Goal: Task Accomplishment & Management: Use online tool/utility

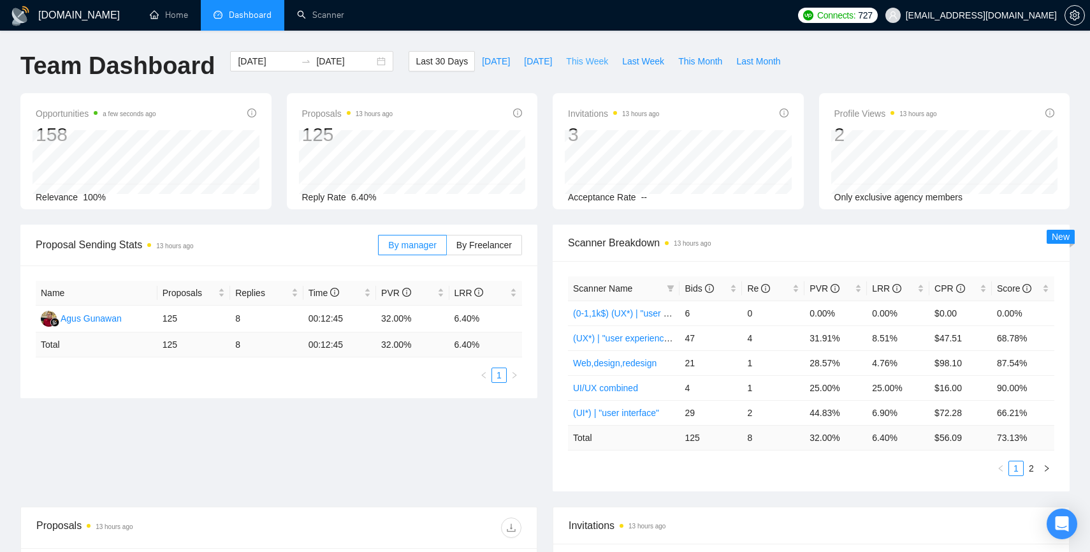
click at [598, 61] on span "This Week" at bounding box center [587, 61] width 42 height 14
type input "[DATE]"
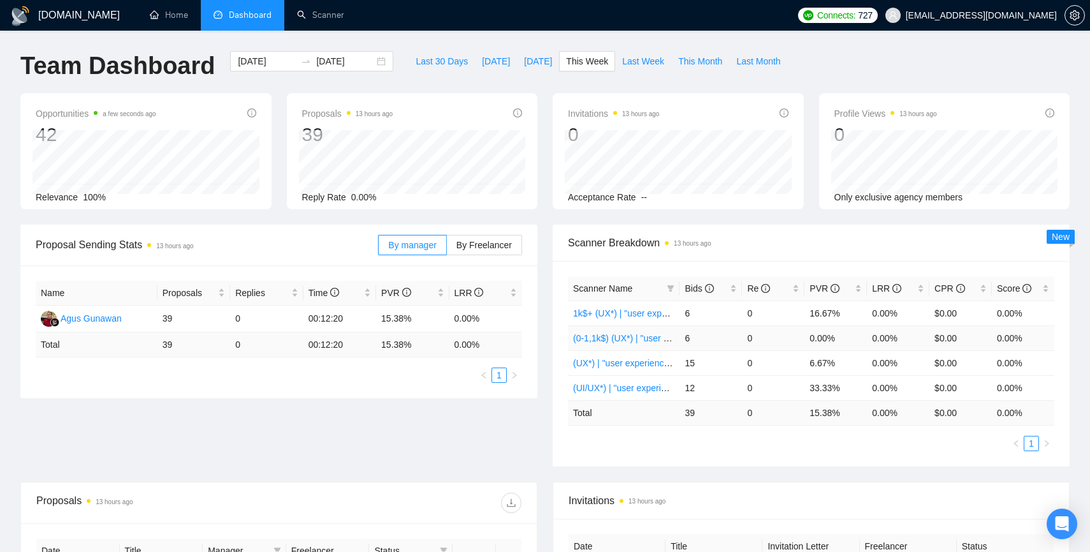
click at [631, 338] on link "(0-1,1k$) (UX*) | "user experience"" at bounding box center [641, 338] width 137 height 10
click at [167, 318] on td "39" at bounding box center [194, 318] width 73 height 27
click at [333, 20] on link "Scanner" at bounding box center [320, 15] width 47 height 11
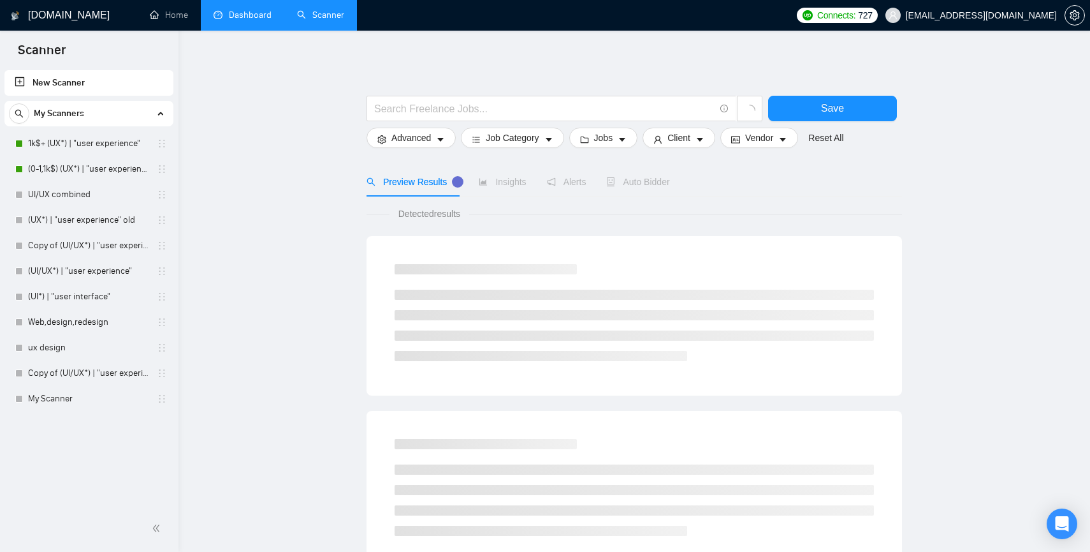
click at [244, 15] on link "Dashboard" at bounding box center [243, 15] width 58 height 11
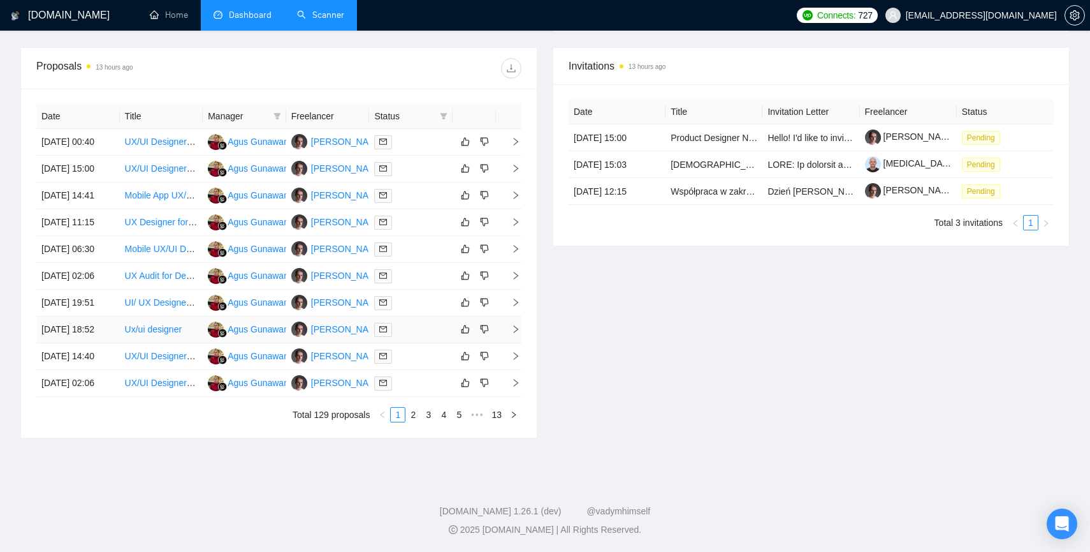
scroll to position [560, 0]
click at [410, 421] on link "2" at bounding box center [413, 414] width 14 height 14
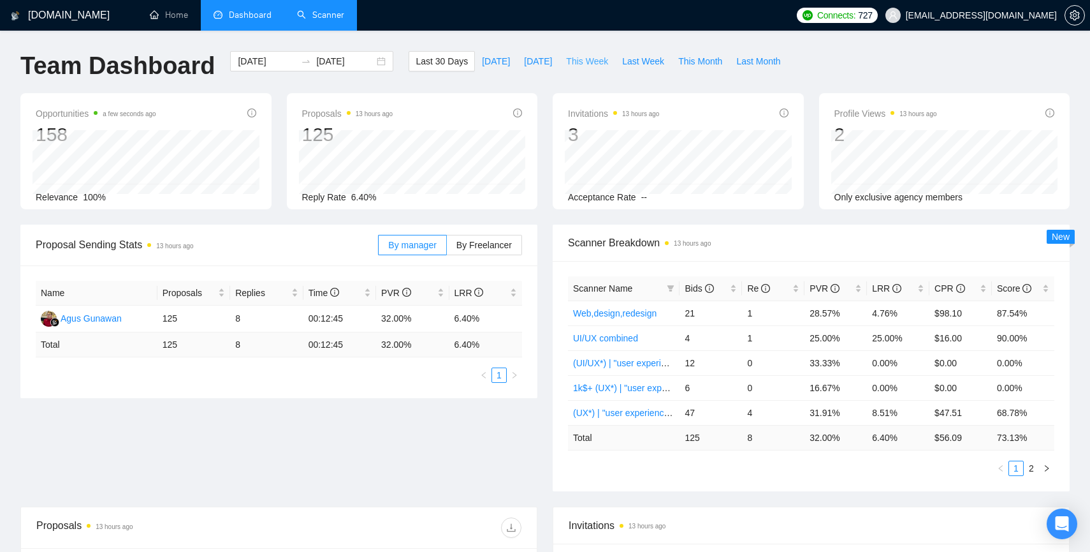
click at [596, 55] on span "This Week" at bounding box center [587, 61] width 42 height 14
type input "[DATE]"
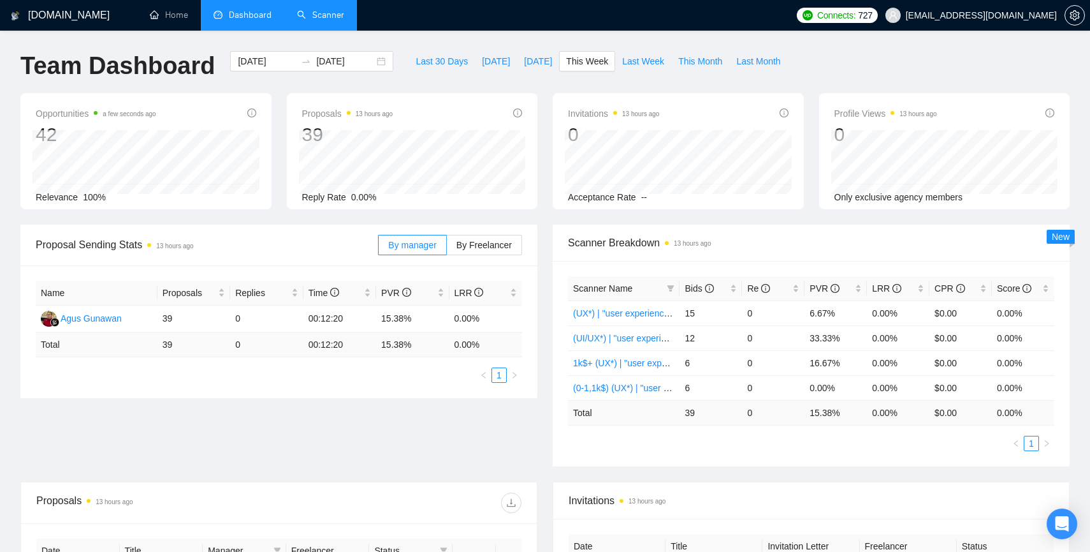
click at [636, 232] on div "Scanner Breakdown 13 hours ago" at bounding box center [811, 242] width 487 height 36
click at [316, 19] on link "Scanner" at bounding box center [320, 15] width 47 height 11
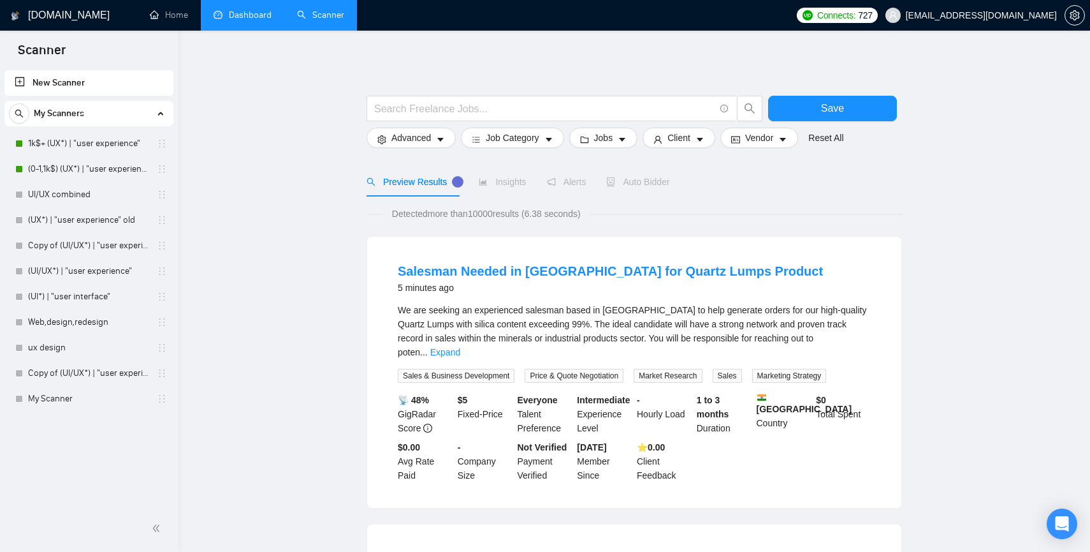
click at [254, 15] on link "Dashboard" at bounding box center [243, 15] width 58 height 11
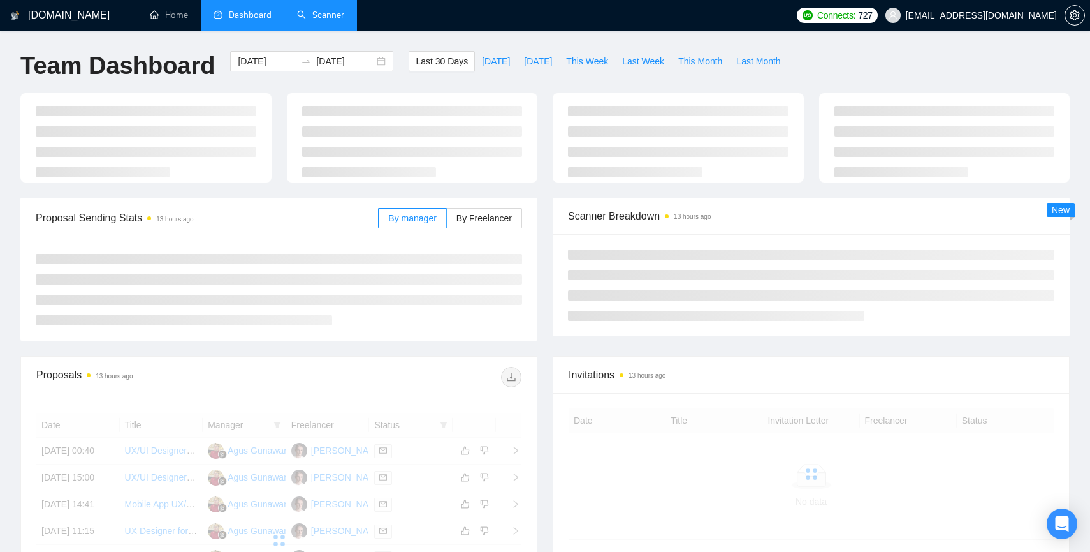
click at [448, 421] on div at bounding box center [278, 540] width 485 height 255
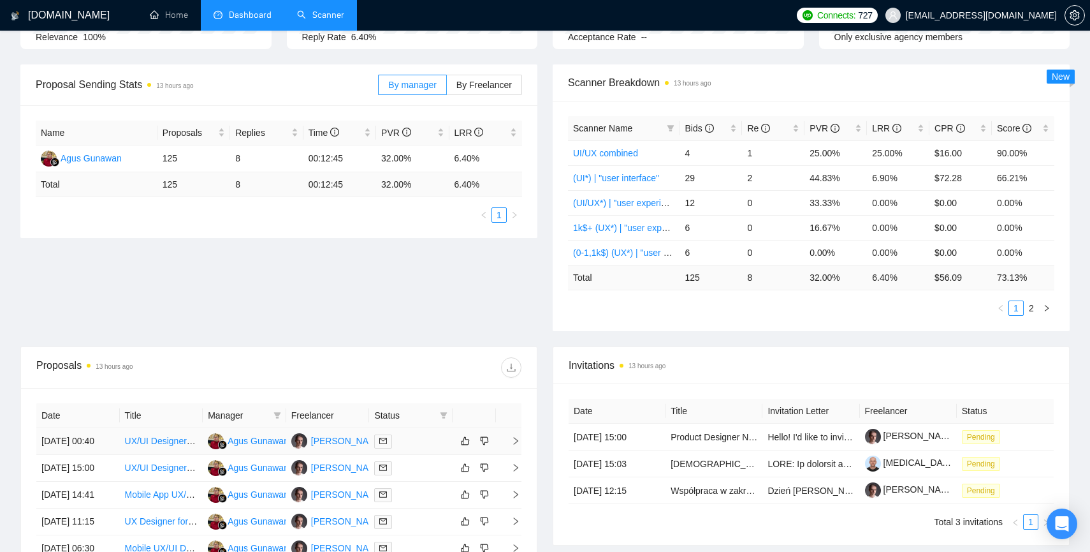
scroll to position [189, 0]
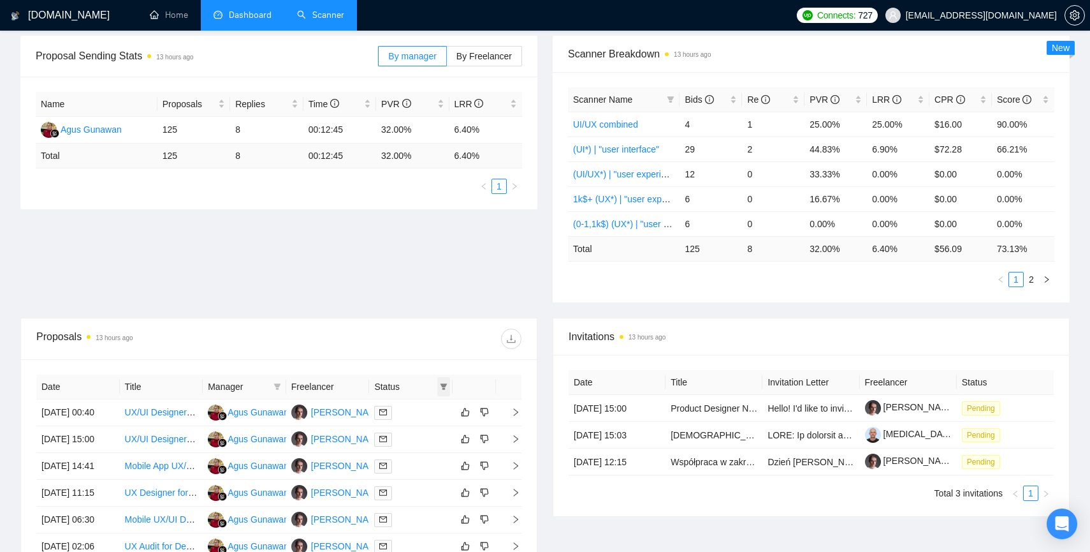
click at [441, 381] on span at bounding box center [443, 386] width 13 height 19
click at [387, 407] on input "checkbox" at bounding box center [386, 411] width 10 height 10
checkbox input "true"
click at [432, 458] on span "OK" at bounding box center [433, 457] width 13 height 14
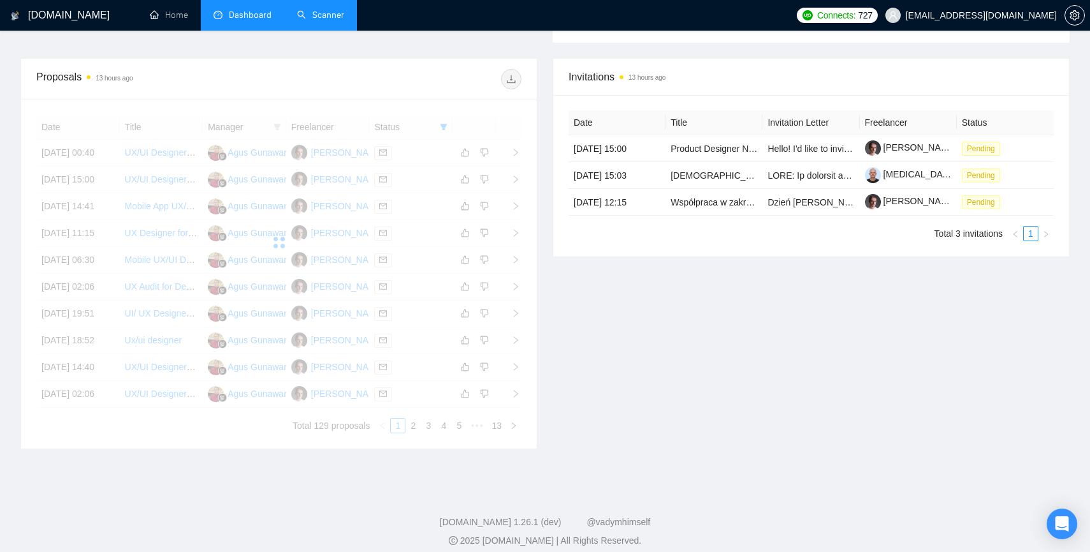
scroll to position [450, 0]
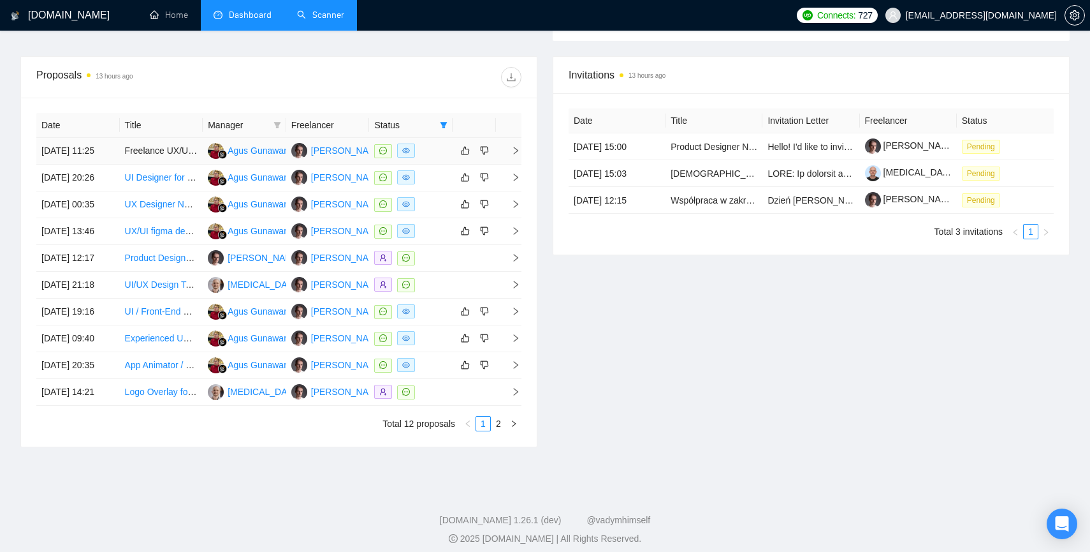
click at [513, 155] on icon "right" at bounding box center [515, 150] width 9 height 9
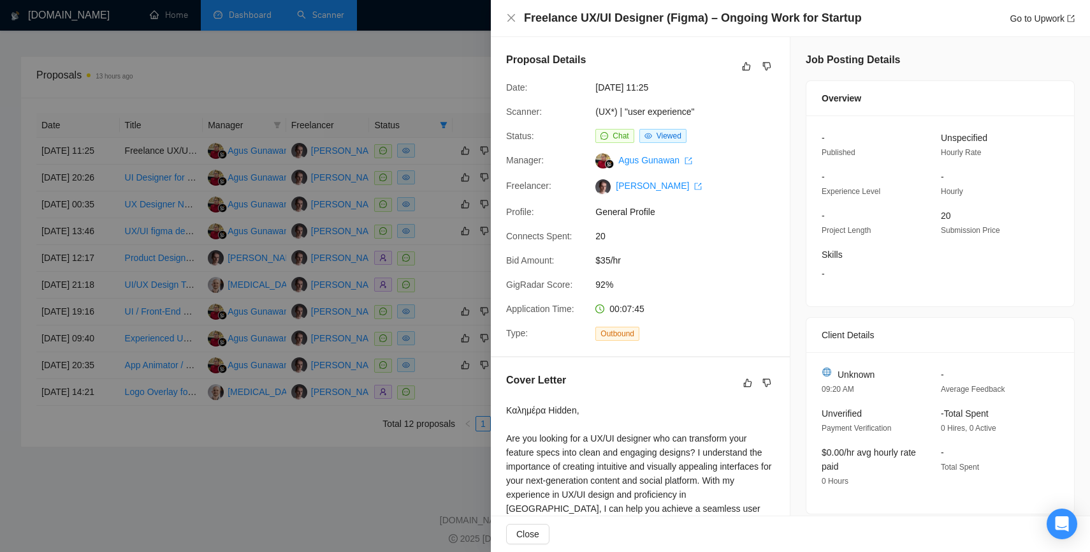
click at [383, 75] on div at bounding box center [545, 276] width 1090 height 552
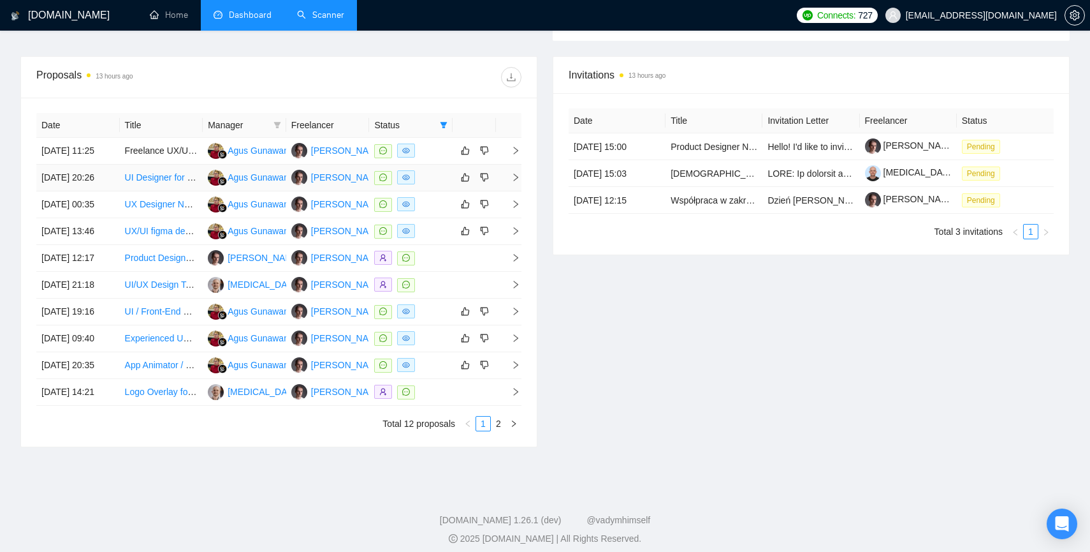
click at [515, 182] on icon "right" at bounding box center [515, 177] width 9 height 9
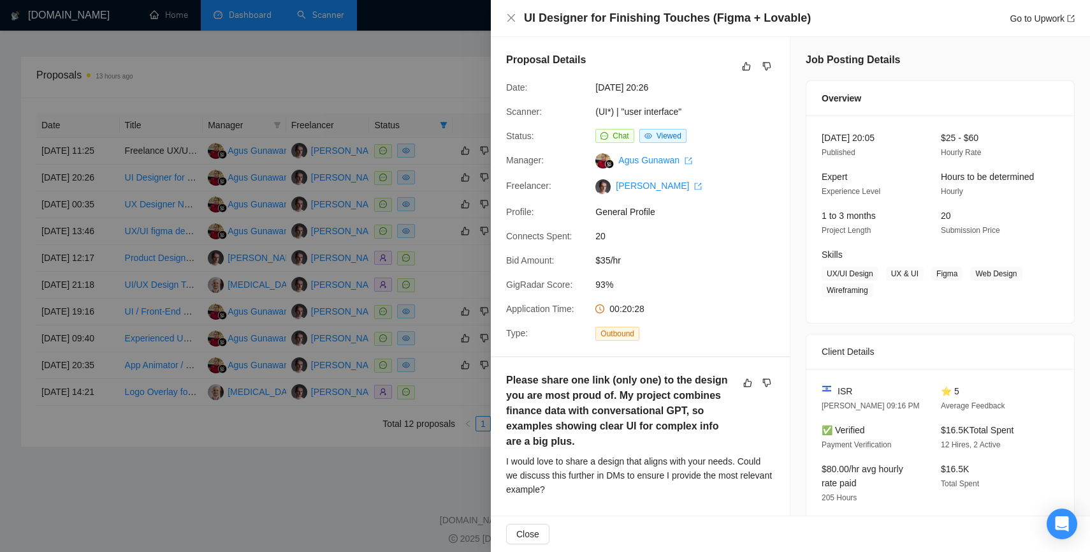
click at [400, 83] on div at bounding box center [545, 276] width 1090 height 552
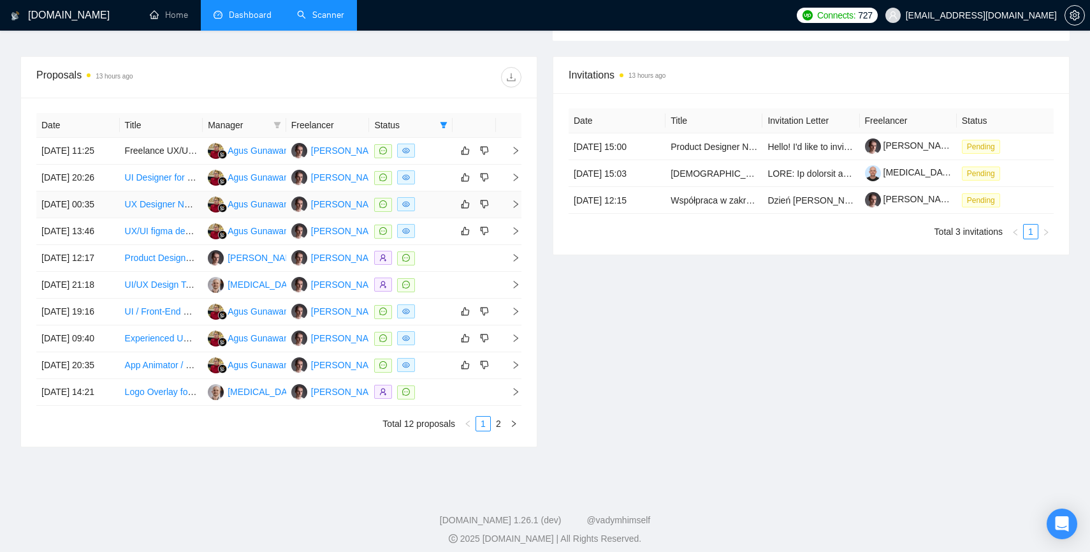
click at [518, 209] on icon "right" at bounding box center [515, 204] width 9 height 9
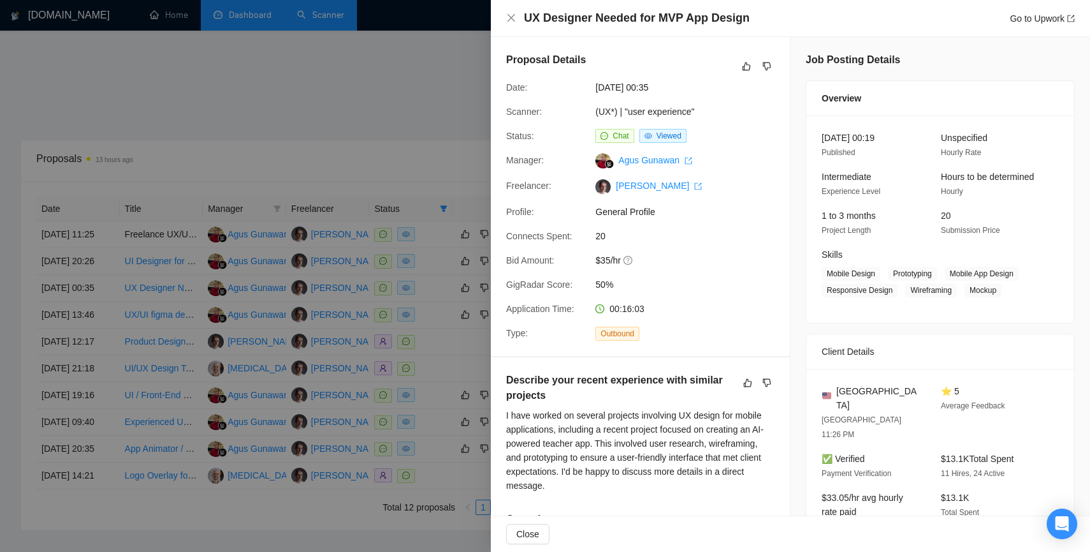
scroll to position [358, 0]
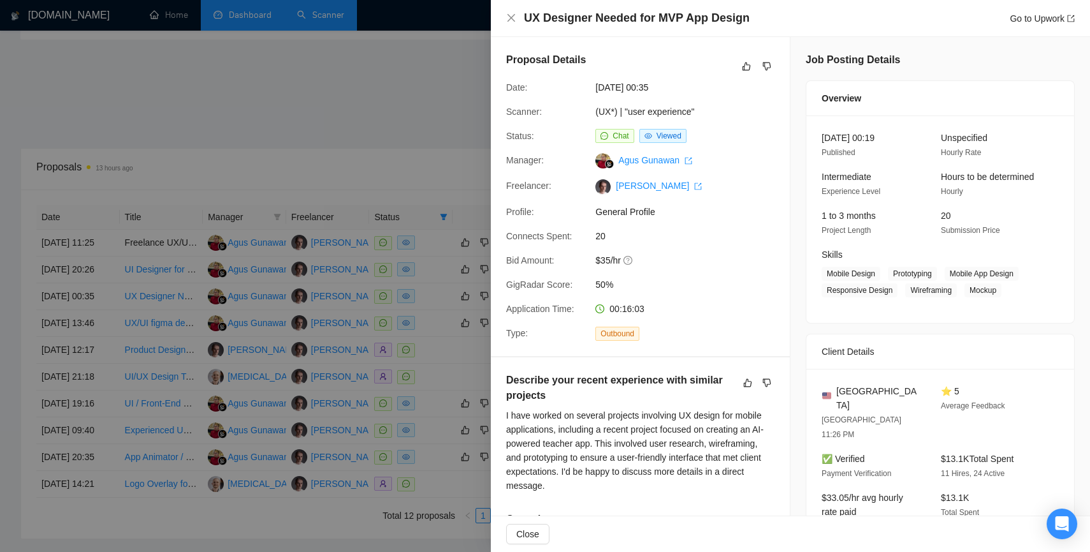
click at [381, 172] on div at bounding box center [545, 276] width 1090 height 552
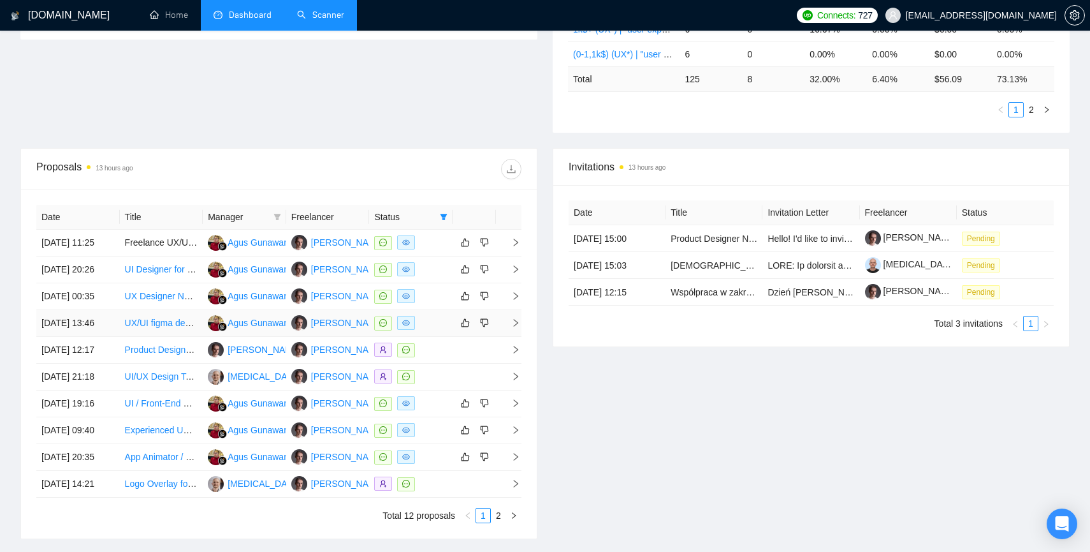
click at [520, 337] on td at bounding box center [509, 323] width 26 height 27
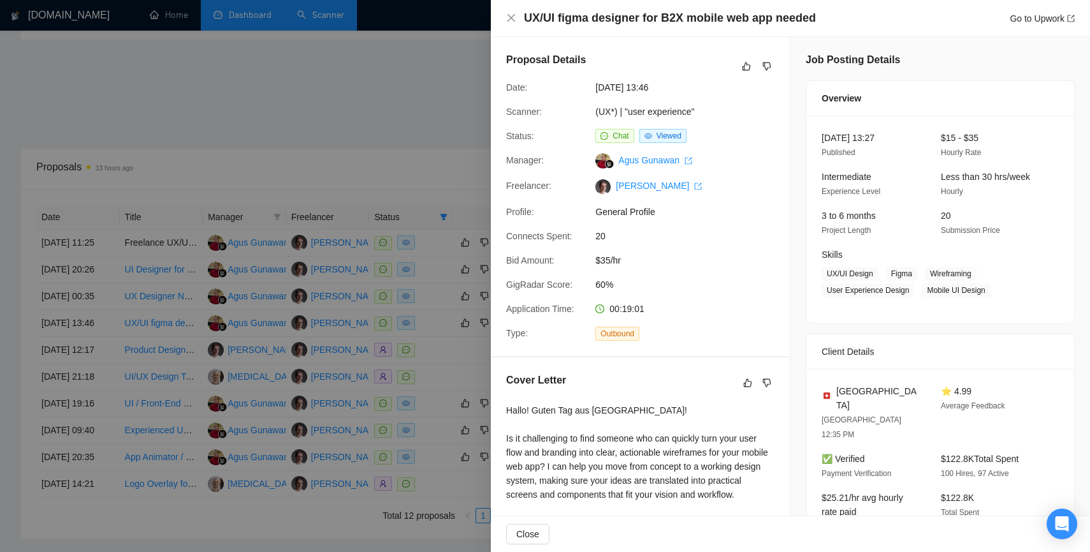
click at [375, 130] on div at bounding box center [545, 276] width 1090 height 552
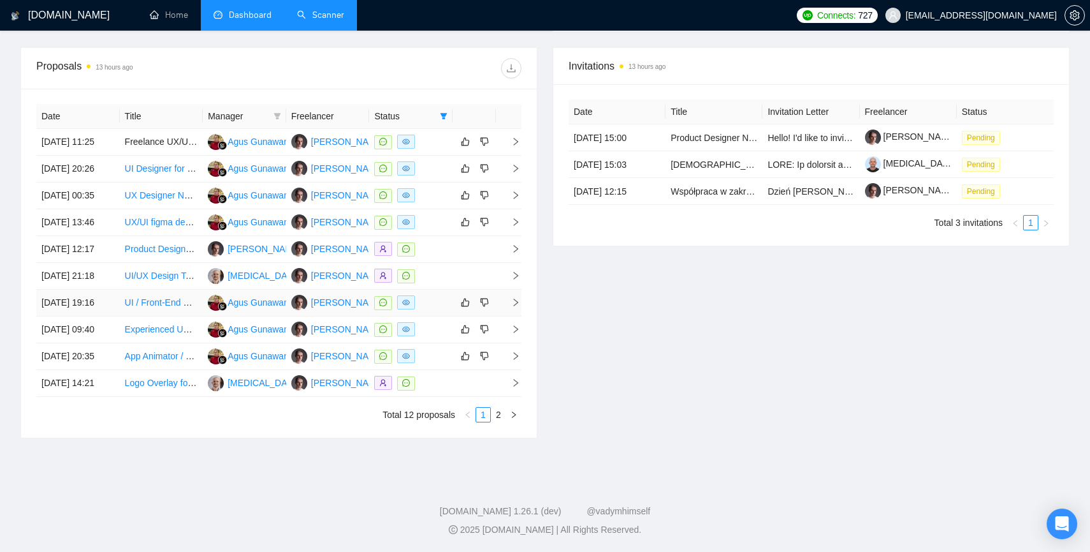
scroll to position [501, 0]
click at [514, 307] on icon "right" at bounding box center [515, 302] width 9 height 9
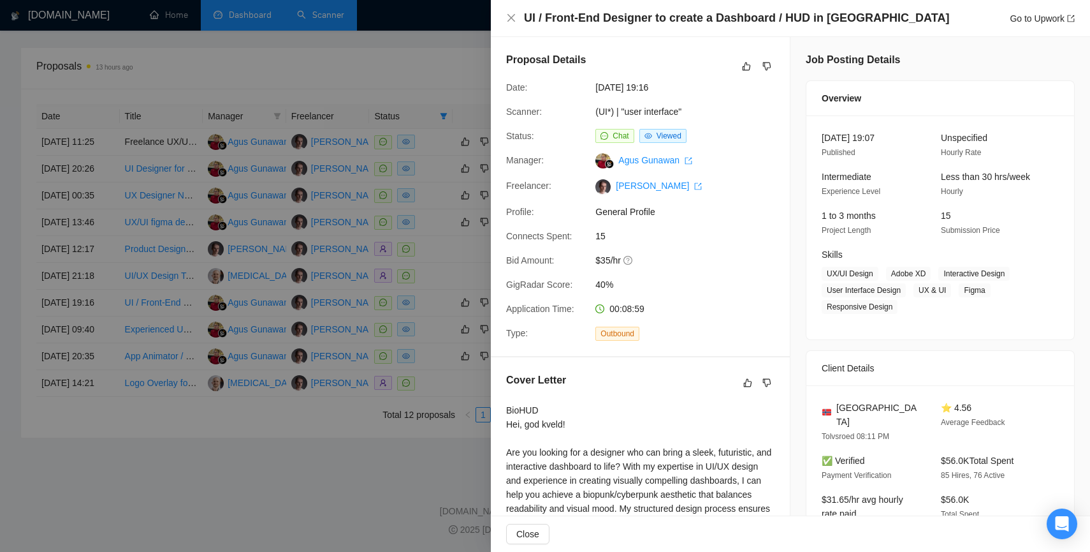
click at [391, 34] on div at bounding box center [545, 276] width 1090 height 552
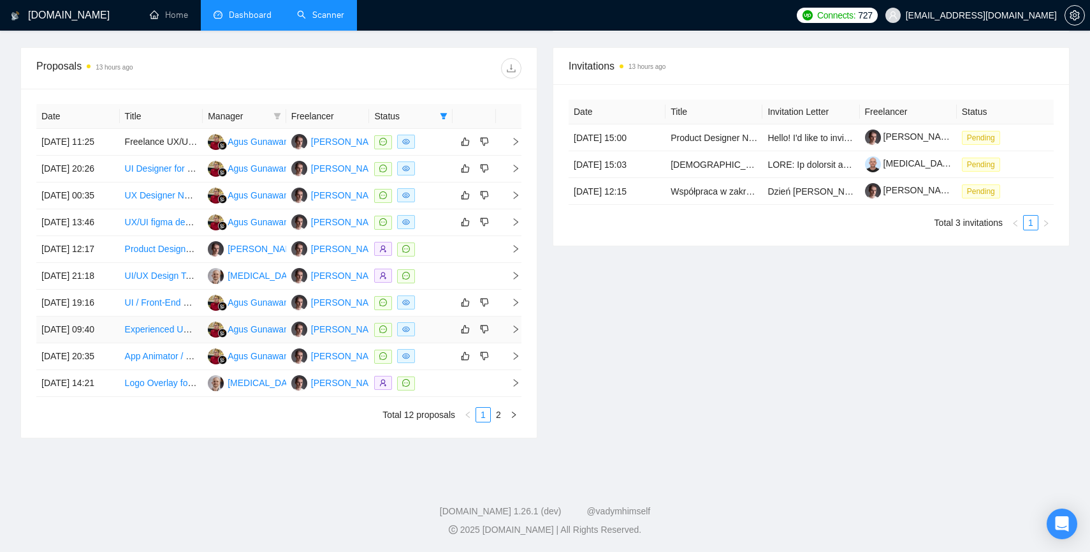
click at [515, 343] on td at bounding box center [509, 329] width 26 height 27
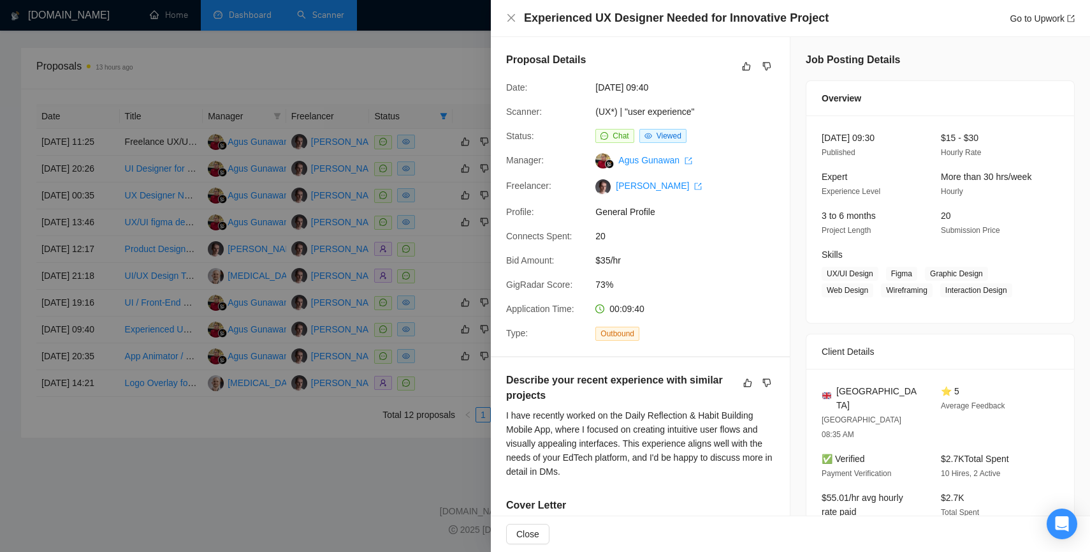
click at [376, 36] on div at bounding box center [545, 276] width 1090 height 552
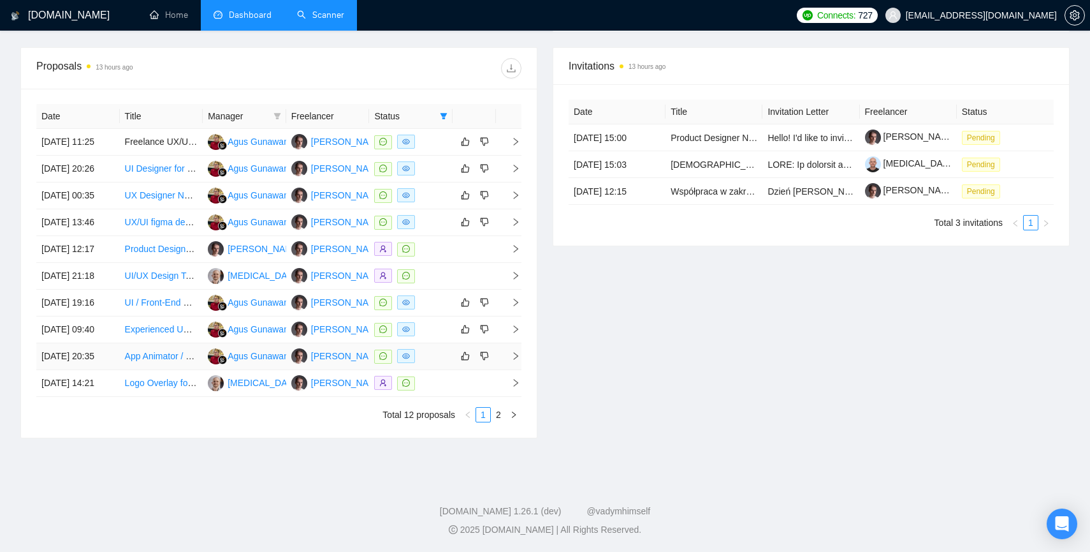
click at [516, 360] on icon "right" at bounding box center [516, 356] width 4 height 8
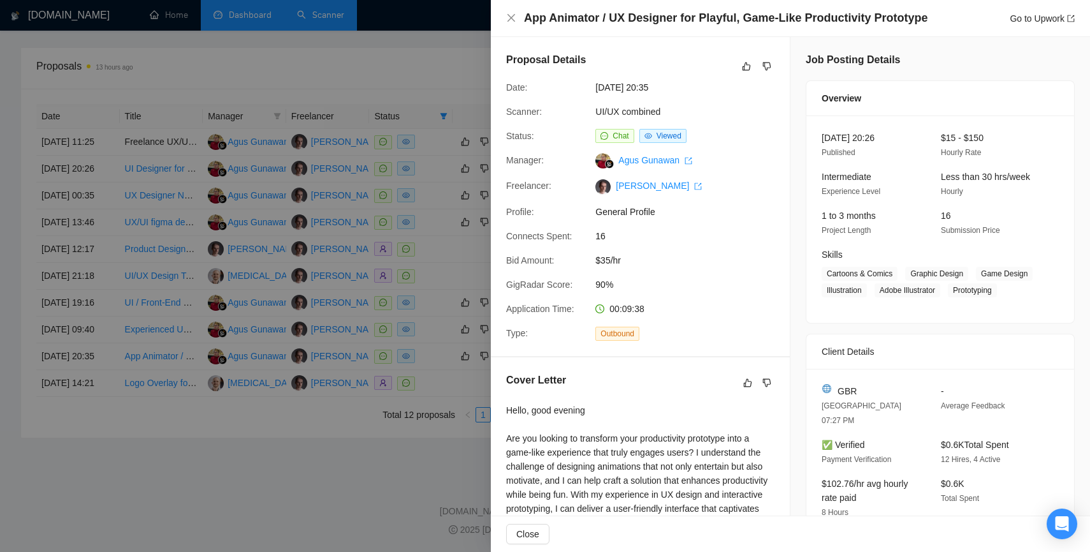
click at [399, 488] on div at bounding box center [545, 276] width 1090 height 552
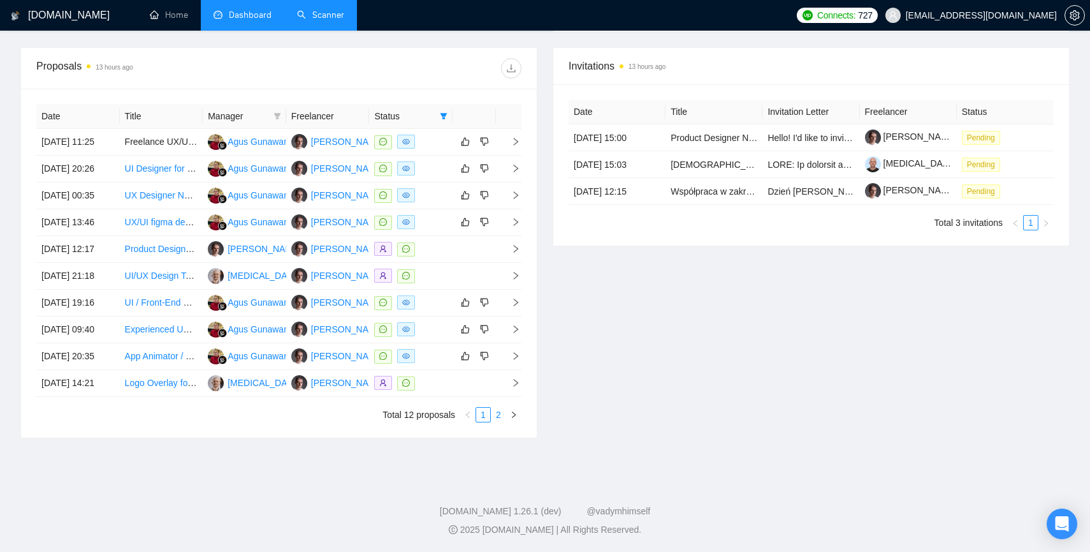
click at [499, 421] on link "2" at bounding box center [499, 414] width 14 height 14
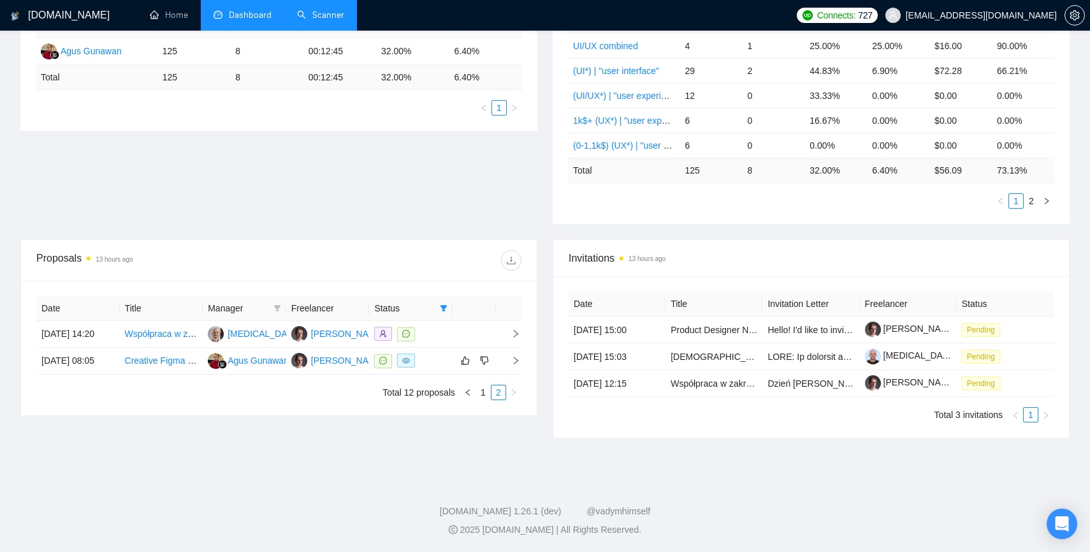
scroll to position [269, 0]
click at [517, 364] on icon "right" at bounding box center [516, 360] width 4 height 8
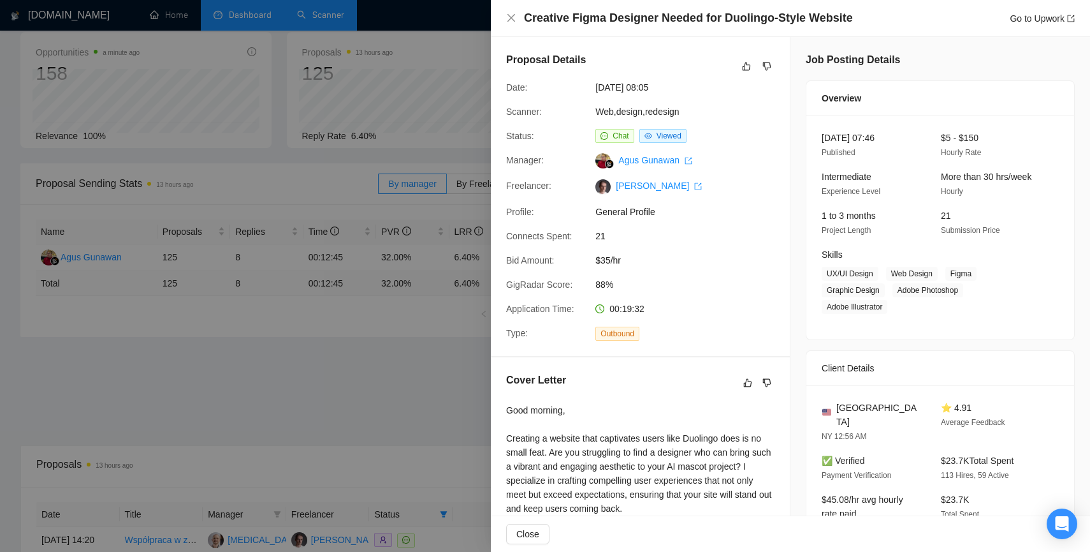
scroll to position [0, 0]
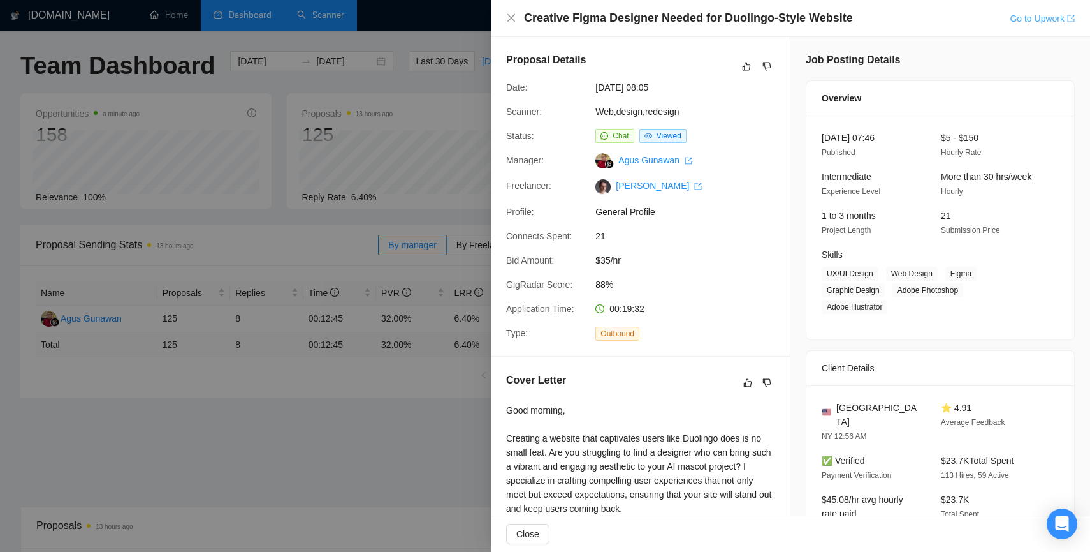
click at [1030, 17] on link "Go to Upwork" at bounding box center [1042, 18] width 65 height 10
drag, startPoint x: 616, startPoint y: 237, endPoint x: 583, endPoint y: 229, distance: 34.0
click at [583, 229] on div "Connects Spent: 21" at bounding box center [635, 236] width 268 height 14
click at [583, 229] on div "Connects Spent:" at bounding box center [545, 236] width 89 height 14
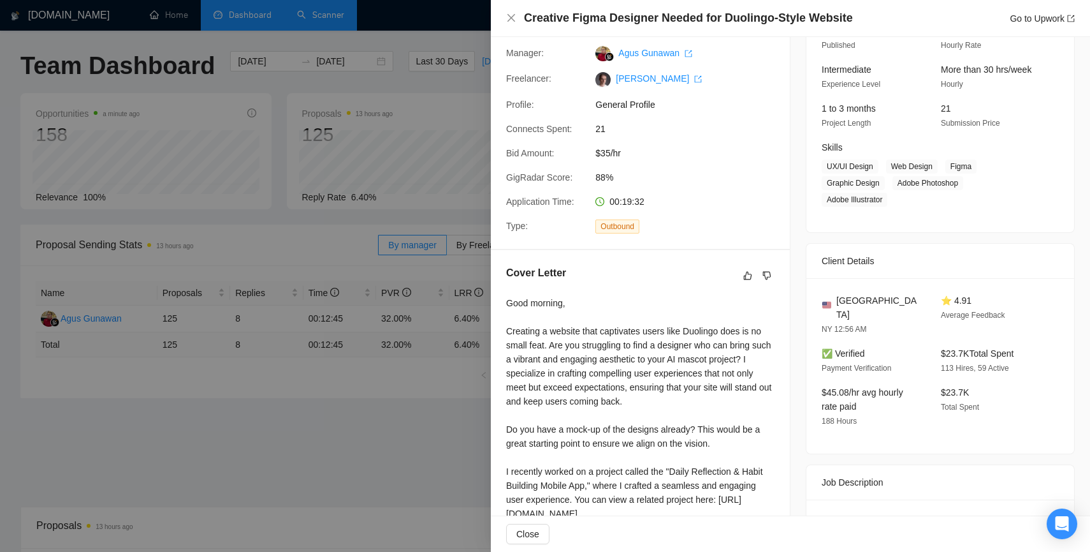
scroll to position [111, 0]
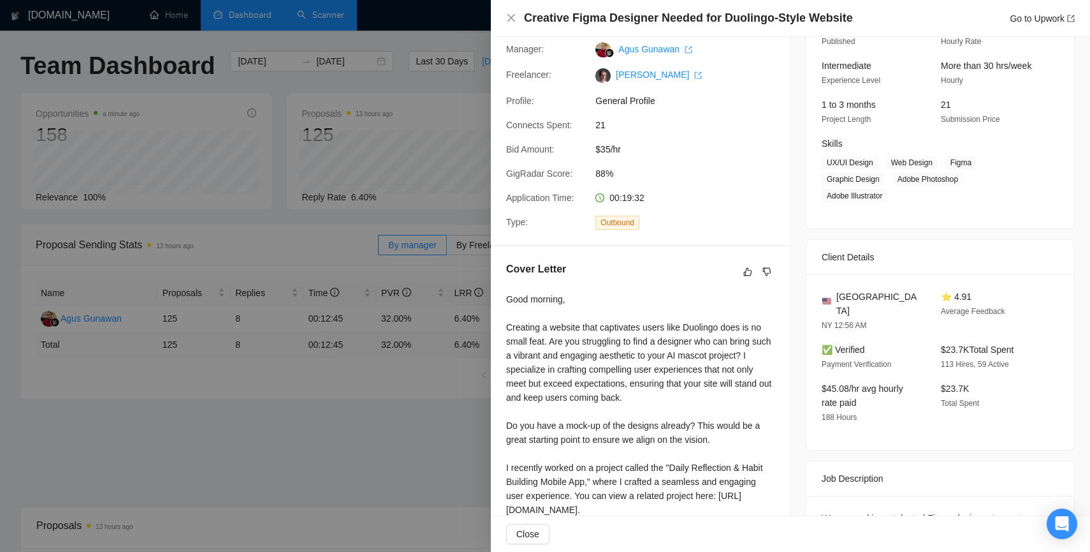
click at [356, 400] on div at bounding box center [545, 276] width 1090 height 552
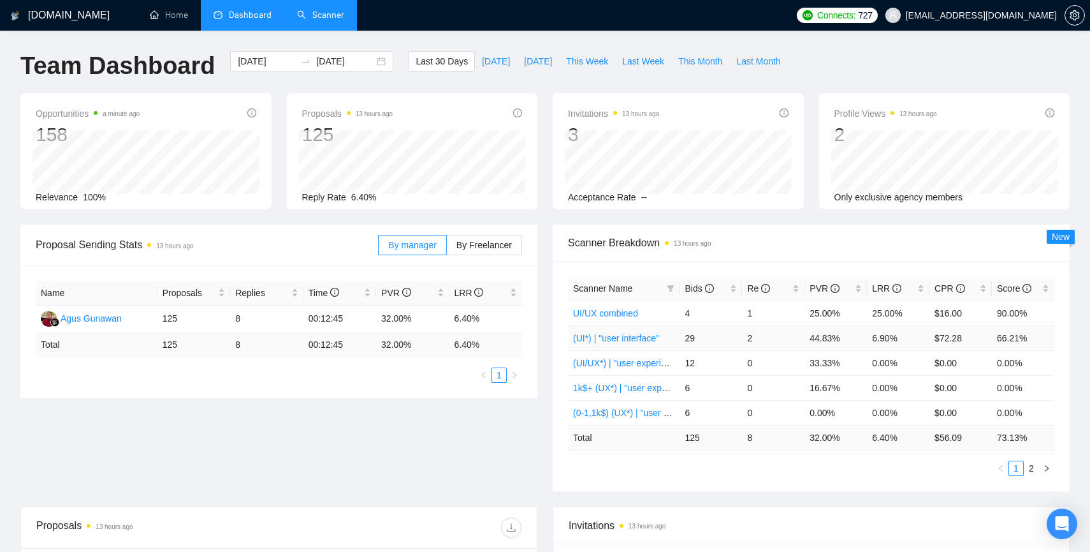
click at [624, 338] on link "(UI*) | "user interface"" at bounding box center [616, 338] width 86 height 10
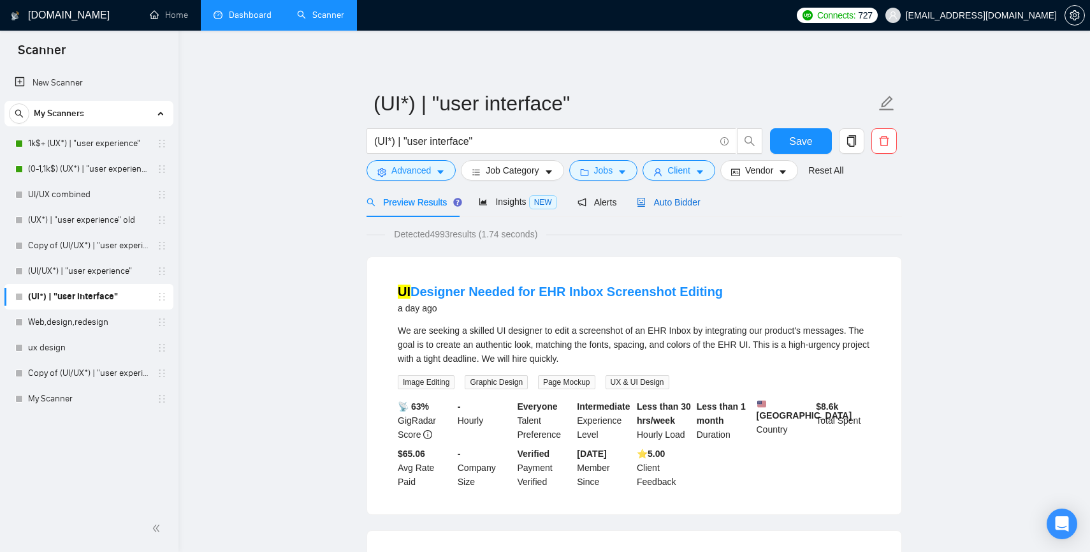
click at [668, 202] on span "Auto Bidder" at bounding box center [668, 202] width 63 height 10
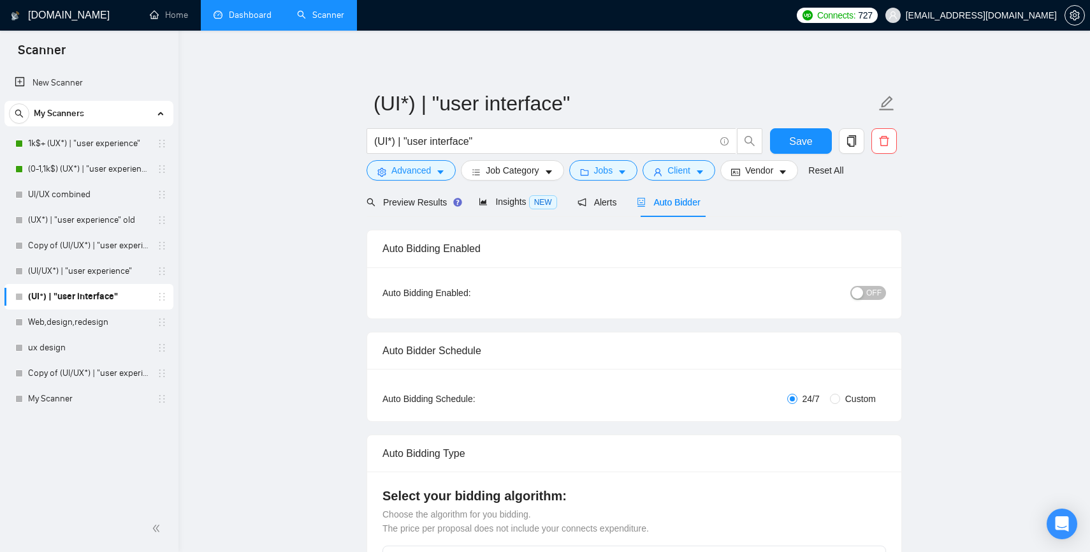
checkbox input "true"
click at [874, 293] on span "OFF" at bounding box center [874, 293] width 15 height 14
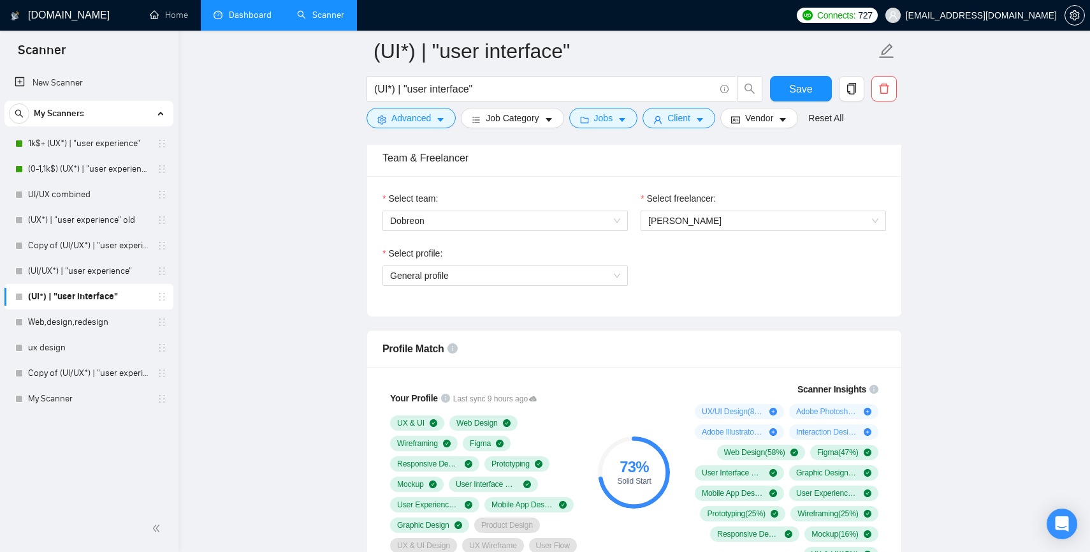
scroll to position [642, 0]
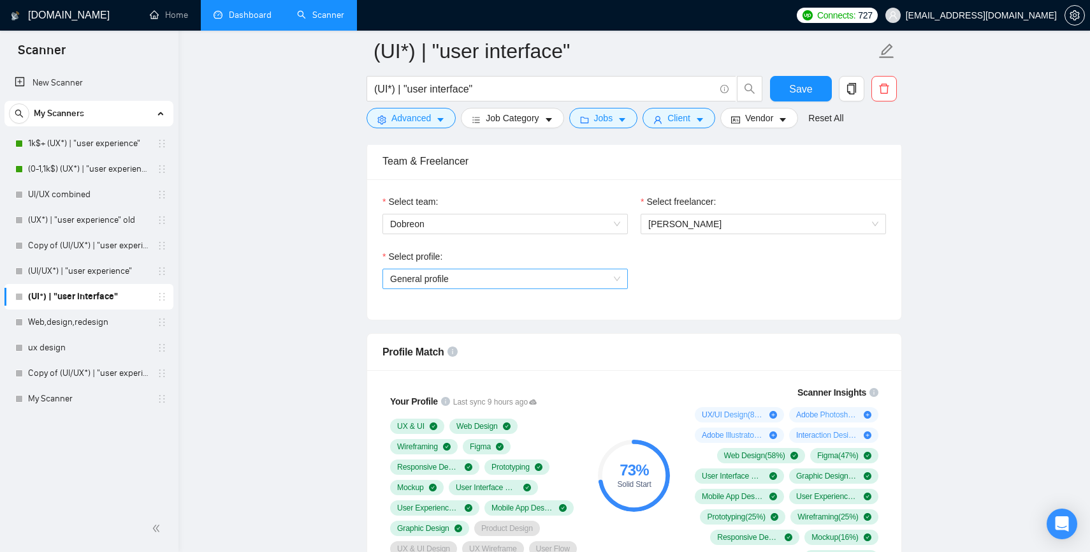
click at [516, 275] on span "General profile" at bounding box center [505, 278] width 230 height 19
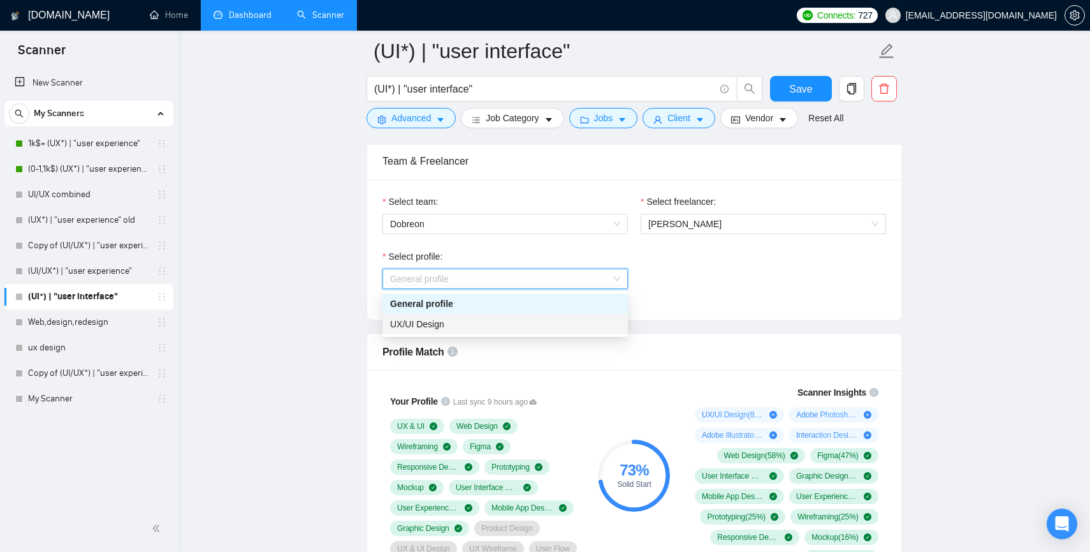
click at [480, 319] on div "UX/UI Design" at bounding box center [505, 324] width 230 height 14
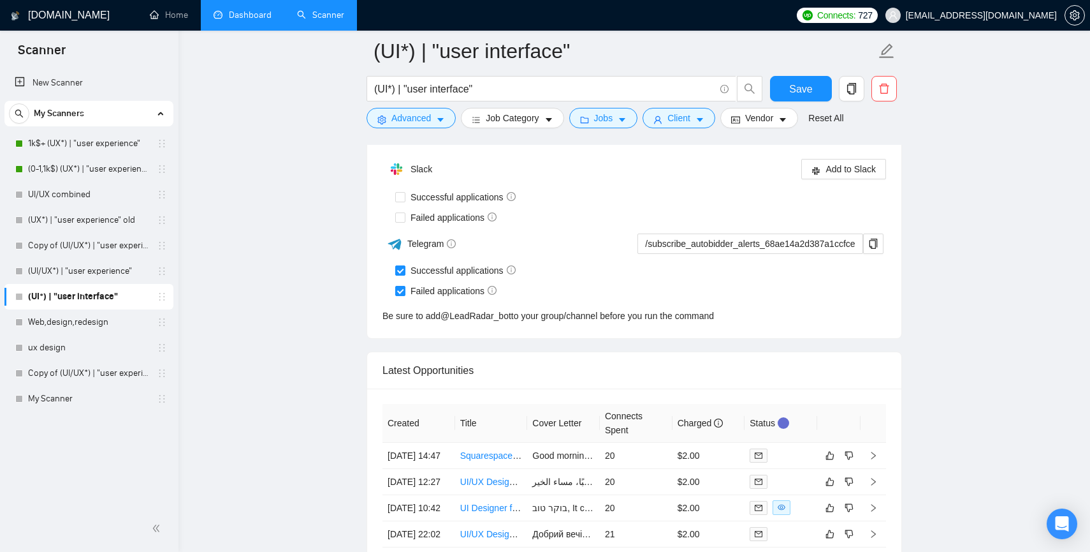
scroll to position [3088, 0]
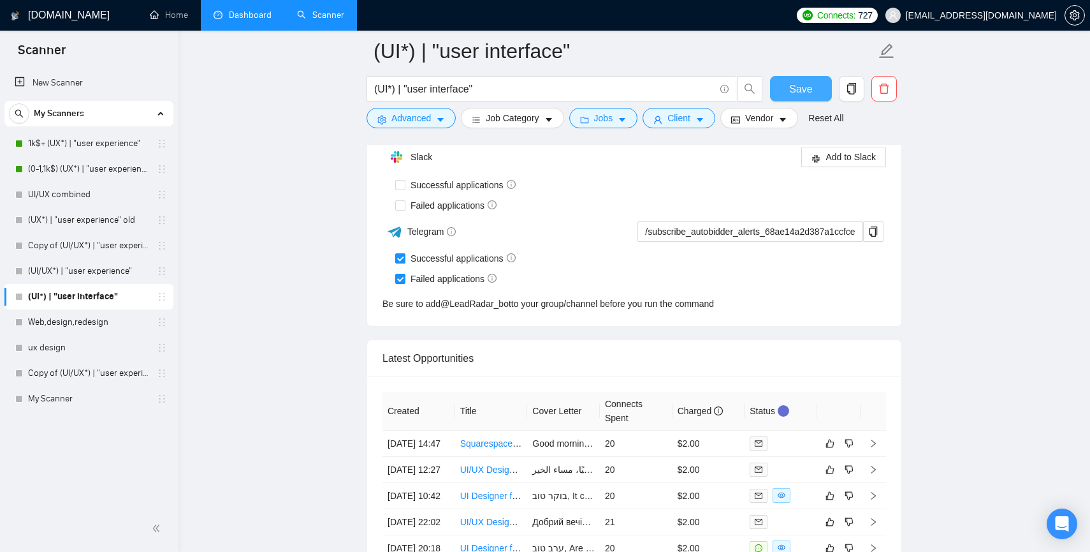
click at [798, 92] on span "Save" at bounding box center [800, 89] width 23 height 16
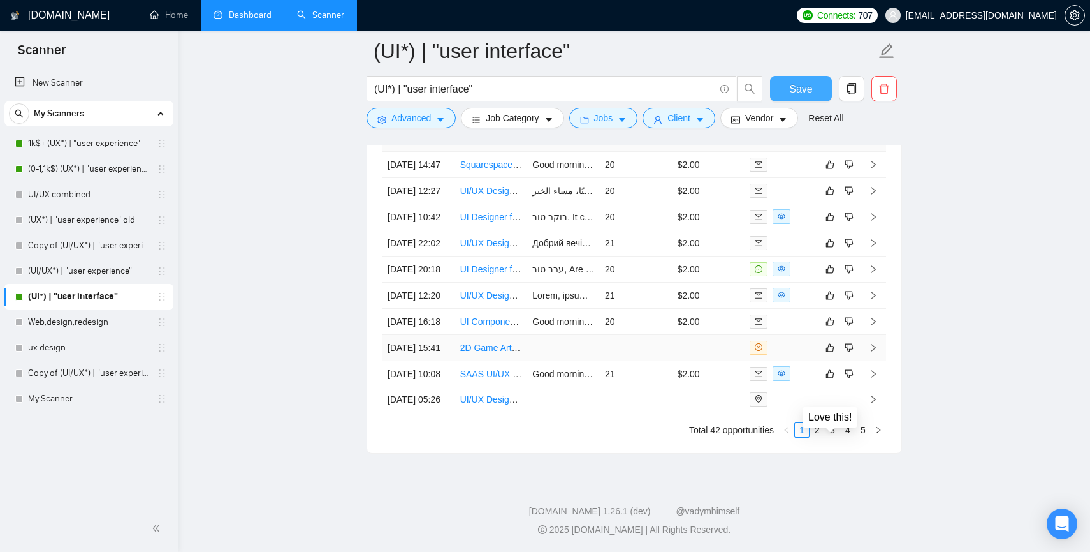
scroll to position [3480, 0]
click at [874, 265] on icon "right" at bounding box center [874, 269] width 4 height 8
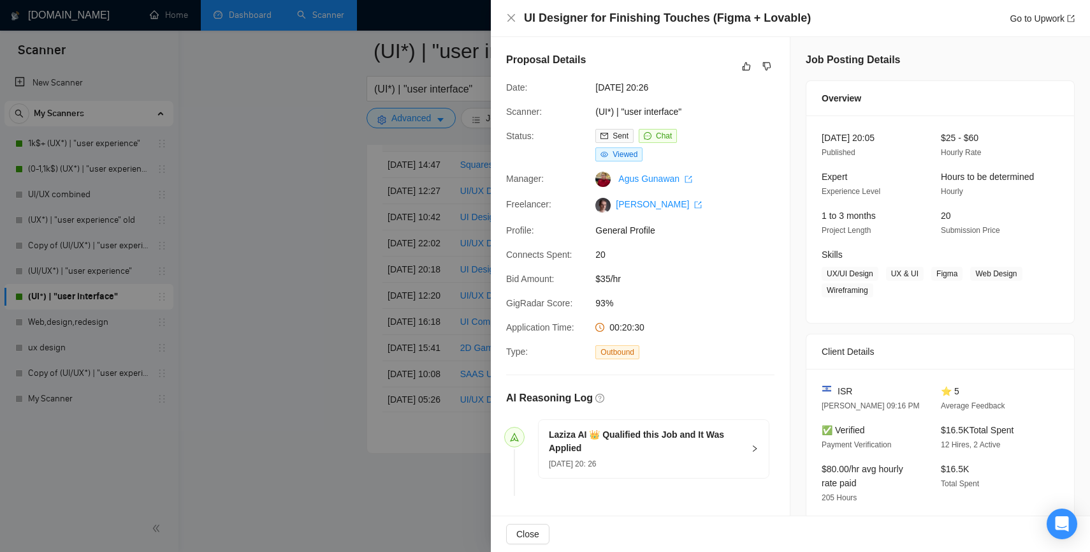
click at [304, 307] on div at bounding box center [545, 276] width 1090 height 552
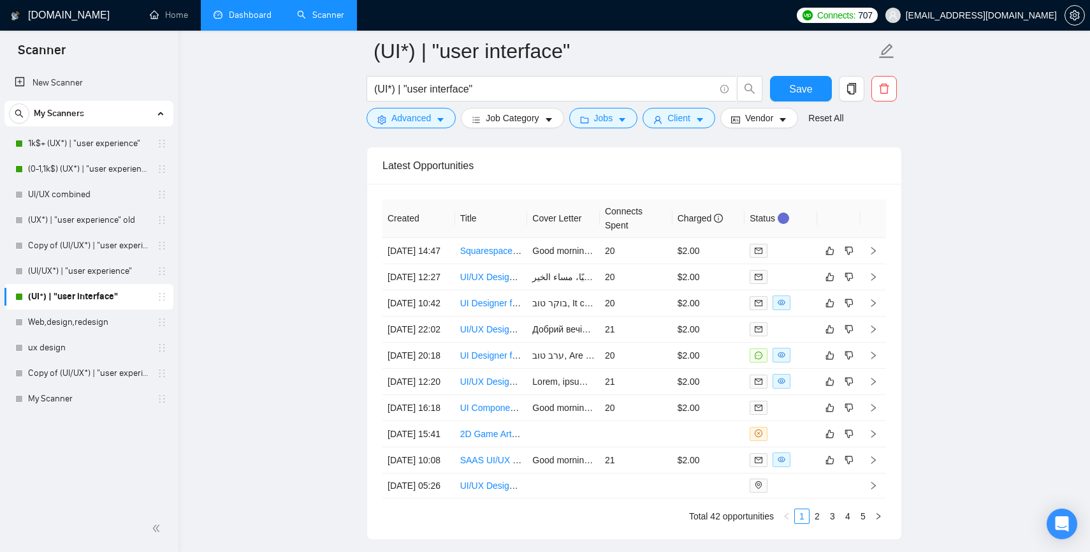
scroll to position [3293, 0]
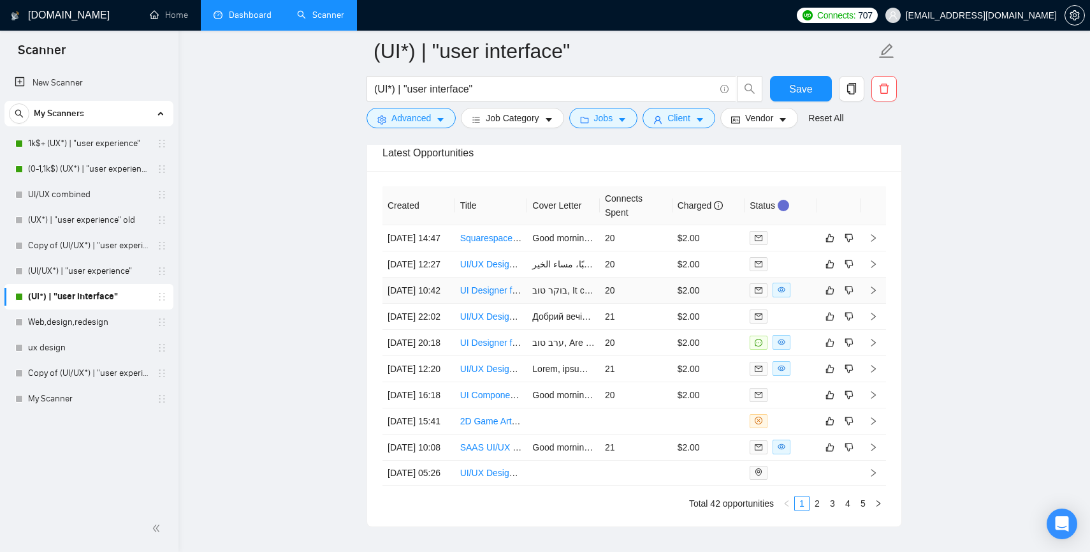
click at [873, 295] on icon "right" at bounding box center [873, 290] width 9 height 9
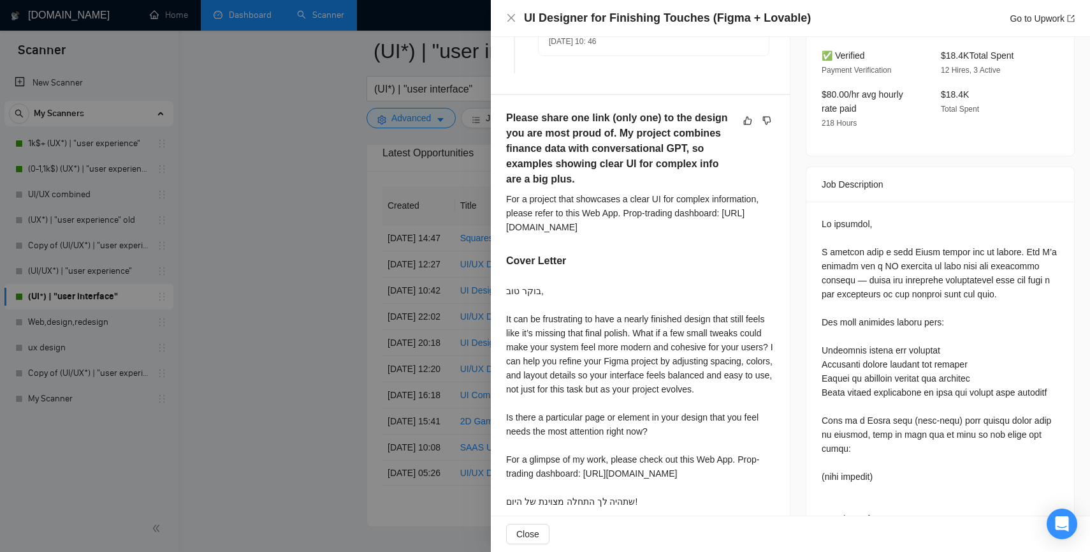
scroll to position [404, 0]
click at [311, 315] on div at bounding box center [545, 276] width 1090 height 552
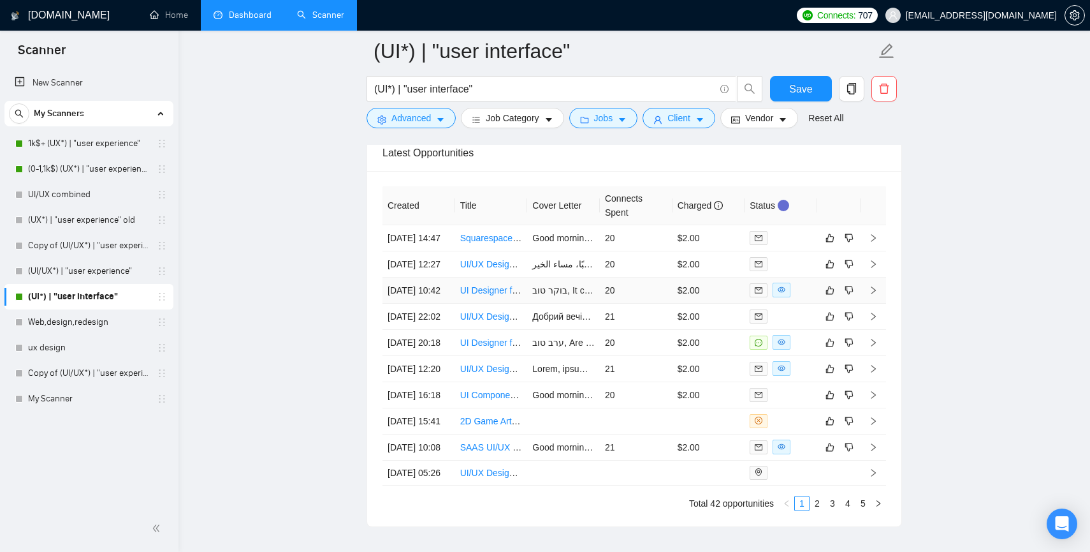
click at [873, 295] on icon "right" at bounding box center [873, 290] width 9 height 9
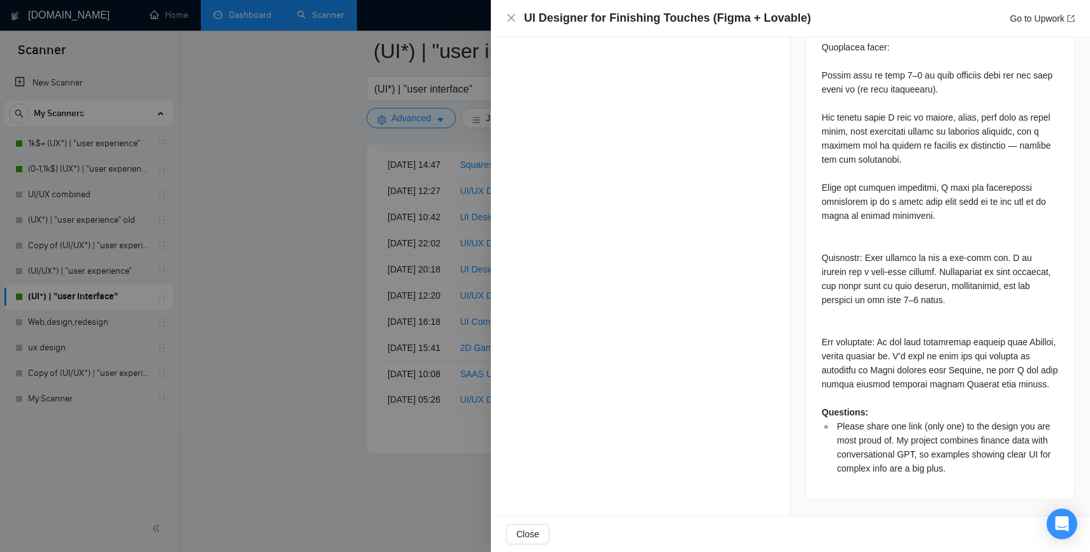
scroll to position [3494, 0]
click at [303, 356] on div at bounding box center [545, 276] width 1090 height 552
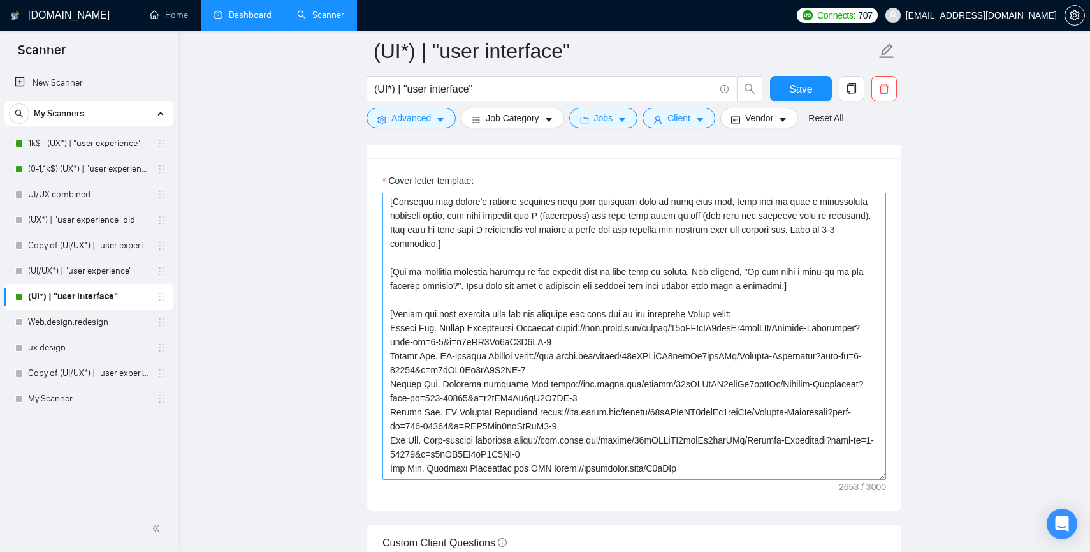
scroll to position [73, 0]
click at [464, 254] on textarea "Cover letter template:" at bounding box center [635, 336] width 504 height 287
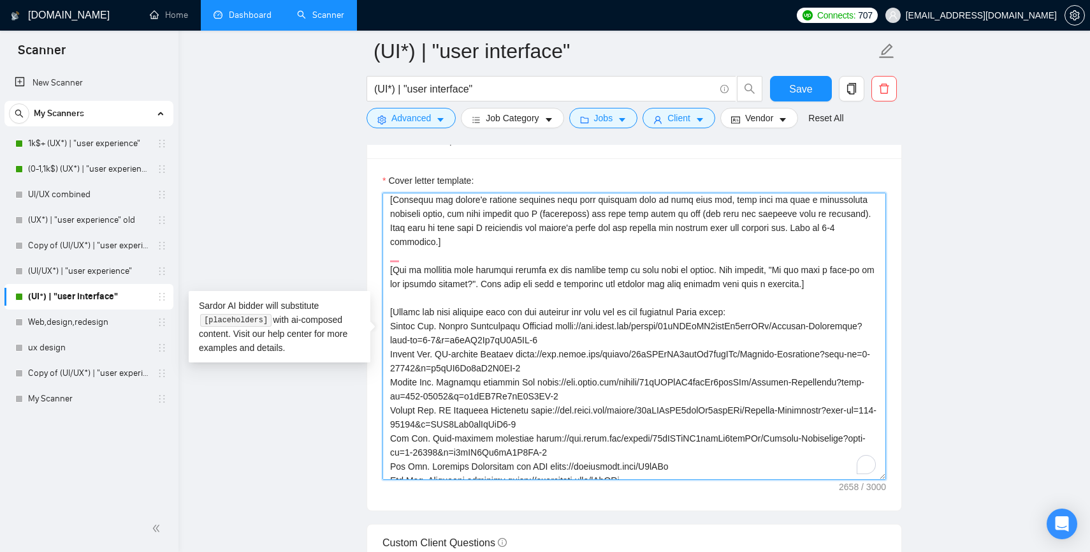
click at [613, 254] on textarea "Cover letter template:" at bounding box center [635, 336] width 504 height 287
click at [788, 253] on textarea "Cover letter template:" at bounding box center [635, 336] width 504 height 287
drag, startPoint x: 728, startPoint y: 254, endPoint x: 497, endPoint y: 270, distance: 231.4
click at [497, 270] on textarea "Cover letter template:" at bounding box center [635, 336] width 504 height 287
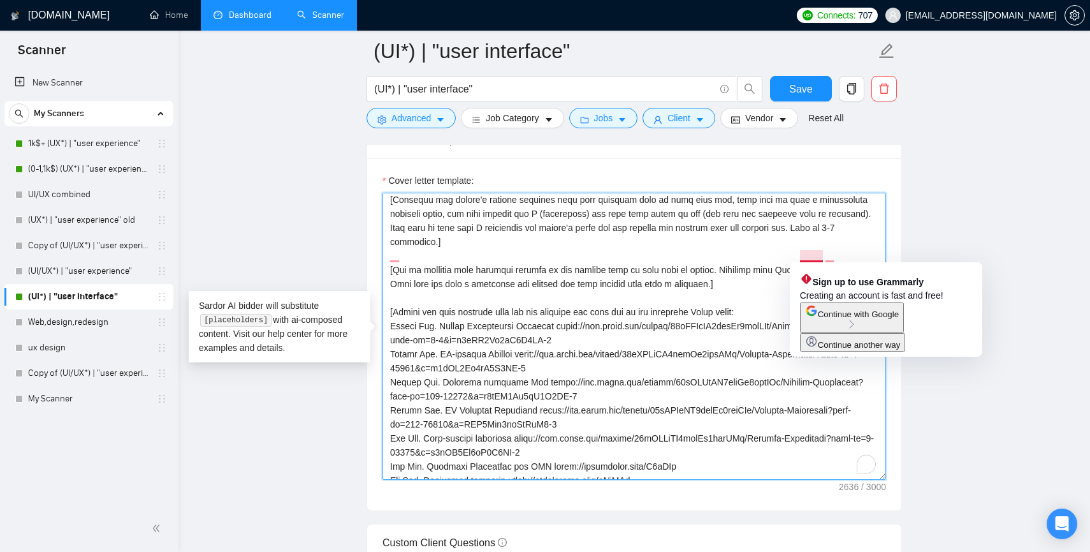
click at [789, 253] on textarea "Cover letter template:" at bounding box center [635, 336] width 504 height 287
click at [766, 254] on textarea "Cover letter template:" at bounding box center [635, 336] width 504 height 287
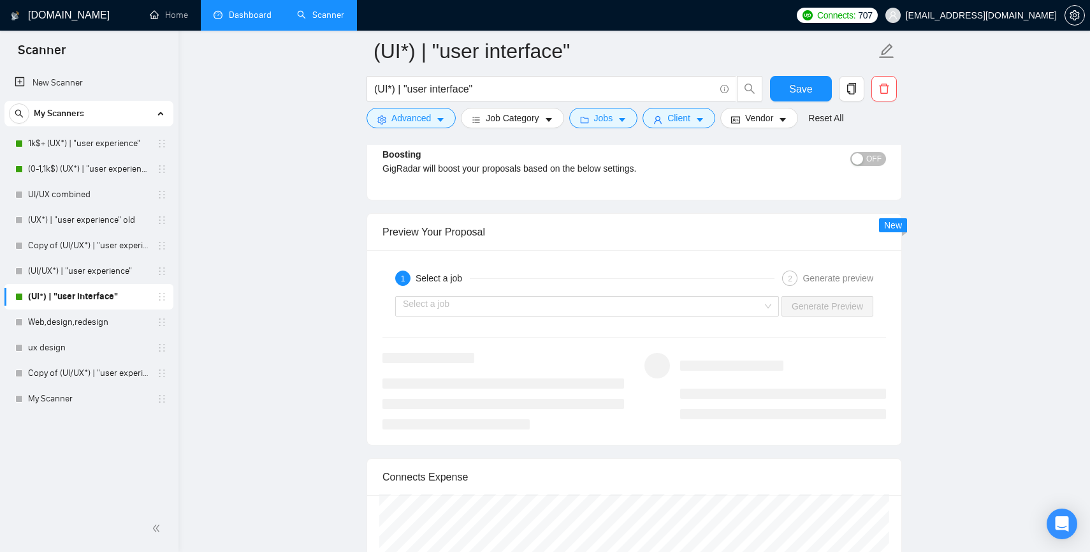
scroll to position [2316, 0]
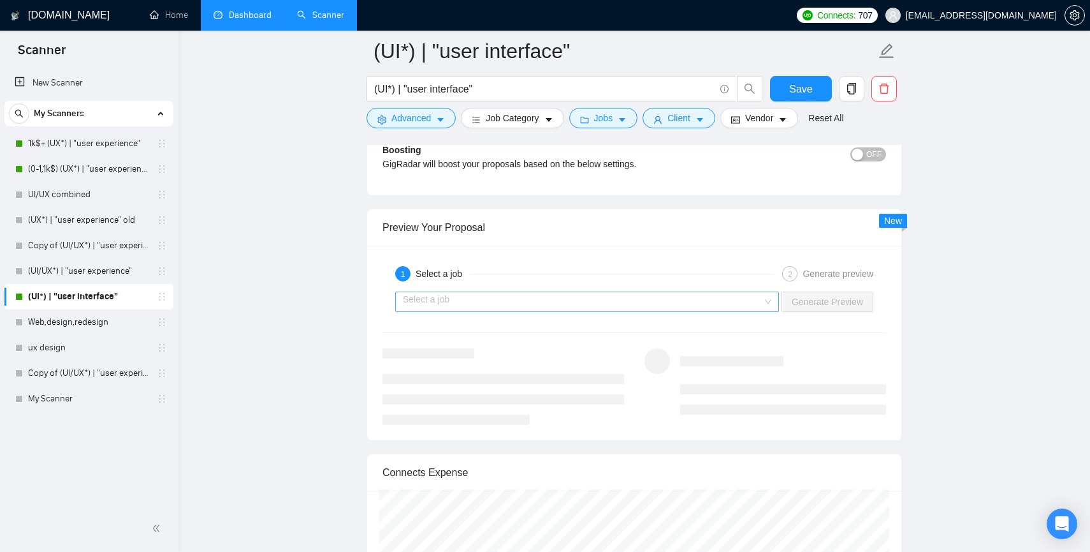
type textarea "[Write a personal greeting using the client's name or company name (if any is p…"
click at [506, 309] on input "search" at bounding box center [583, 301] width 360 height 19
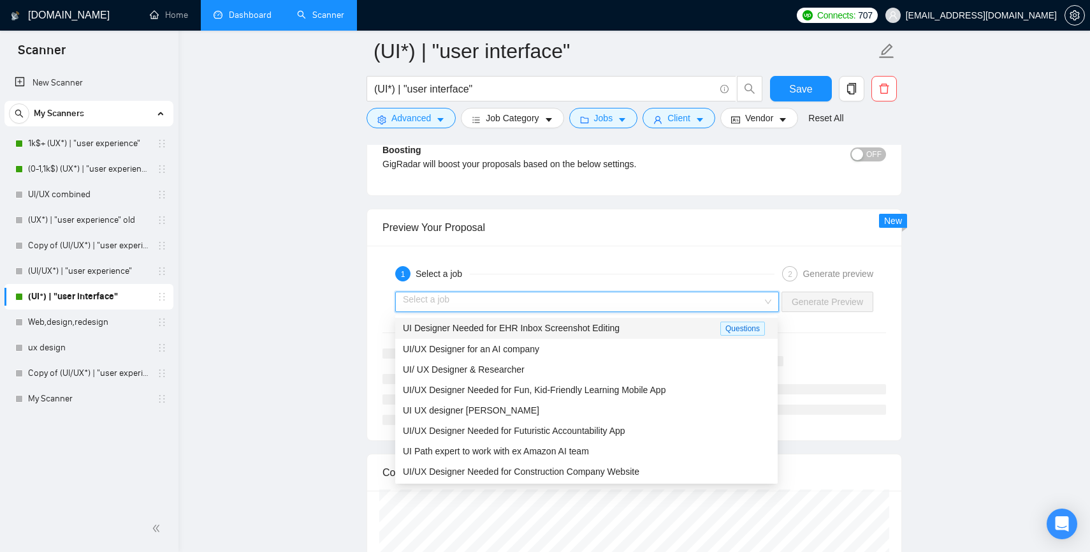
click at [478, 330] on span "UI Designer Needed for EHR Inbox Screenshot Editing" at bounding box center [511, 328] width 217 height 10
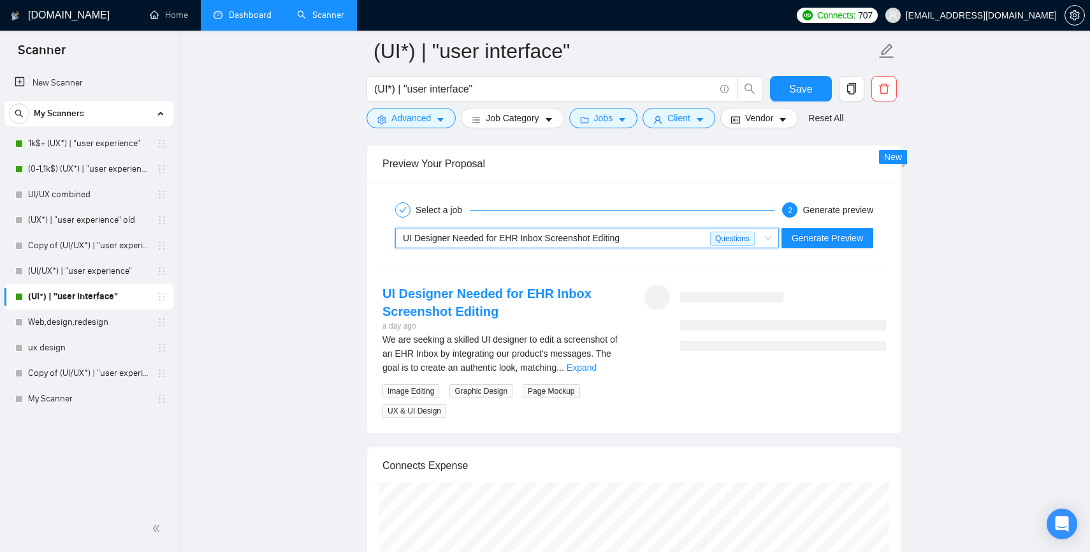
scroll to position [2383, 0]
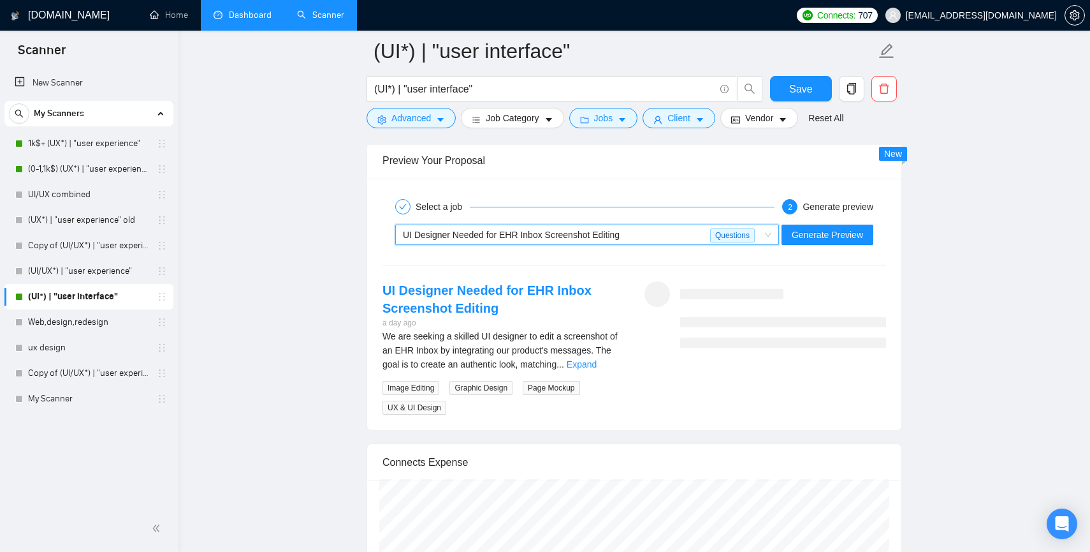
click at [545, 233] on span "UI Designer Needed for EHR Inbox Screenshot Editing" at bounding box center [511, 235] width 217 height 10
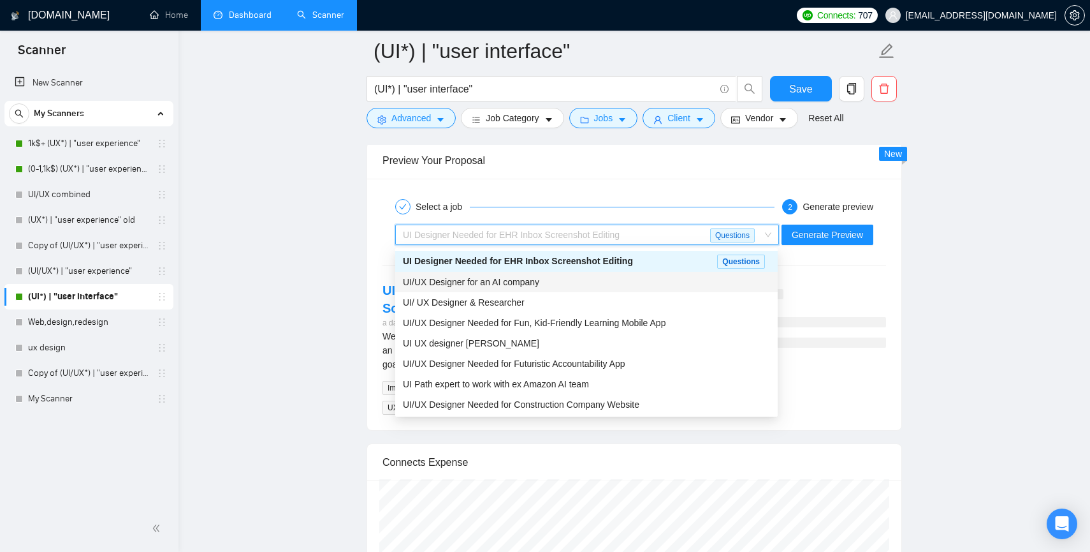
click at [517, 284] on span "UI/UX Designer for an AI company" at bounding box center [471, 282] width 136 height 10
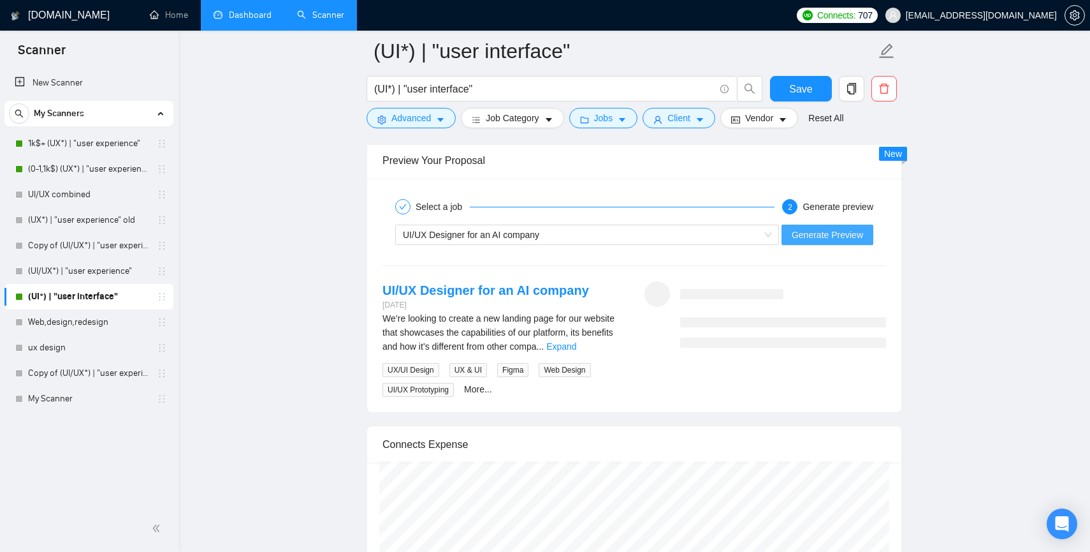
click at [840, 235] on span "Generate Preview" at bounding box center [827, 235] width 71 height 14
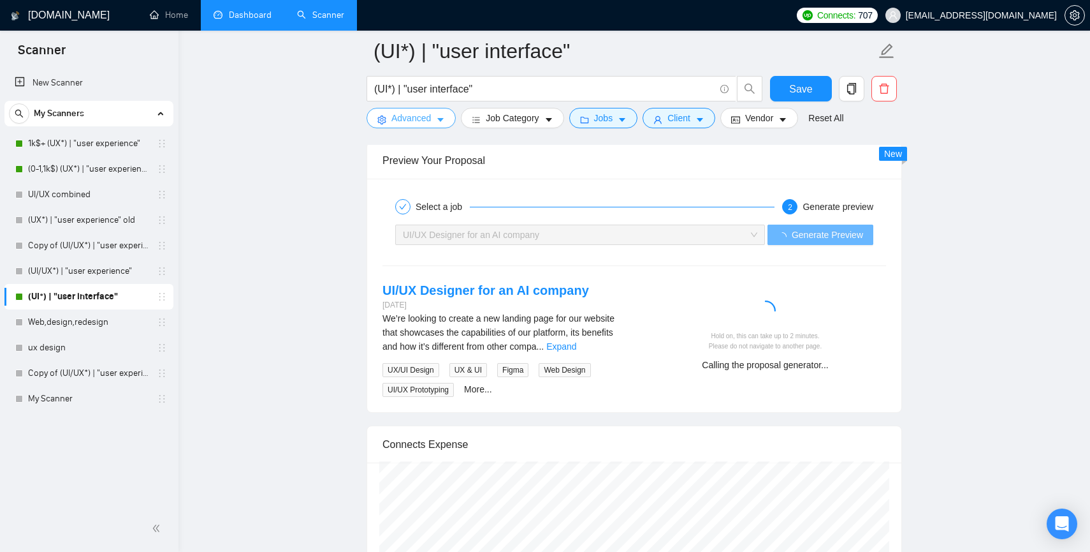
click at [425, 121] on span "Advanced" at bounding box center [412, 118] width 40 height 14
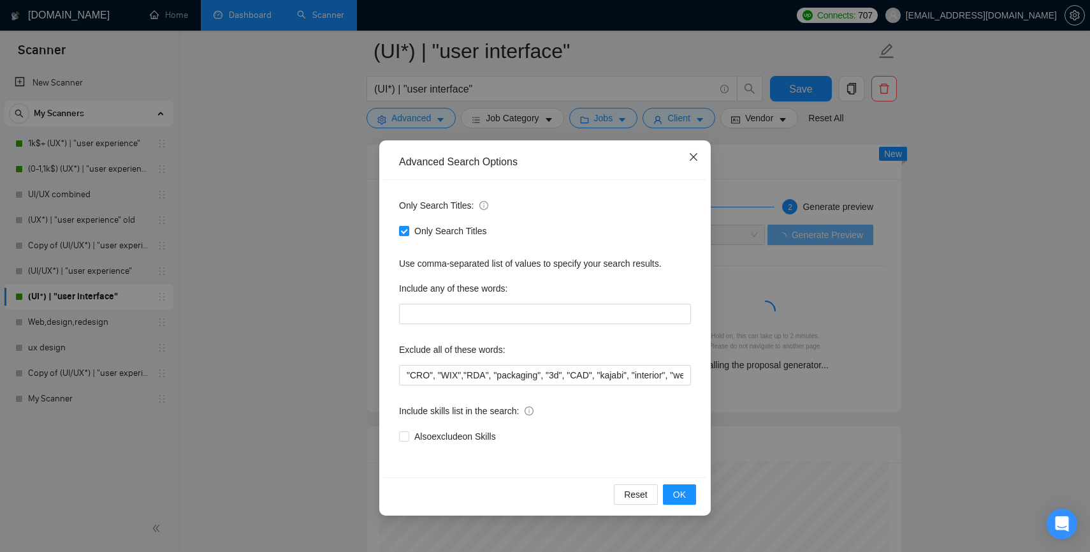
click at [698, 157] on icon "close" at bounding box center [694, 157] width 10 height 10
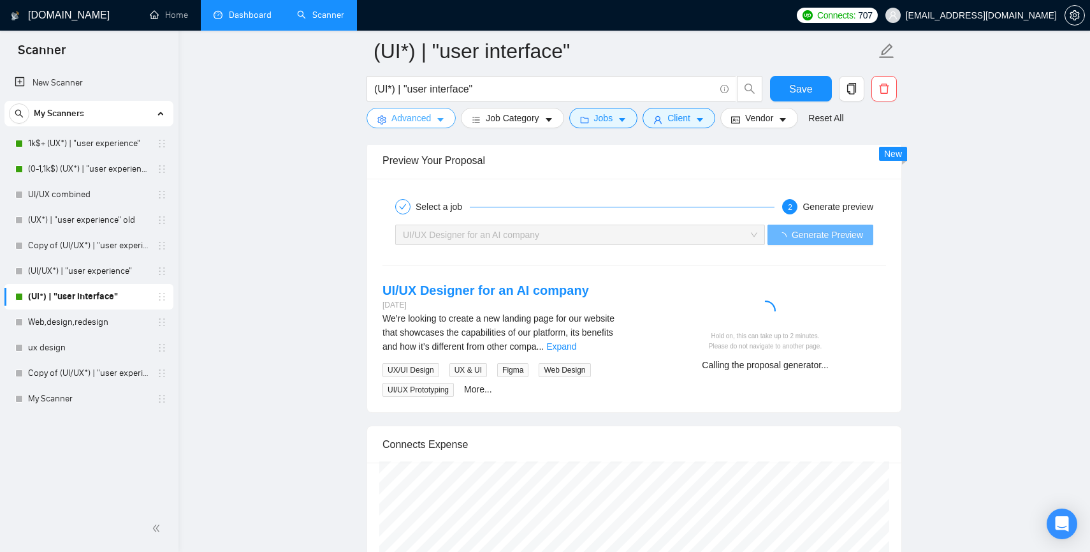
click at [413, 117] on span "Advanced" at bounding box center [412, 118] width 40 height 14
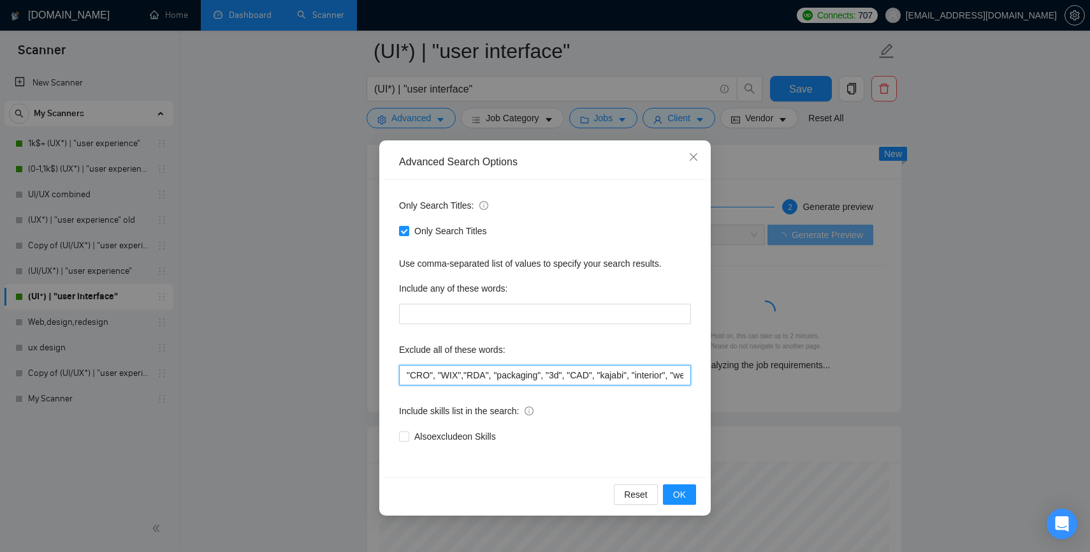
click at [406, 375] on input ""CRO", "WIX","RDA", "packaging", "3d", "CAD", "kajabi", "interior", "webflow", …" at bounding box center [545, 375] width 292 height 20
type input ""amazon", "CRO", "WIX","RDA", "packaging", "3d", "CAD", "kajabi", "interior", "…"
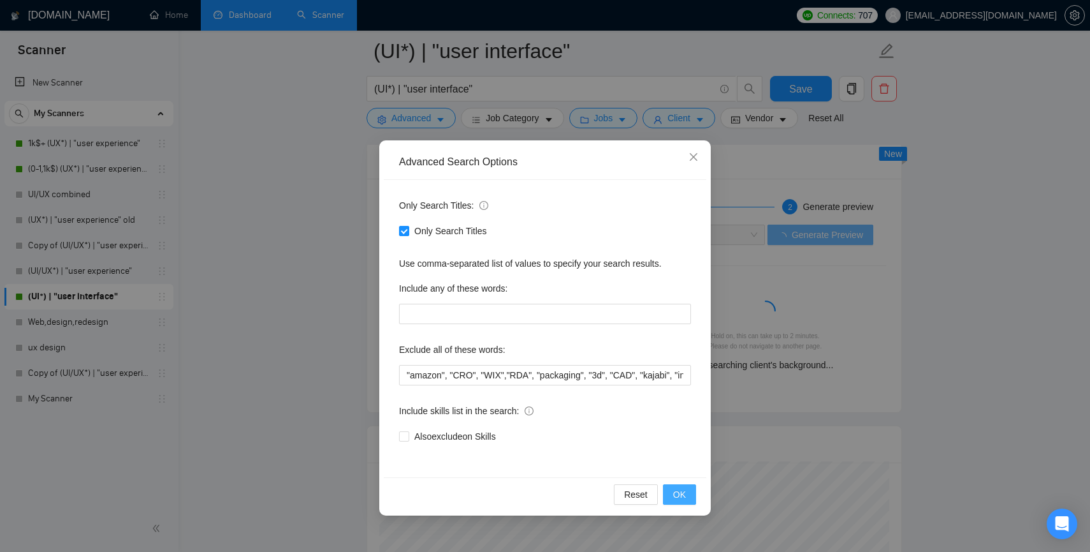
click at [676, 495] on span "OK" at bounding box center [679, 494] width 13 height 14
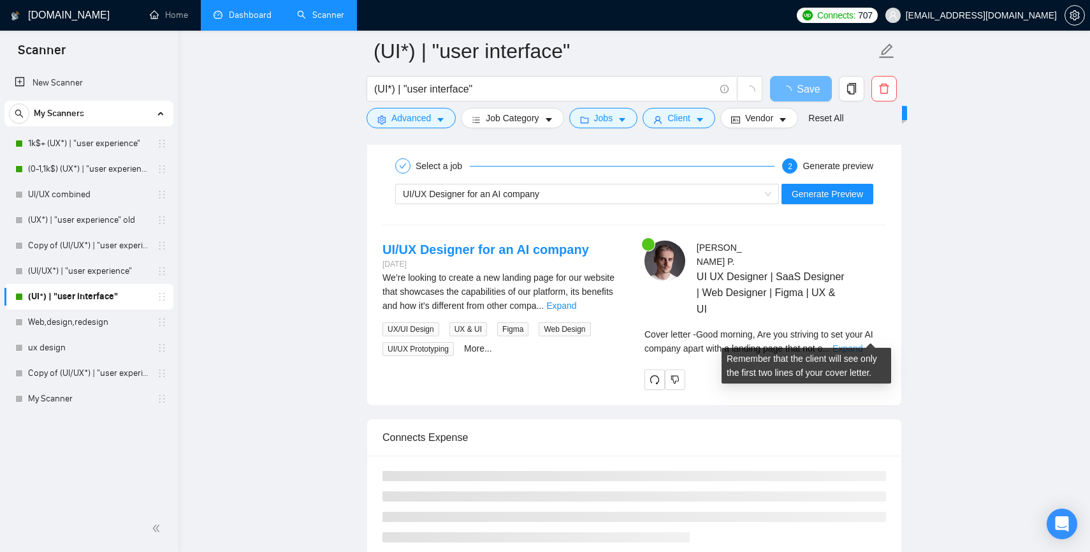
click at [860, 343] on link "Expand" at bounding box center [848, 348] width 30 height 10
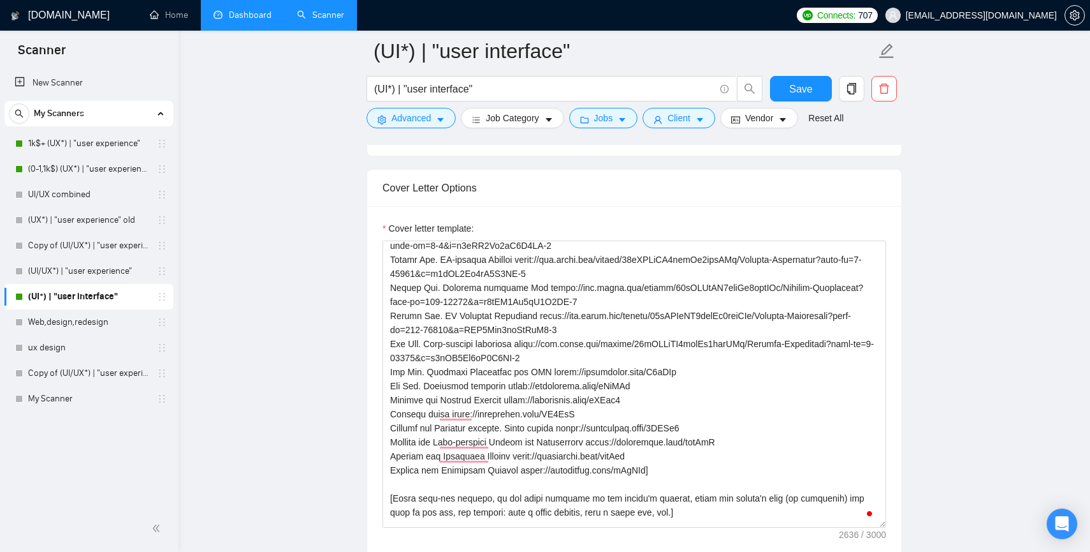
scroll to position [0, 0]
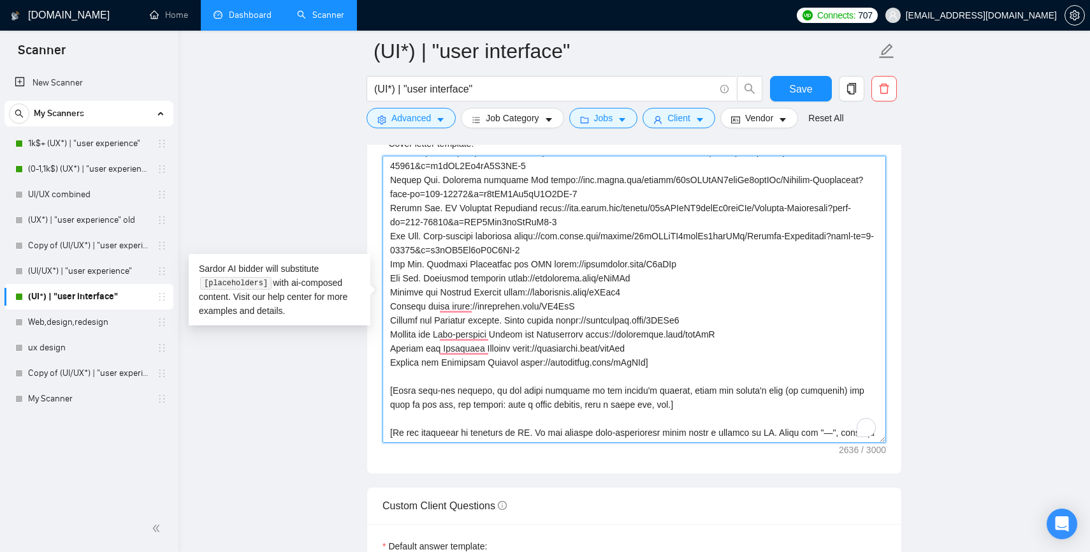
drag, startPoint x: 675, startPoint y: 389, endPoint x: 383, endPoint y: 371, distance: 292.6
click at [383, 371] on textarea "Cover letter template:" at bounding box center [635, 299] width 504 height 287
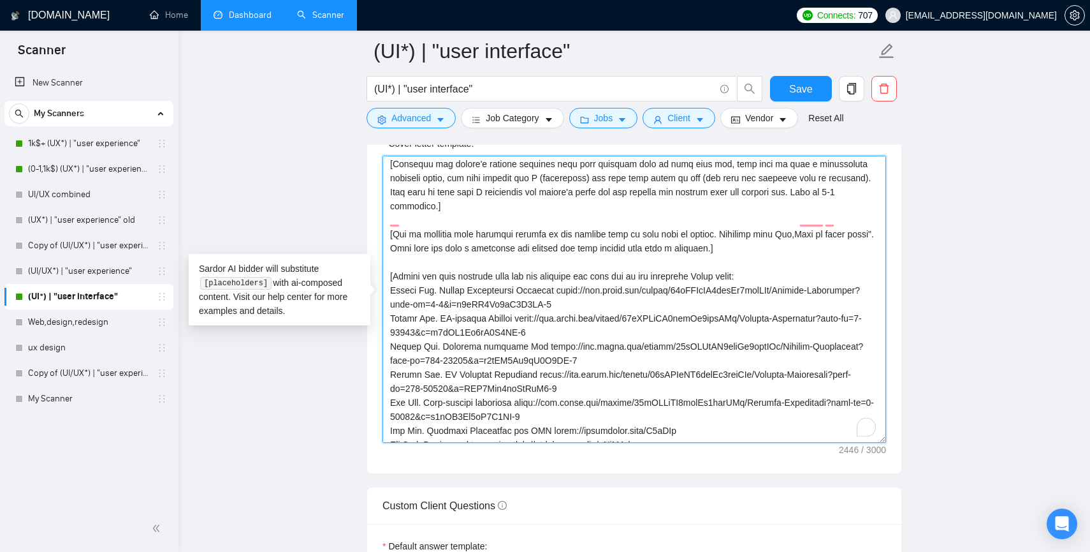
scroll to position [76, 0]
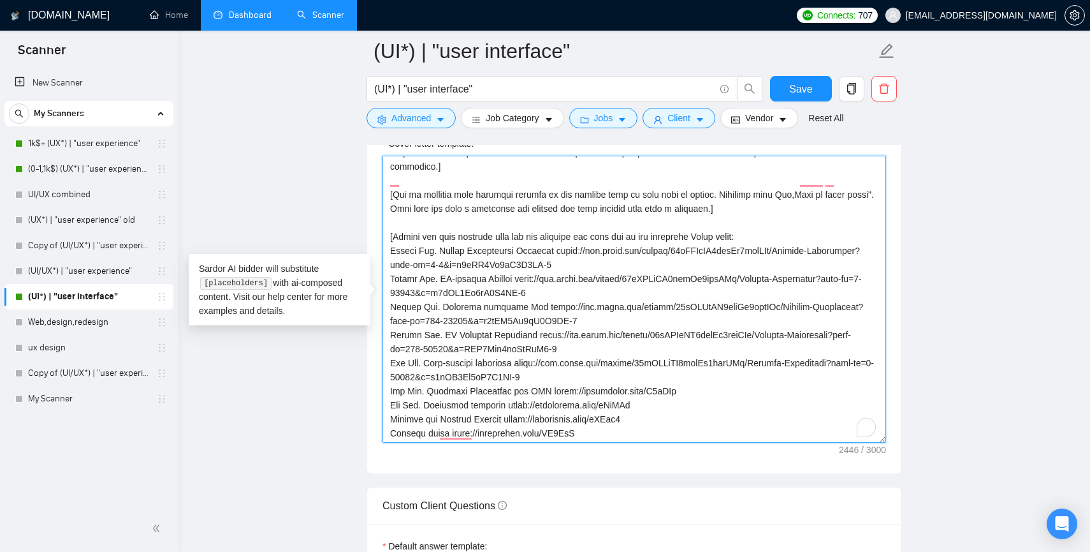
drag, startPoint x: 779, startPoint y: 187, endPoint x: 381, endPoint y: 181, distance: 398.6
click at [381, 181] on div "Cover letter template:" at bounding box center [634, 297] width 534 height 352
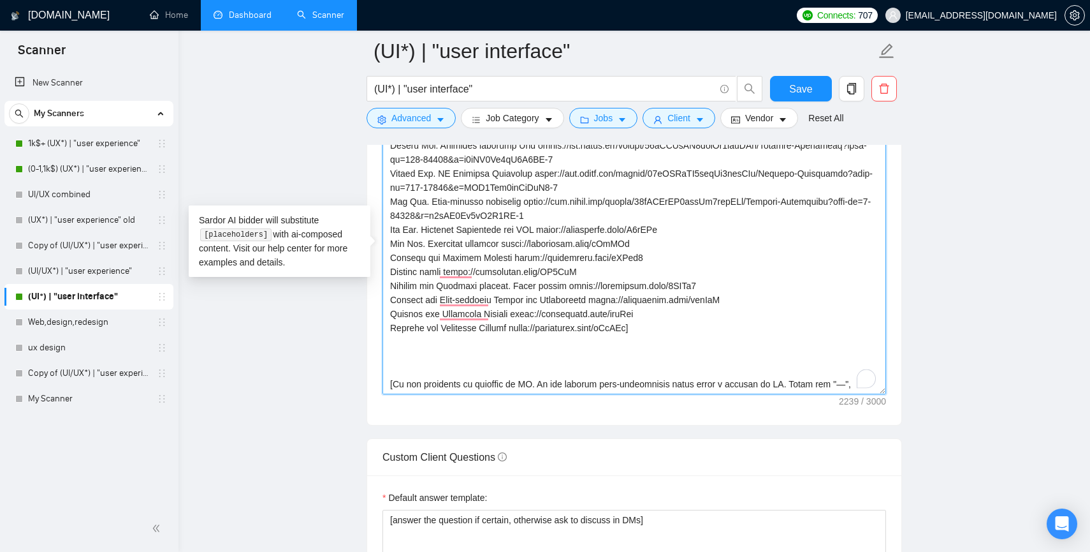
click at [398, 337] on textarea "Cover letter template:" at bounding box center [635, 250] width 504 height 287
paste textarea "[Ask an engaging open question related to the project that is very easy to answ…"
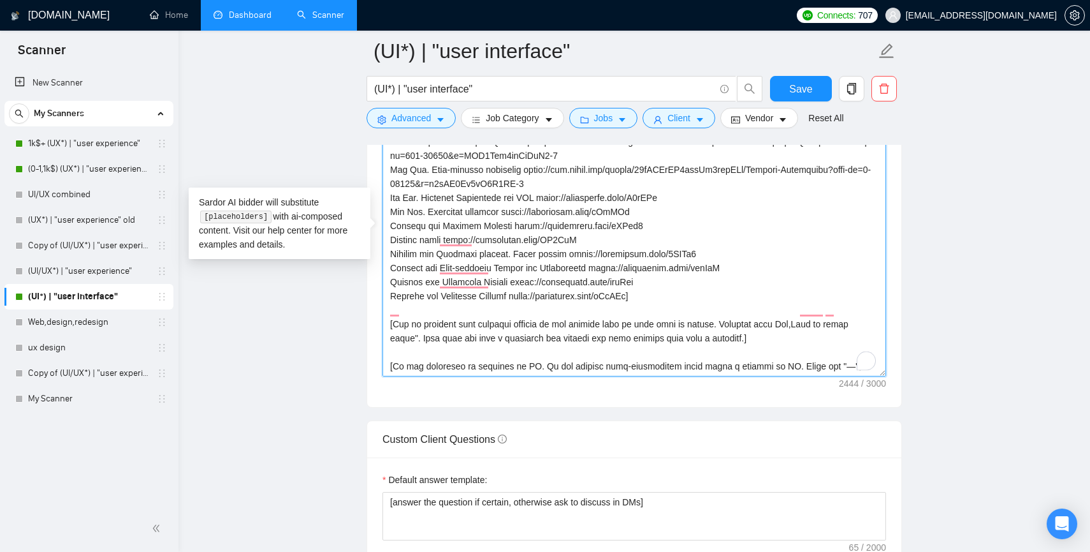
click at [776, 323] on textarea "Cover letter template:" at bounding box center [635, 232] width 504 height 287
drag, startPoint x: 395, startPoint y: 307, endPoint x: 755, endPoint y: 328, distance: 360.9
click at [755, 328] on textarea "Cover letter template:" at bounding box center [635, 232] width 504 height 287
paste textarea "ask an open question at the end of this cover letter. I'm usually saying like, …"
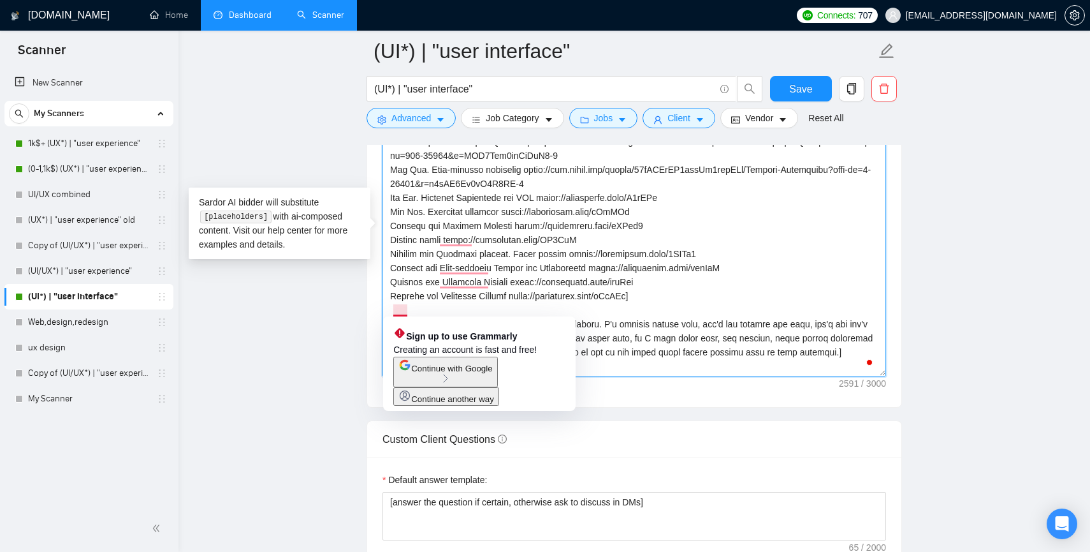
click at [397, 309] on textarea "Cover letter template:" at bounding box center [635, 232] width 504 height 287
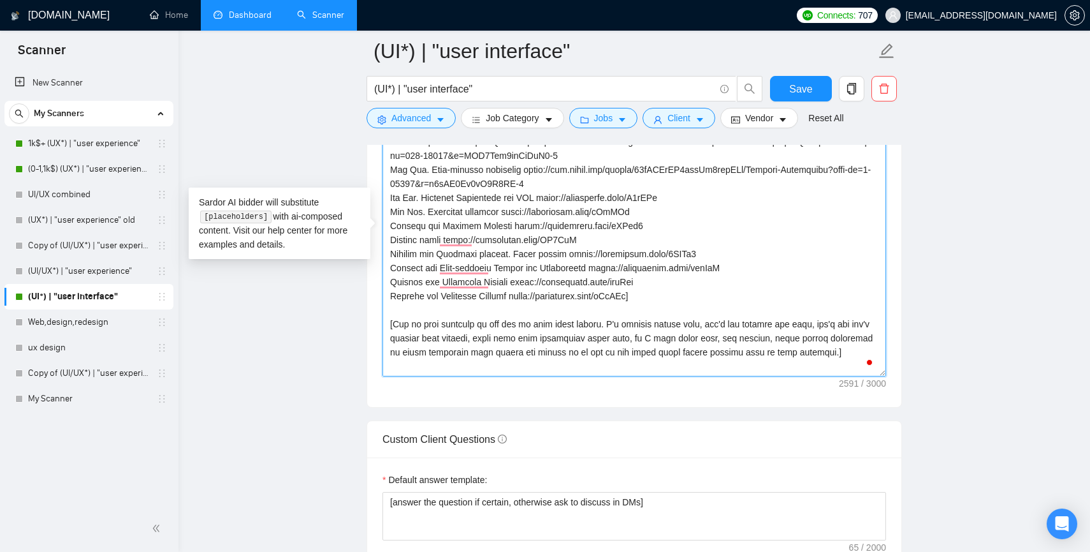
drag, startPoint x: 701, startPoint y: 309, endPoint x: 608, endPoint y: 309, distance: 93.7
click at [608, 309] on textarea "Cover letter template:" at bounding box center [635, 232] width 504 height 287
click at [707, 310] on textarea "Cover letter template:" at bounding box center [635, 232] width 504 height 287
drag, startPoint x: 599, startPoint y: 323, endPoint x: 690, endPoint y: 325, distance: 91.2
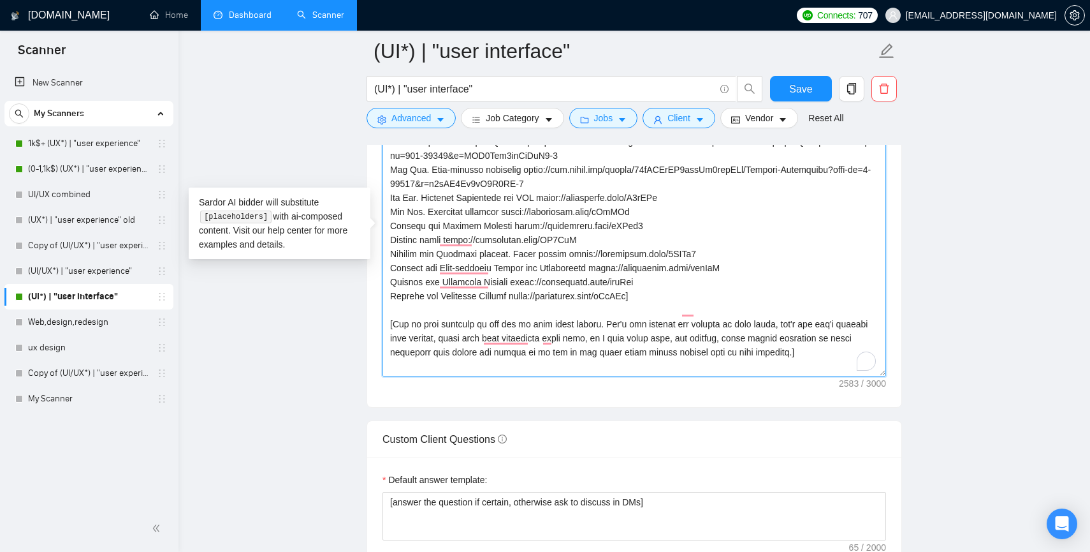
click at [690, 325] on textarea "Cover letter template:" at bounding box center [635, 232] width 504 height 287
drag, startPoint x: 728, startPoint y: 323, endPoint x: 603, endPoint y: 323, distance: 125.0
click at [603, 323] on textarea "Cover letter template:" at bounding box center [635, 232] width 504 height 287
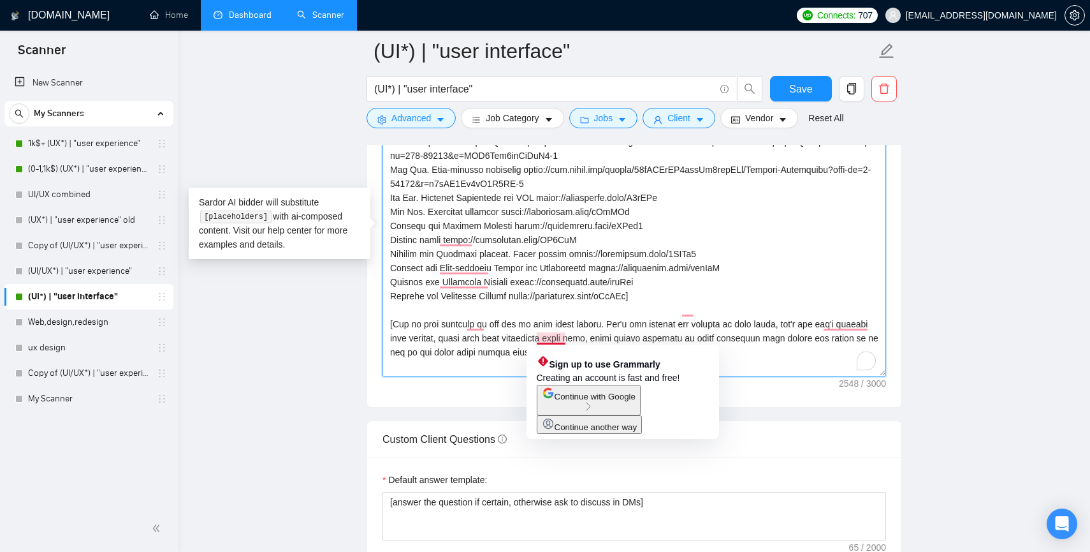
click at [557, 331] on textarea "Cover letter template:" at bounding box center [635, 232] width 504 height 287
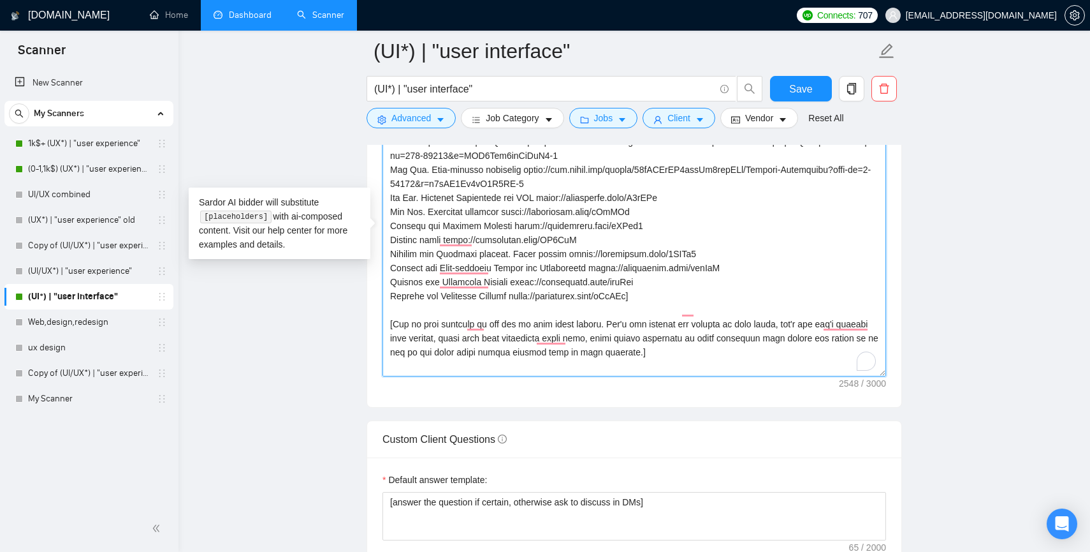
click at [656, 337] on textarea "Cover letter template:" at bounding box center [635, 232] width 504 height 287
click at [659, 338] on textarea "Cover letter template:" at bounding box center [635, 232] width 504 height 287
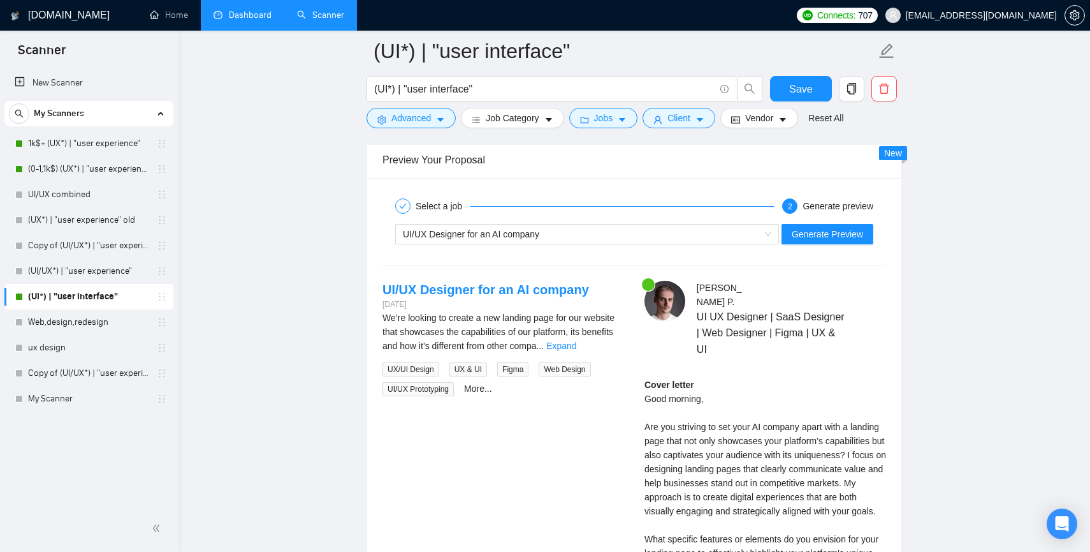
scroll to position [2367, 0]
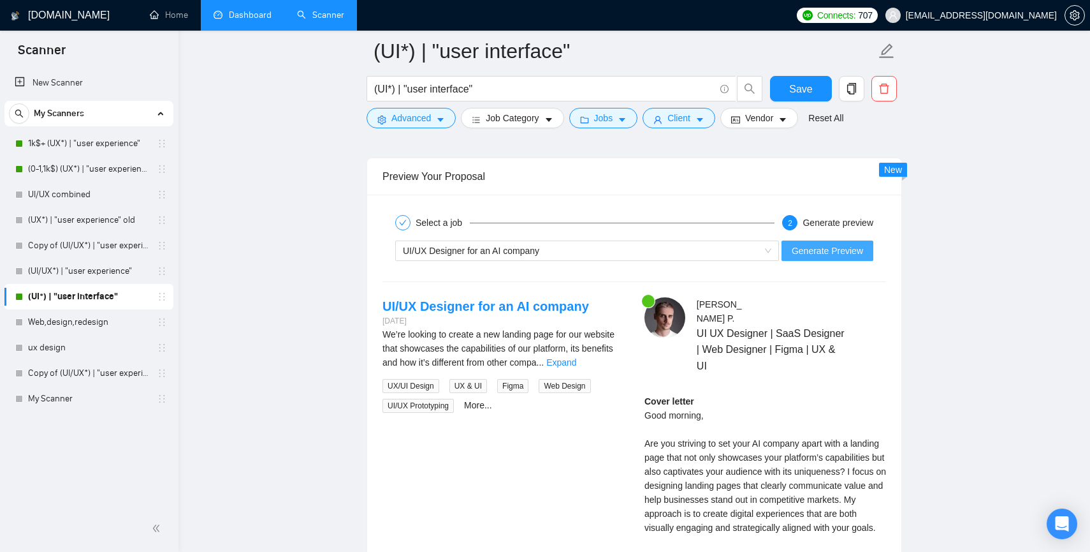
type textarea "[Write a personal greeting using the client's name or company name (if any is p…"
click at [847, 252] on span "Generate Preview" at bounding box center [827, 251] width 71 height 14
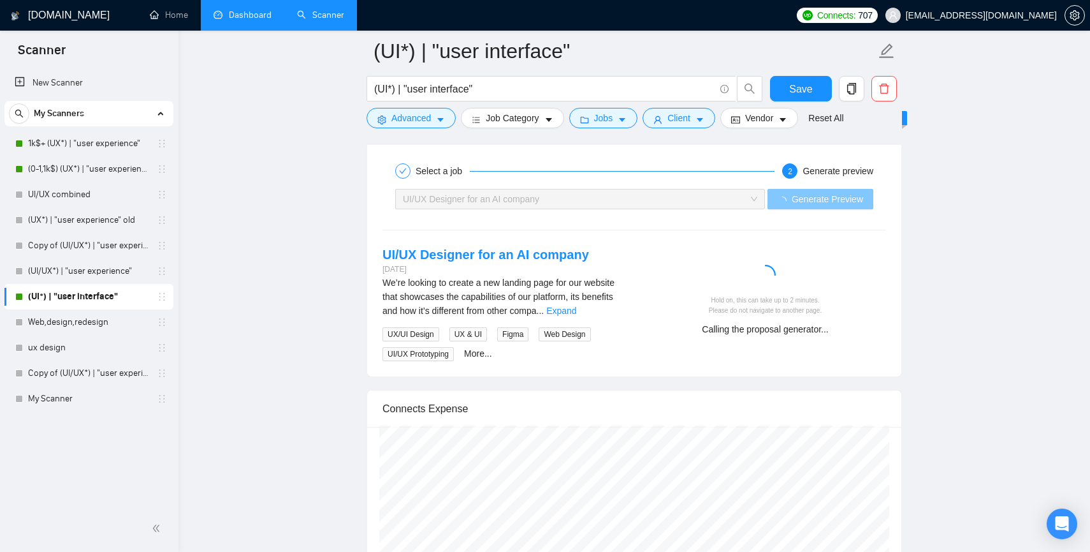
scroll to position [2400, 0]
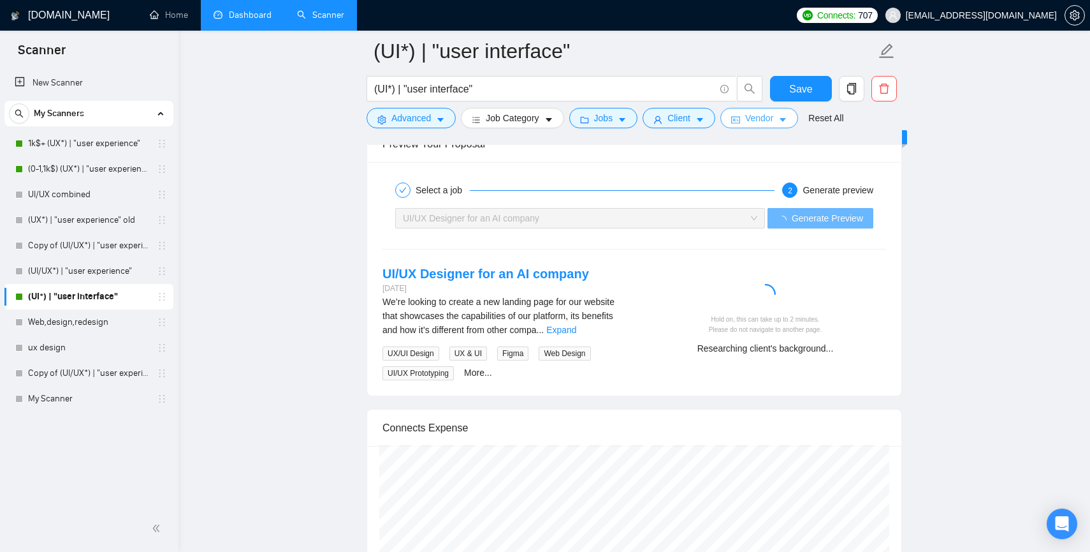
click at [766, 124] on span "Vendor" at bounding box center [759, 118] width 28 height 14
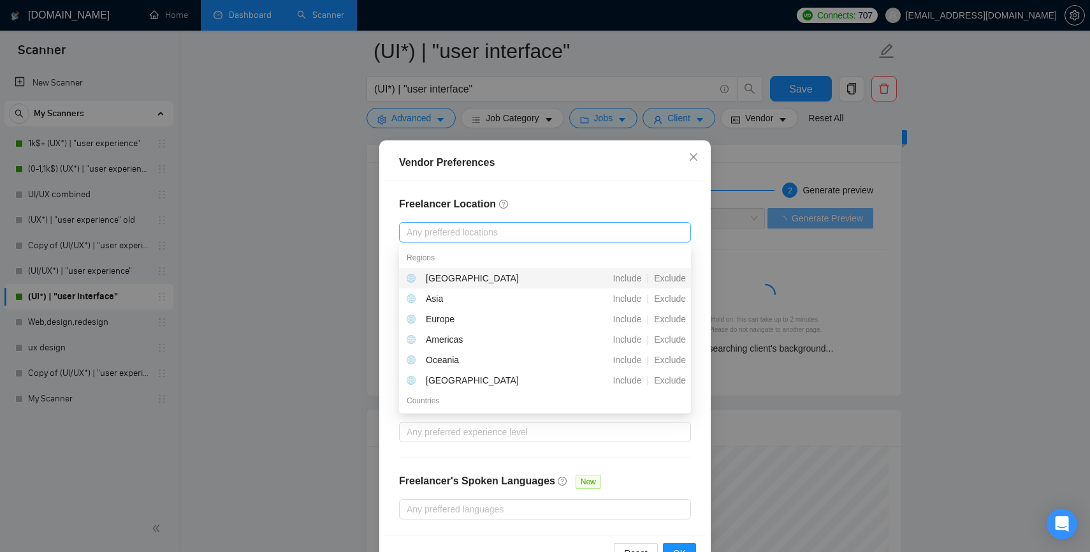
click at [461, 234] on div at bounding box center [538, 231] width 273 height 15
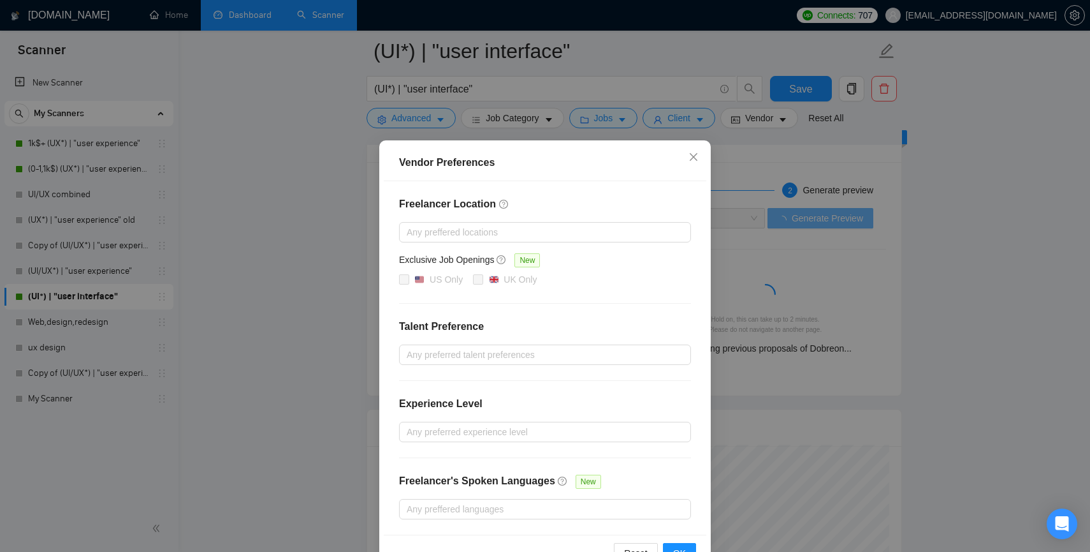
click at [443, 178] on div "Vendor Preferences" at bounding box center [545, 163] width 323 height 36
click at [450, 227] on div at bounding box center [538, 231] width 273 height 15
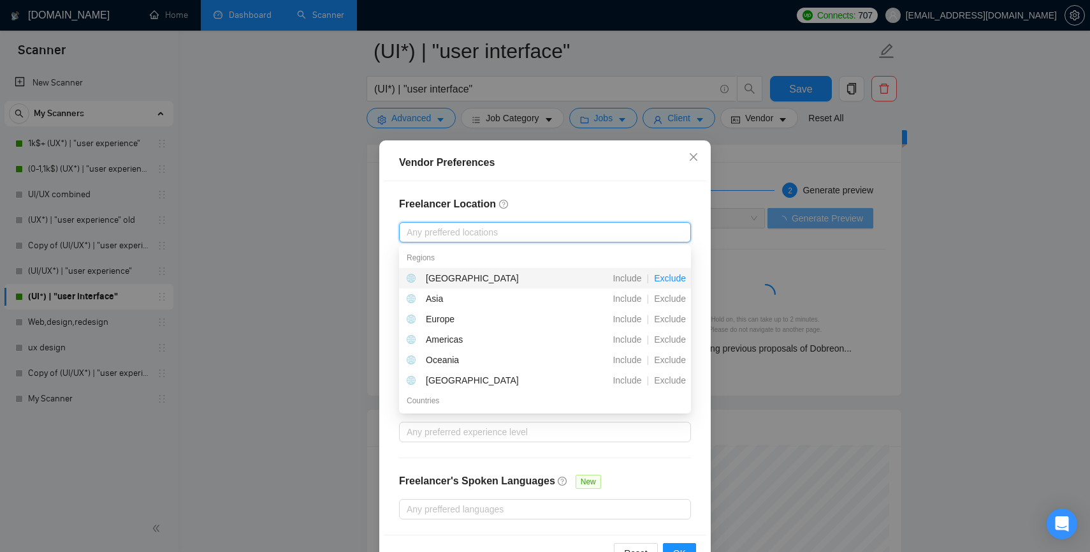
click at [664, 278] on span "Exclude" at bounding box center [670, 278] width 42 height 10
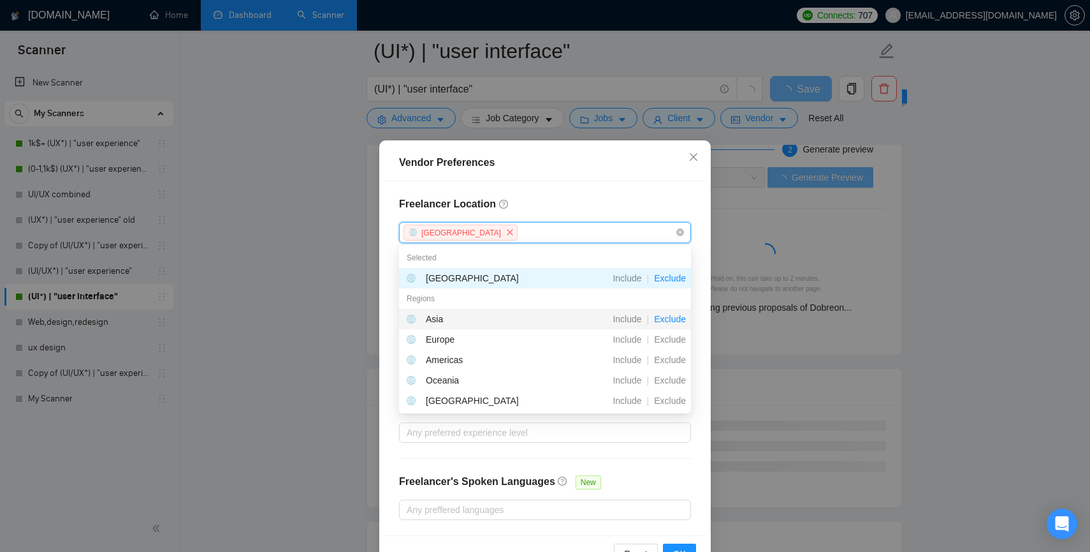
click at [670, 323] on span "Exclude" at bounding box center [670, 319] width 42 height 10
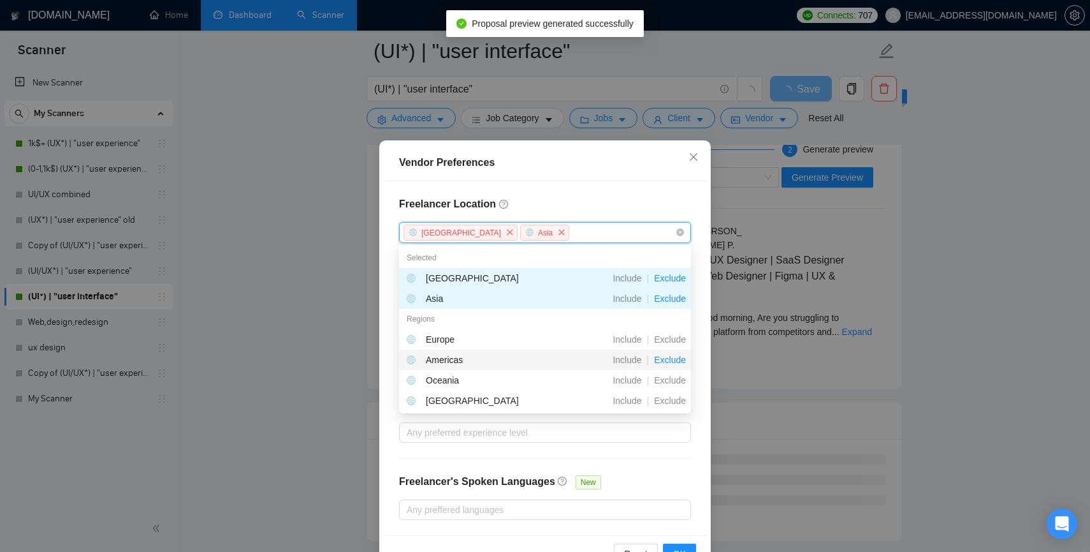
click at [669, 362] on span "Exclude" at bounding box center [670, 360] width 42 height 10
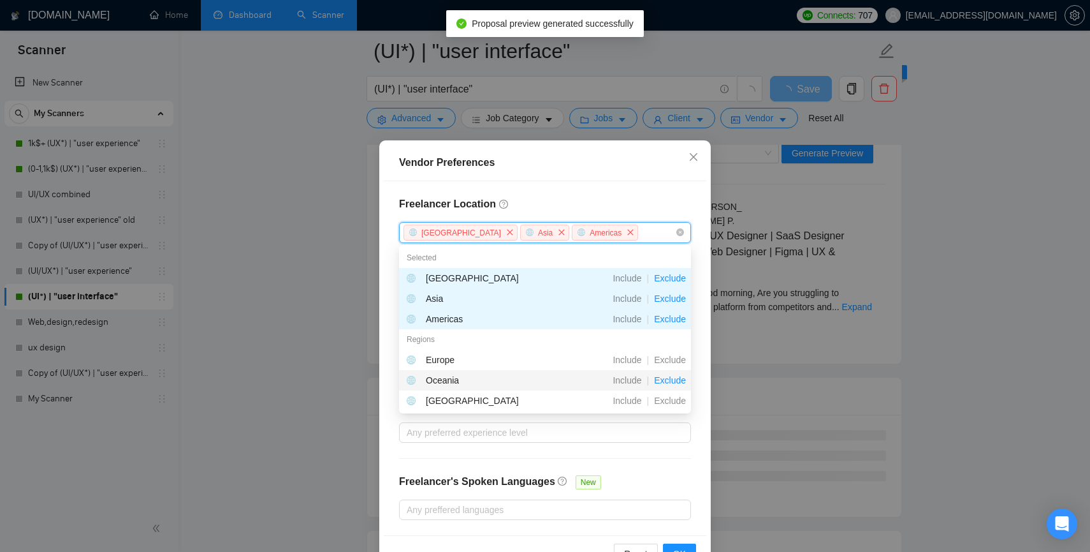
click at [670, 379] on span "Exclude" at bounding box center [670, 380] width 42 height 10
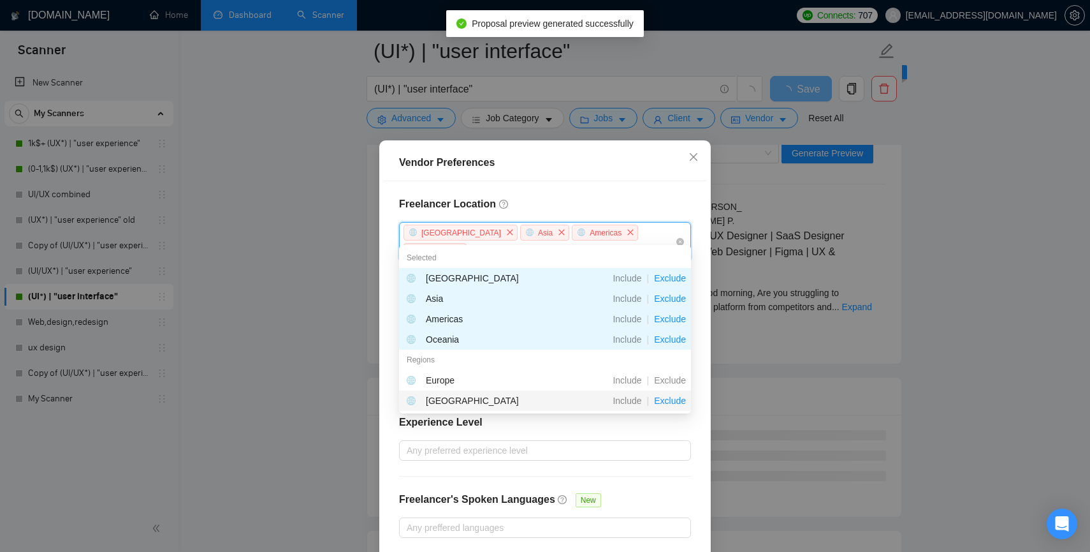
click at [670, 400] on span "Exclude" at bounding box center [670, 400] width 42 height 10
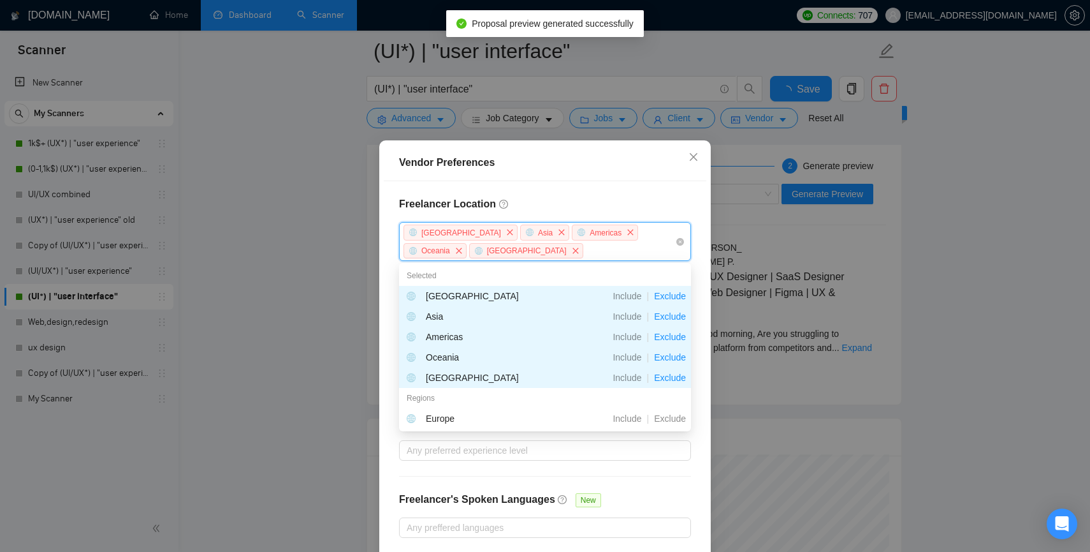
click at [618, 186] on div "Freelancer Location [GEOGRAPHIC_DATA] [GEOGRAPHIC_DATA] [GEOGRAPHIC_DATA] [GEOG…" at bounding box center [545, 367] width 323 height 372
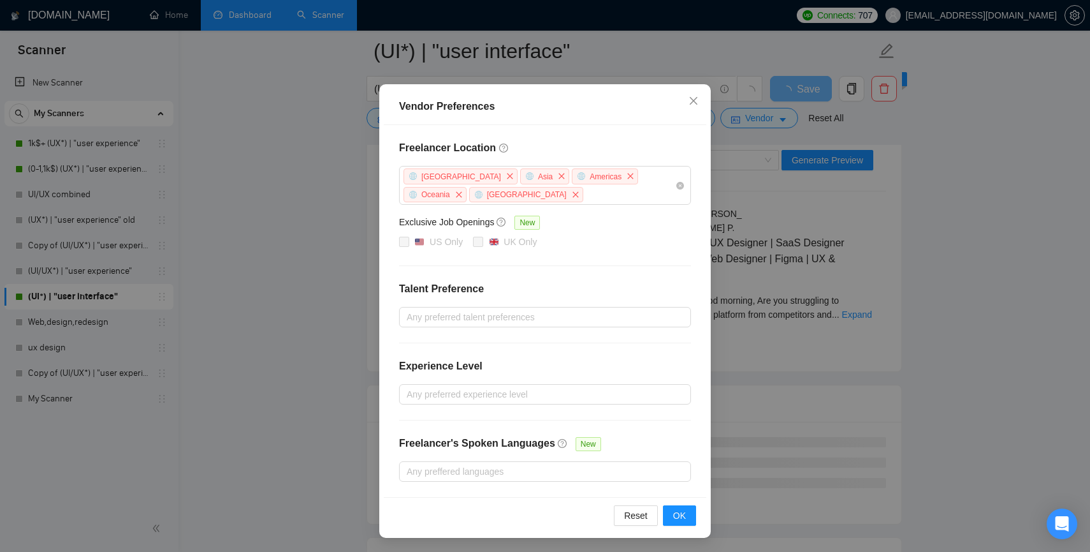
scroll to position [2417, 0]
click at [466, 317] on div at bounding box center [538, 316] width 273 height 15
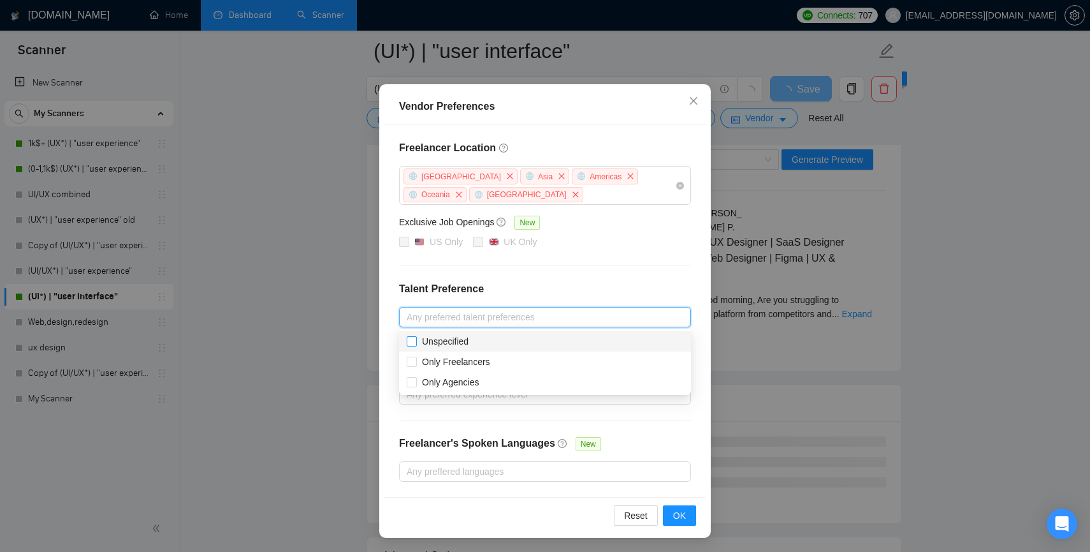
click at [409, 341] on input "Unspecified" at bounding box center [411, 340] width 9 height 9
checkbox input "true"
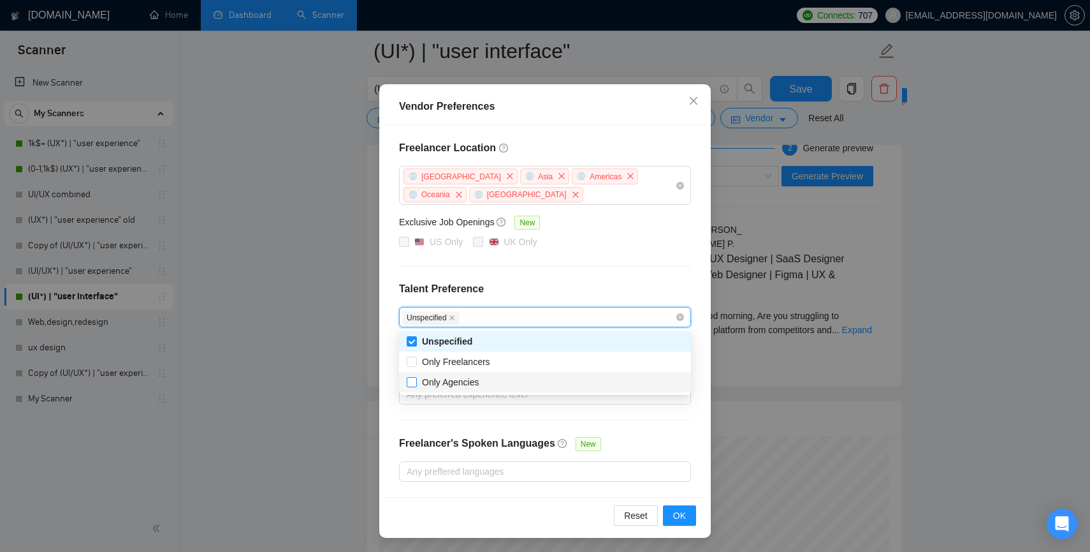
click at [411, 386] on span at bounding box center [412, 382] width 10 height 10
click at [411, 386] on input "Only Agencies" at bounding box center [411, 381] width 9 height 9
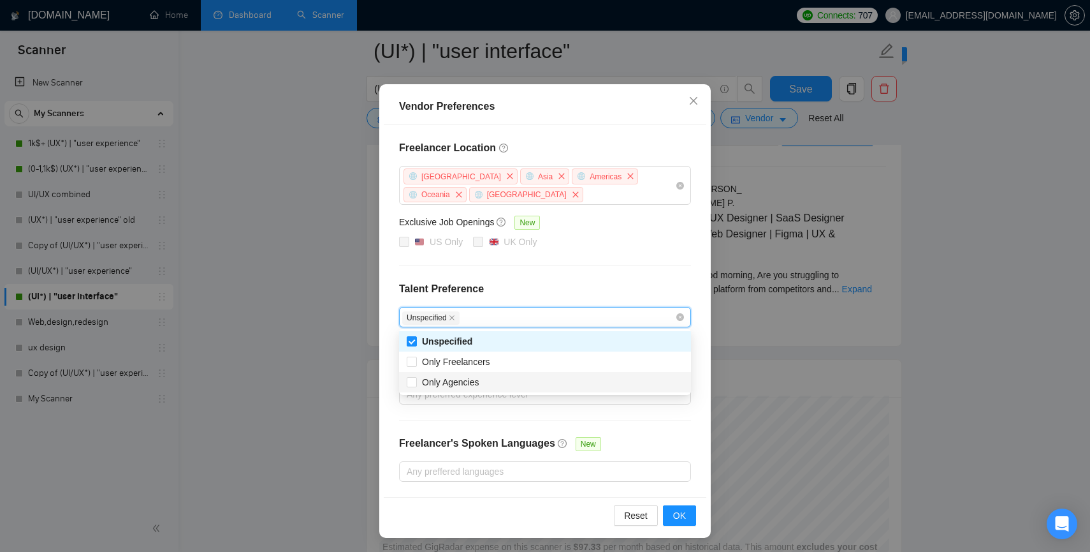
click at [385, 348] on div "Freelancer Location [GEOGRAPHIC_DATA] [GEOGRAPHIC_DATA] [GEOGRAPHIC_DATA] [GEOG…" at bounding box center [545, 311] width 323 height 372
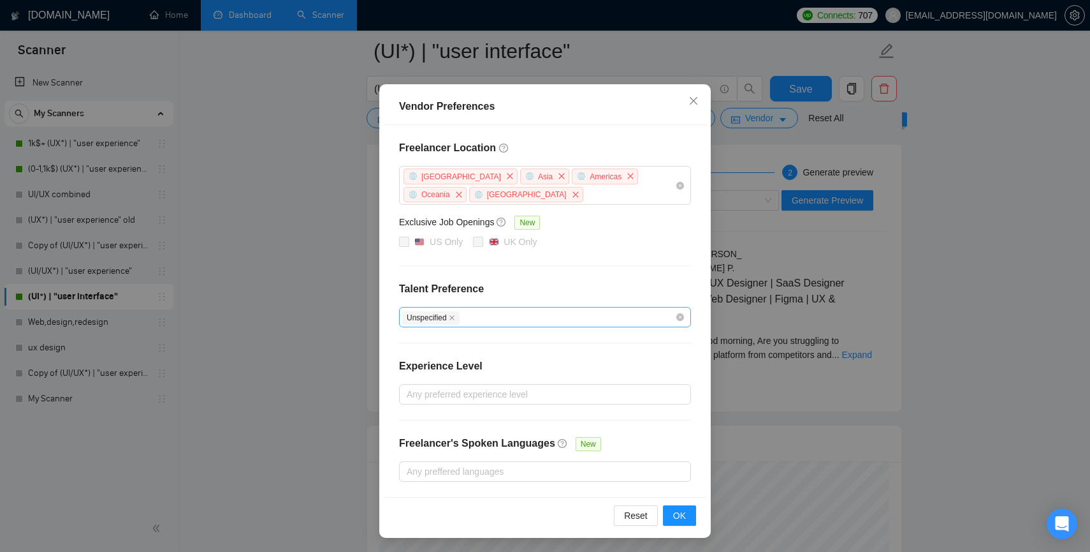
click at [478, 319] on div "Unspecified" at bounding box center [538, 316] width 273 height 15
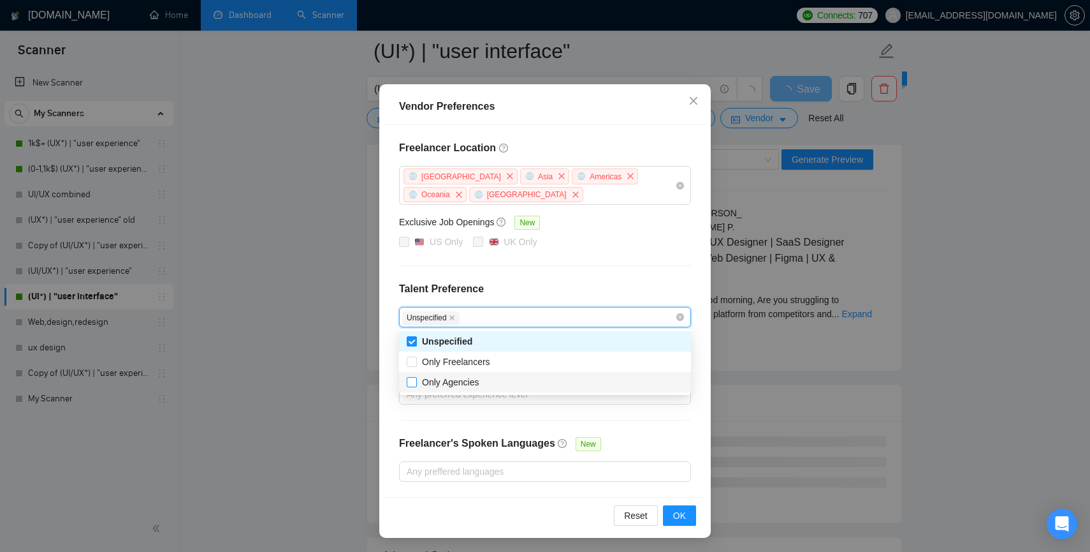
click at [416, 382] on span at bounding box center [412, 382] width 10 height 10
click at [416, 382] on input "Only Agencies" at bounding box center [411, 381] width 9 height 9
click at [412, 381] on input "Only Agencies" at bounding box center [411, 381] width 9 height 9
checkbox input "true"
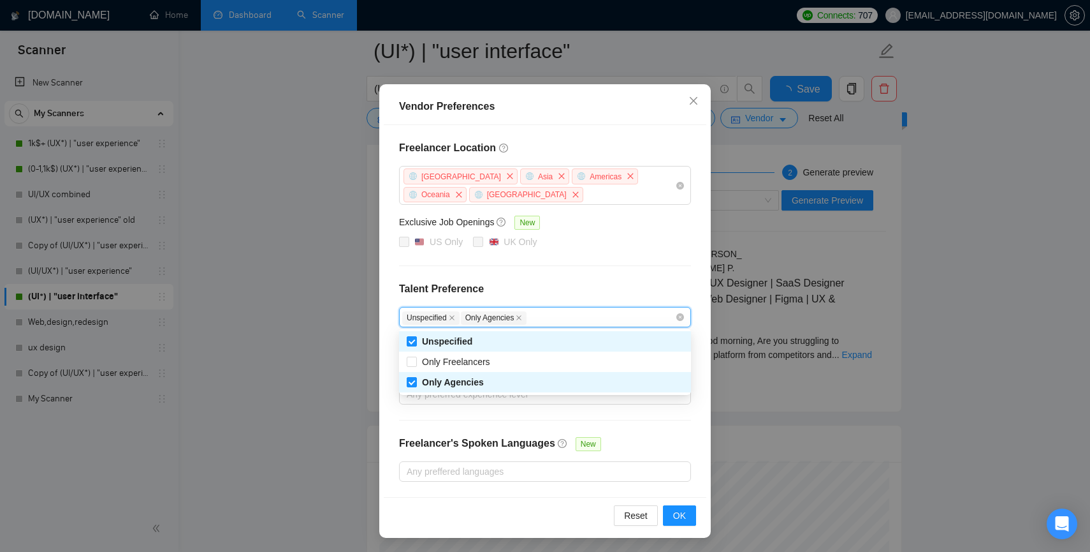
click at [392, 306] on div "Freelancer Location [GEOGRAPHIC_DATA] [GEOGRAPHIC_DATA] [GEOGRAPHIC_DATA] [GEOG…" at bounding box center [545, 311] width 323 height 372
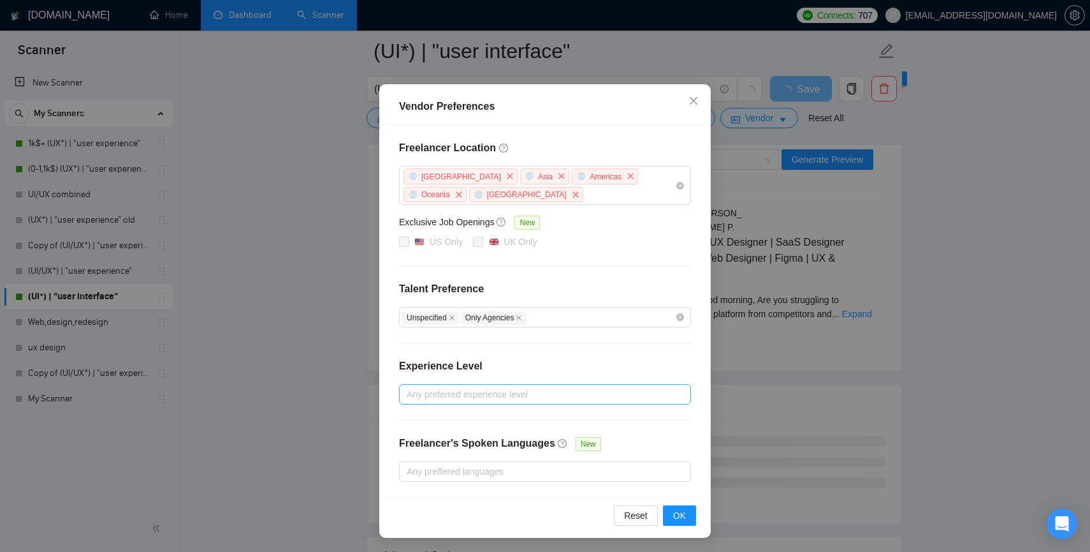
click at [437, 395] on div at bounding box center [538, 393] width 273 height 15
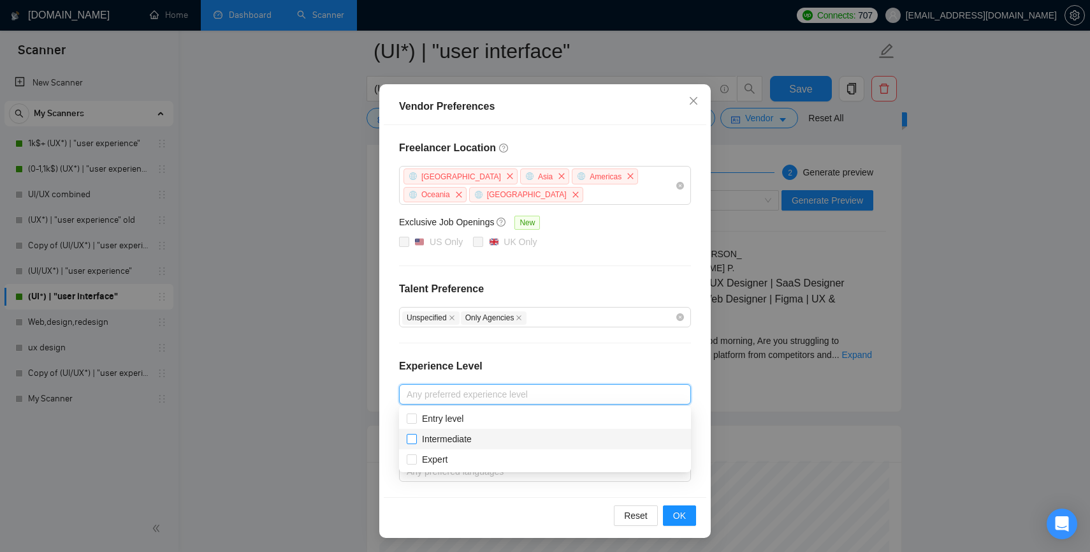
click at [414, 439] on input "Intermediate" at bounding box center [411, 438] width 9 height 9
checkbox input "true"
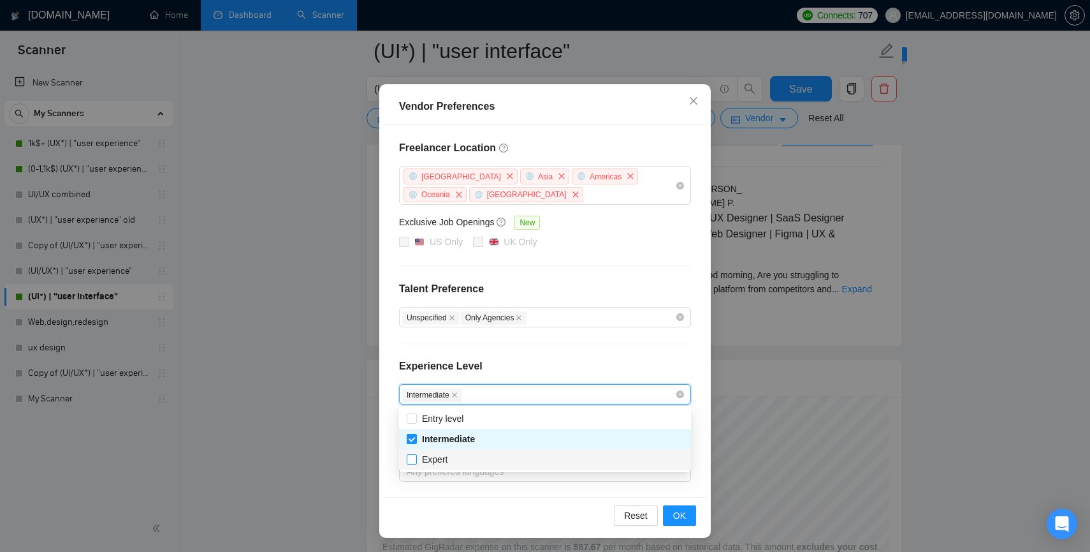
click at [412, 464] on span at bounding box center [412, 459] width 10 height 10
click at [412, 463] on input "Expert" at bounding box center [411, 458] width 9 height 9
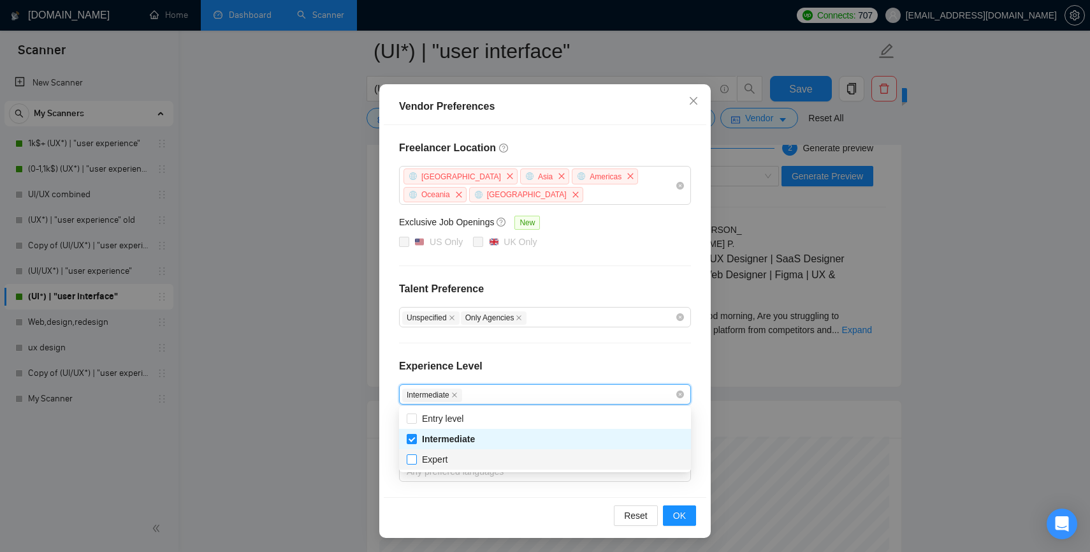
click at [411, 460] on input "Expert" at bounding box center [411, 458] width 9 height 9
checkbox input "true"
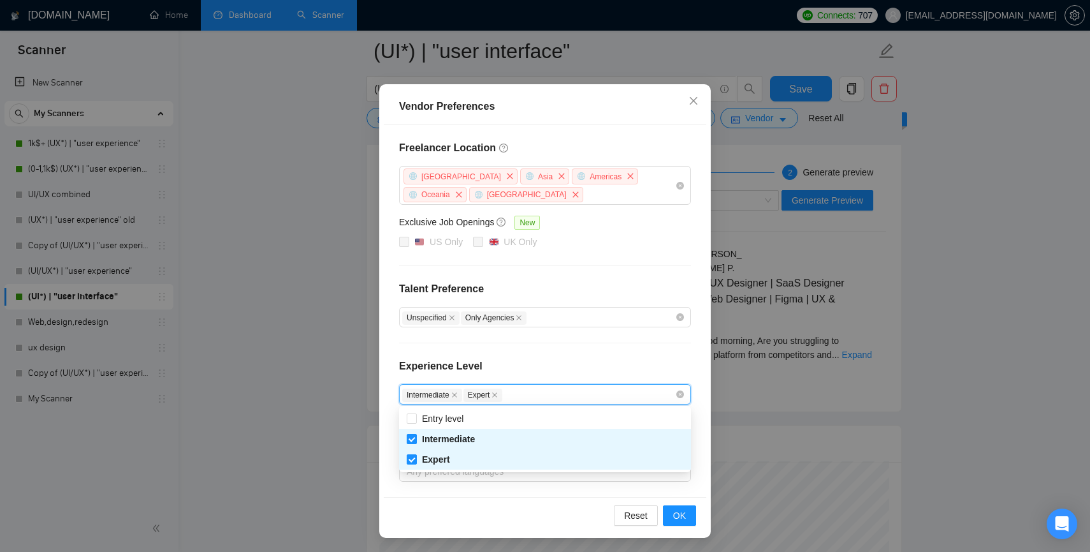
click at [388, 440] on div "Freelancer Location [GEOGRAPHIC_DATA] [GEOGRAPHIC_DATA] [GEOGRAPHIC_DATA] [GEOG…" at bounding box center [545, 311] width 323 height 372
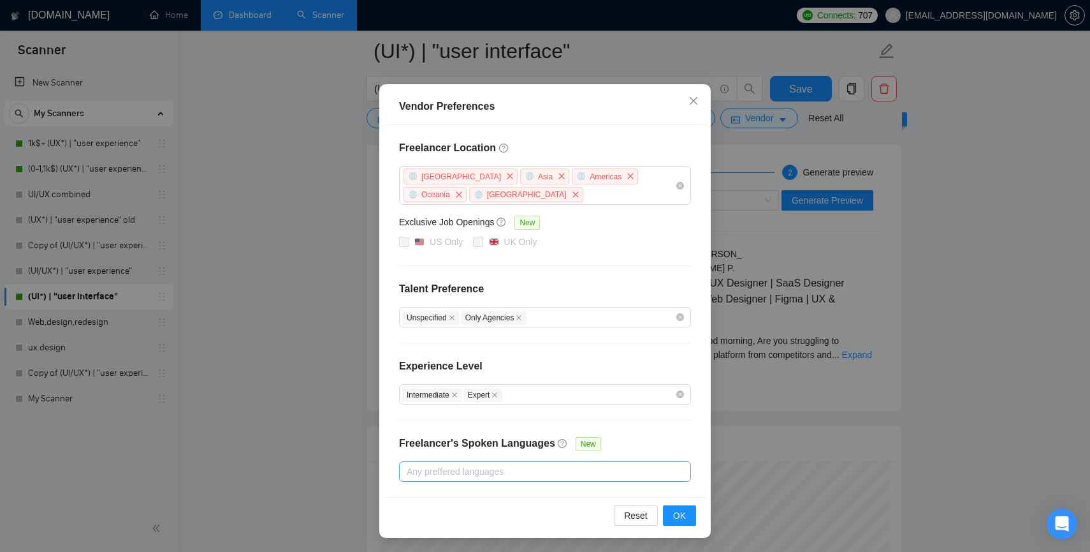
click at [443, 478] on div "Any preffered languages" at bounding box center [545, 471] width 292 height 20
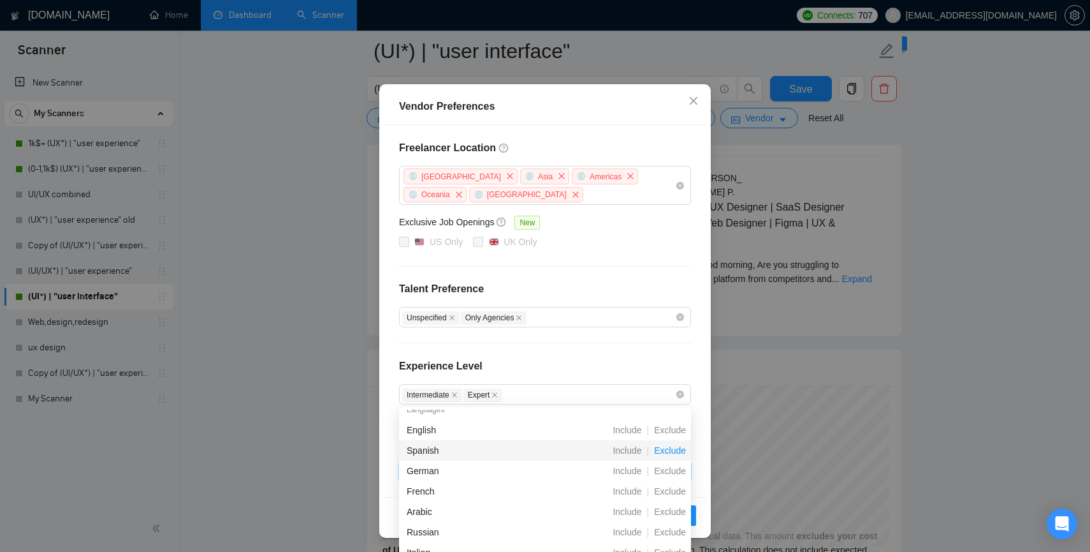
scroll to position [7, 0]
click at [669, 453] on span "Exclude" at bounding box center [670, 453] width 42 height 10
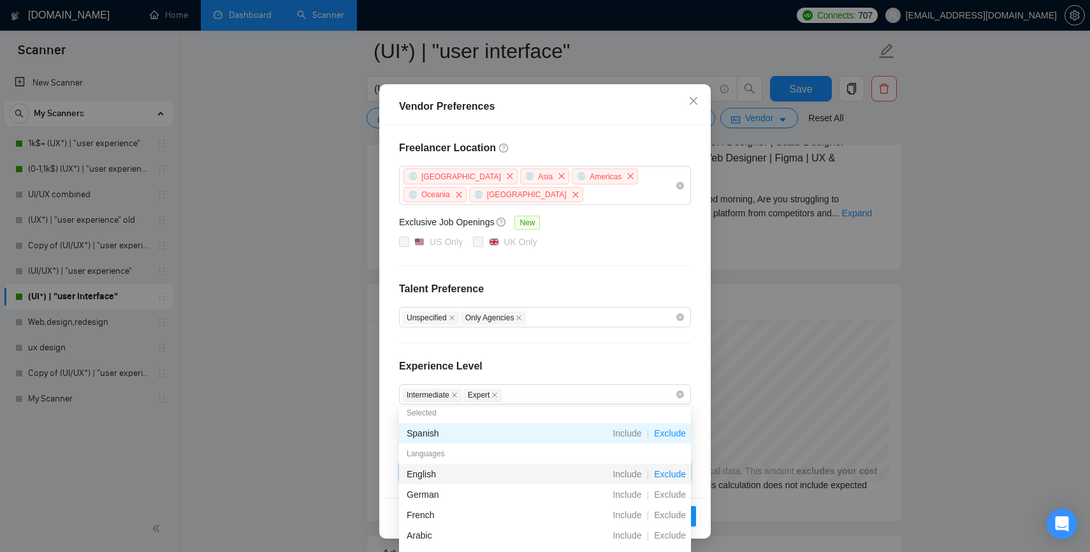
click at [667, 472] on span "Exclude" at bounding box center [670, 474] width 42 height 10
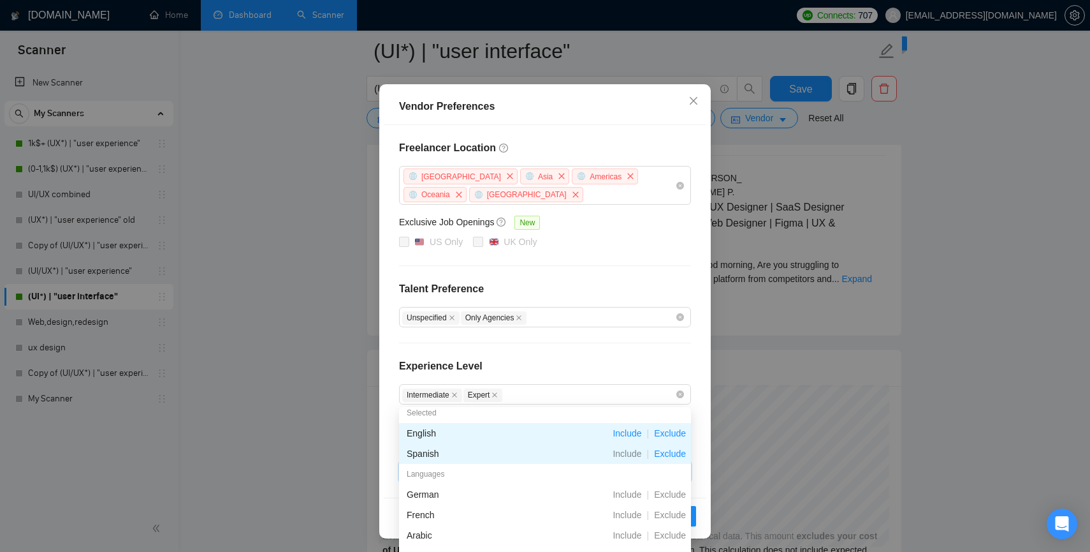
click at [629, 433] on span "Include" at bounding box center [627, 433] width 39 height 10
click at [626, 435] on span "Include" at bounding box center [627, 433] width 39 height 10
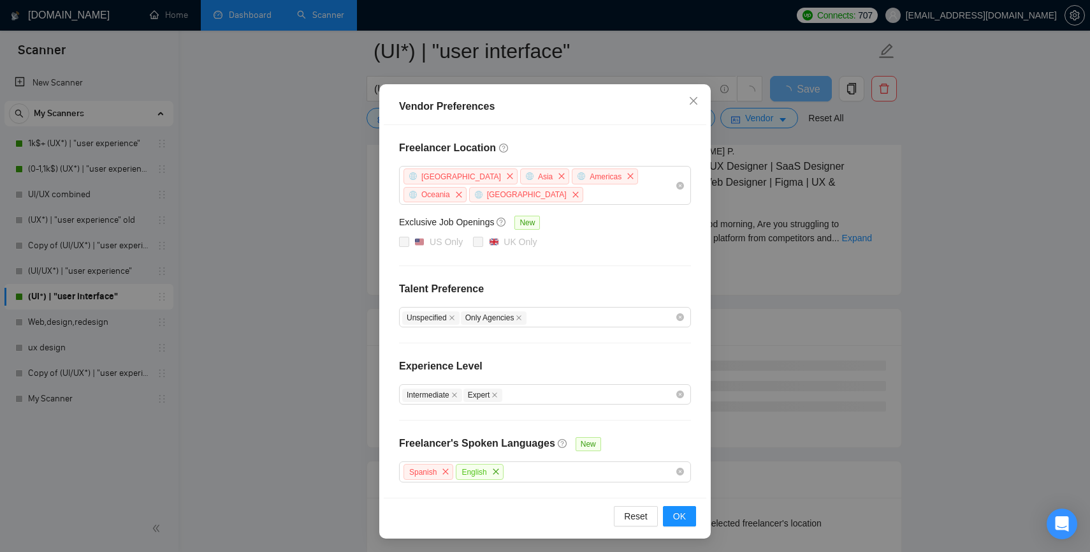
click at [635, 366] on div "Experience Level" at bounding box center [545, 371] width 292 height 26
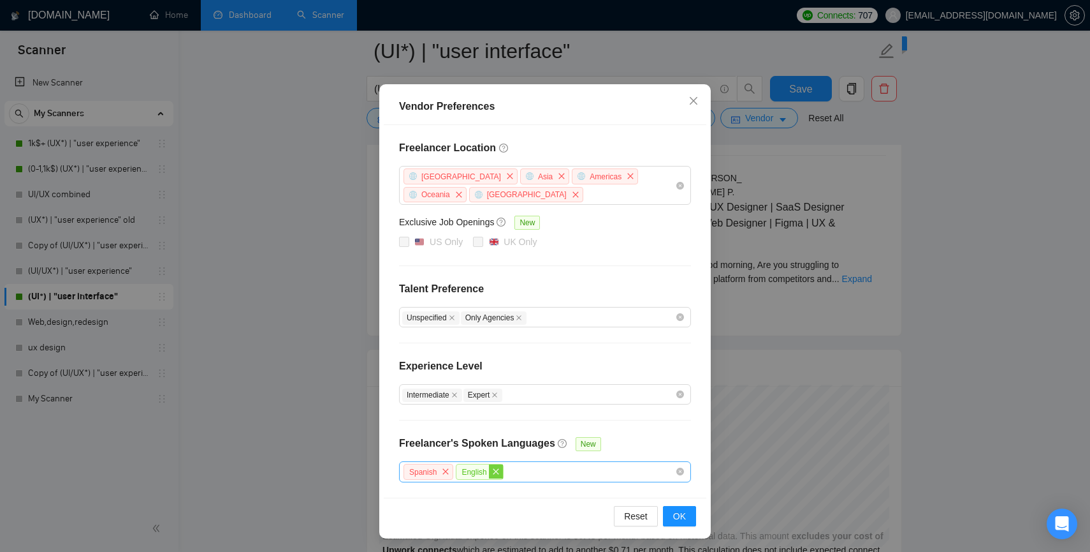
click at [498, 473] on icon "close" at bounding box center [496, 471] width 8 height 8
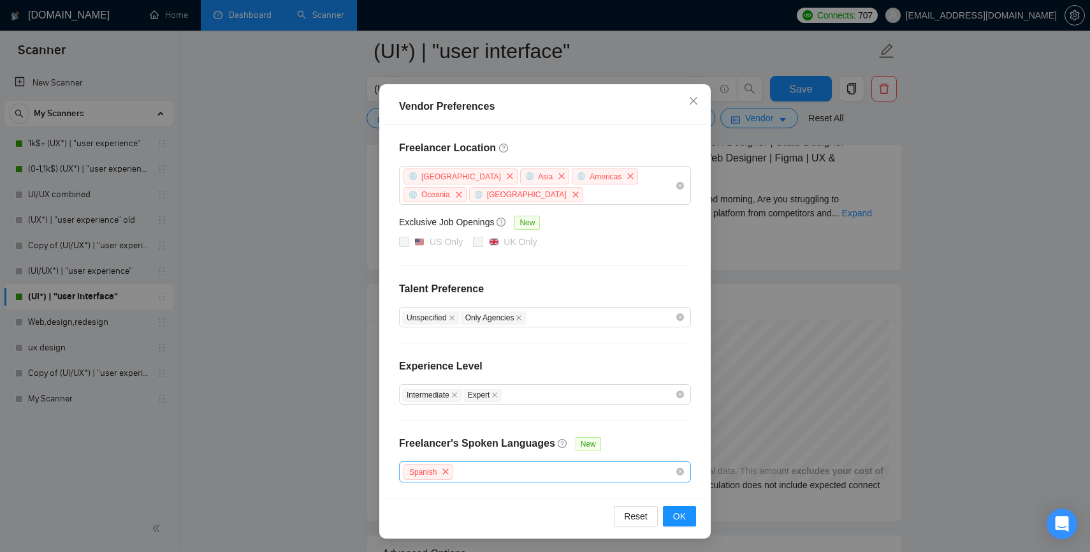
click at [643, 473] on div "Spanish" at bounding box center [538, 471] width 273 height 18
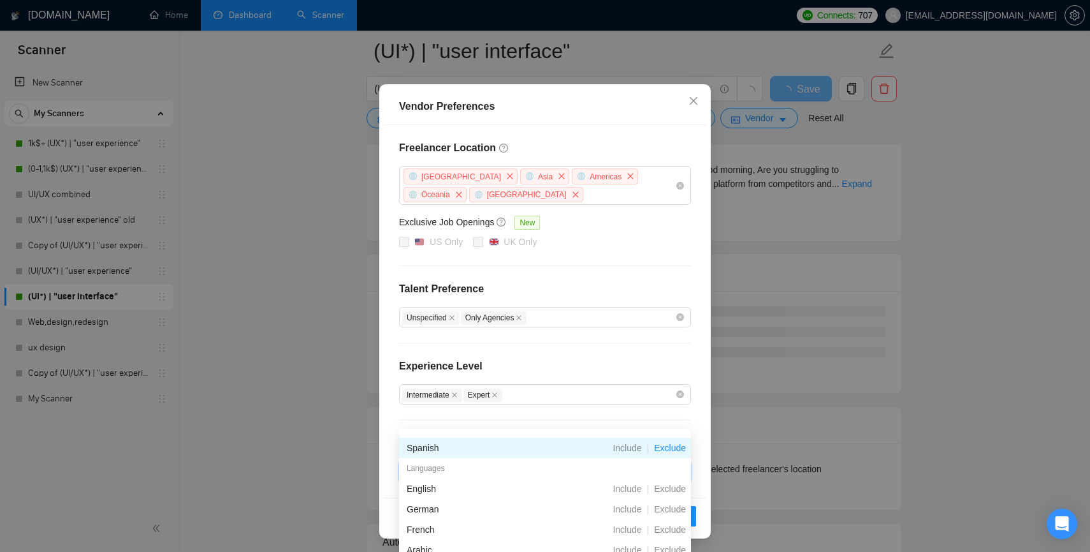
scroll to position [17, 0]
click at [657, 504] on span "Exclude" at bounding box center [670, 506] width 42 height 10
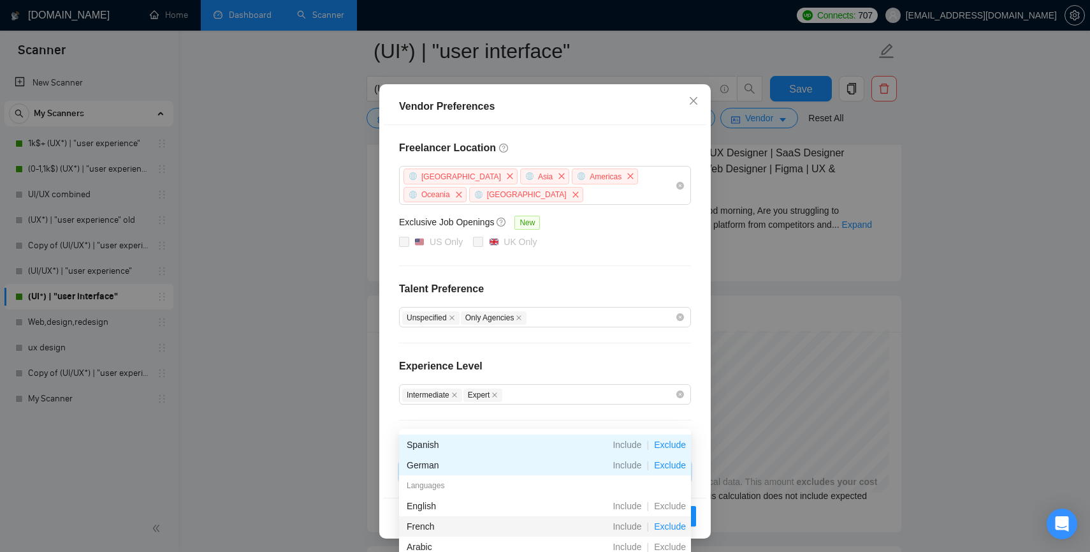
click at [663, 527] on span "Exclude" at bounding box center [670, 526] width 42 height 10
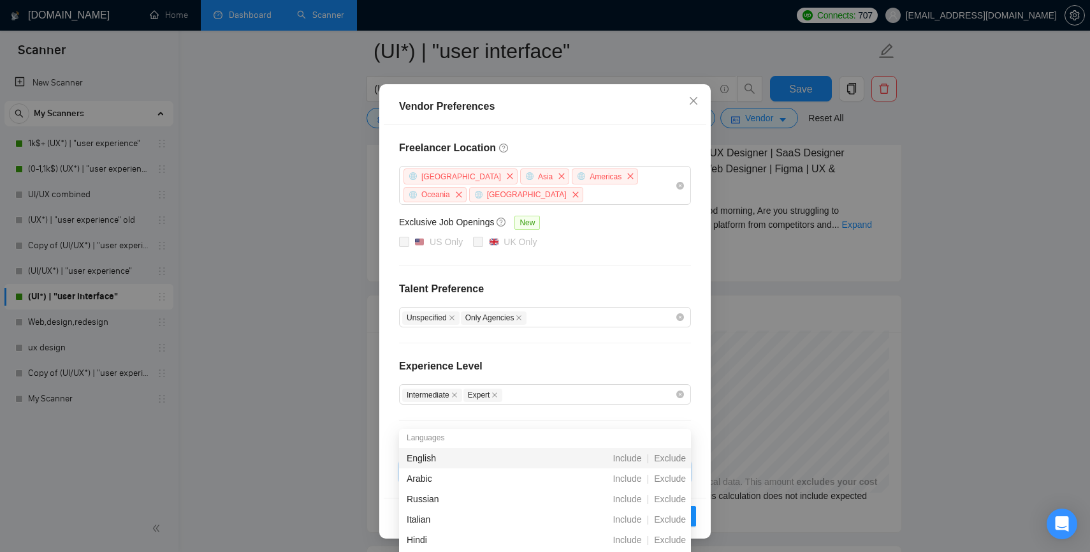
scroll to position [85, 0]
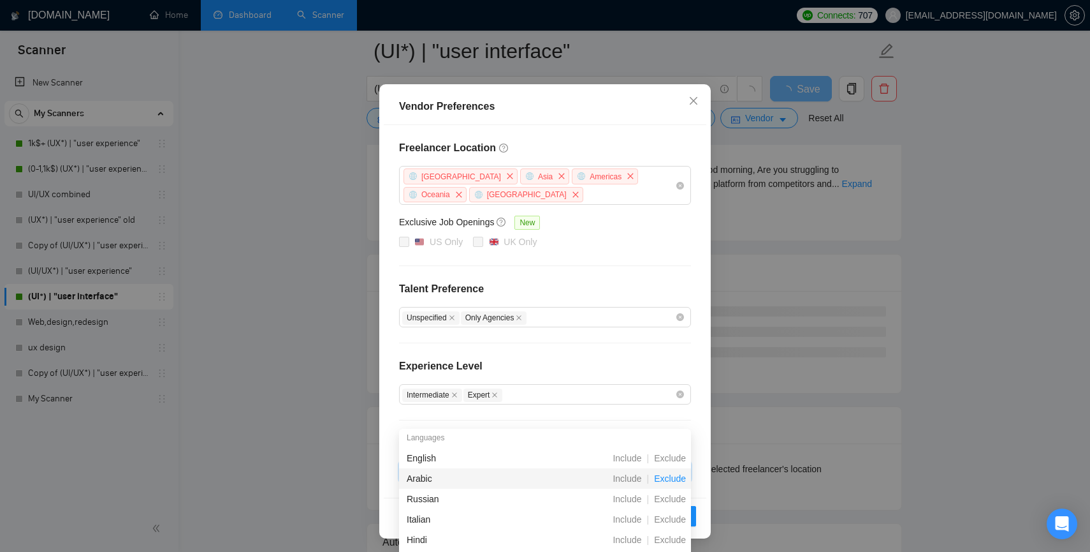
click at [668, 481] on span "Exclude" at bounding box center [670, 478] width 42 height 10
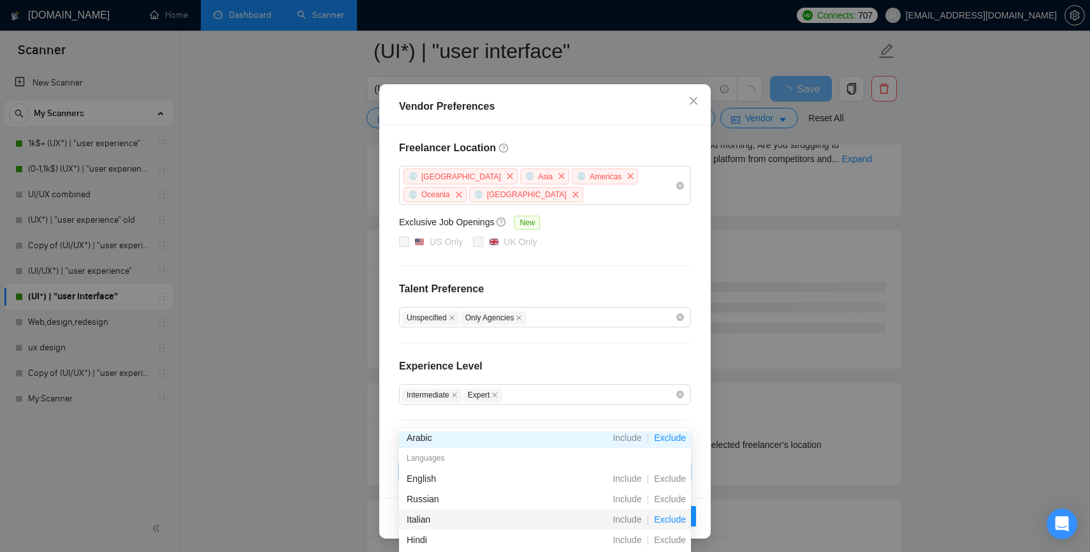
click at [669, 522] on span "Exclude" at bounding box center [670, 519] width 42 height 10
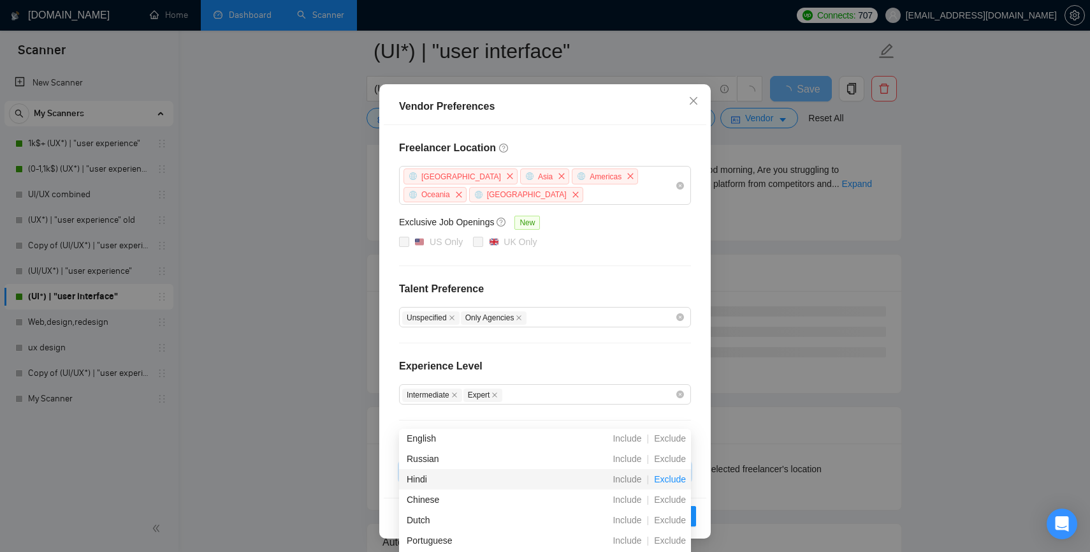
scroll to position [153, 0]
click at [670, 492] on span "Exclude" at bounding box center [670, 492] width 42 height 10
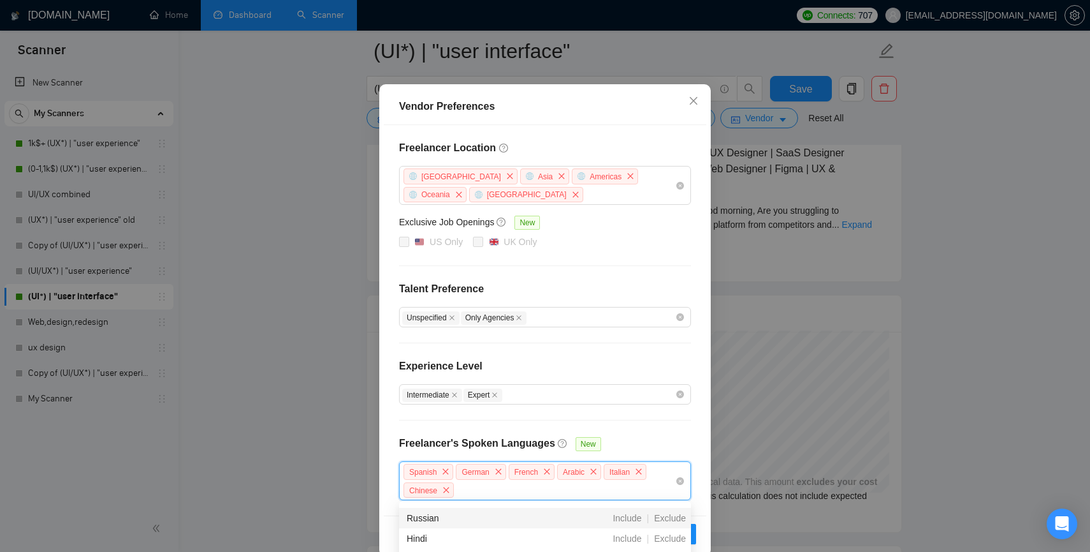
scroll to position [184, 0]
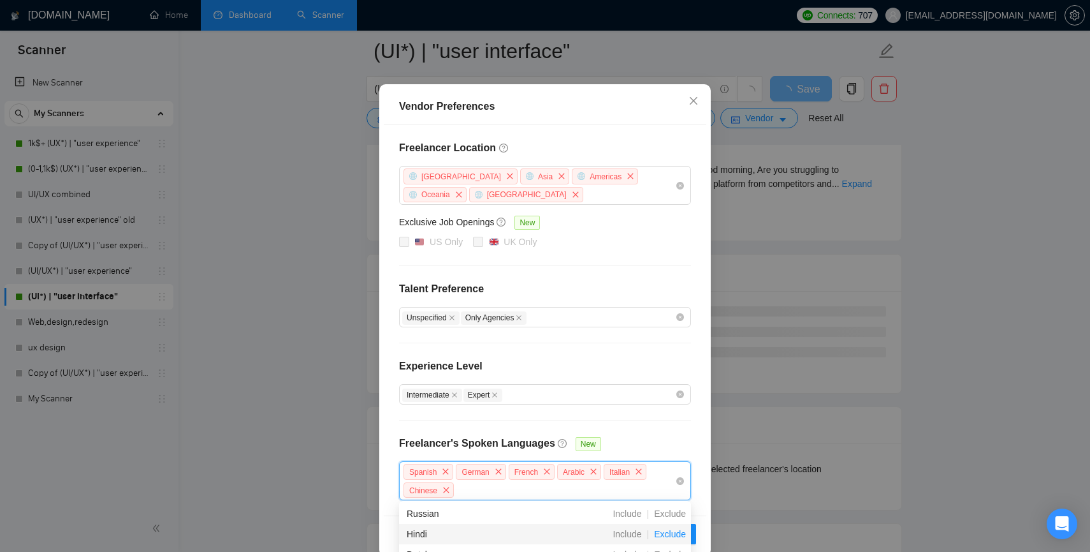
click at [665, 535] on span "Exclude" at bounding box center [670, 534] width 42 height 10
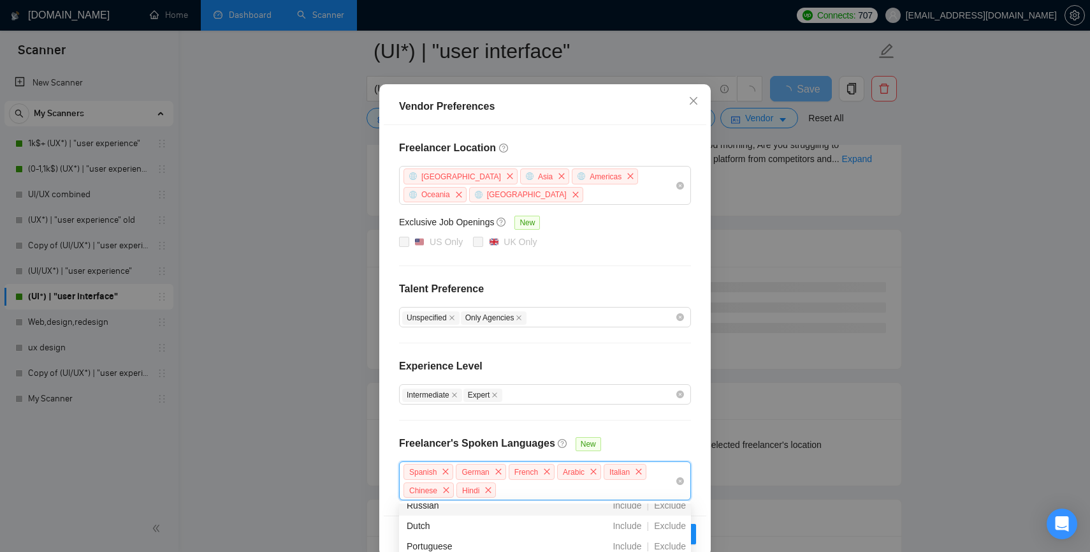
scroll to position [217, 0]
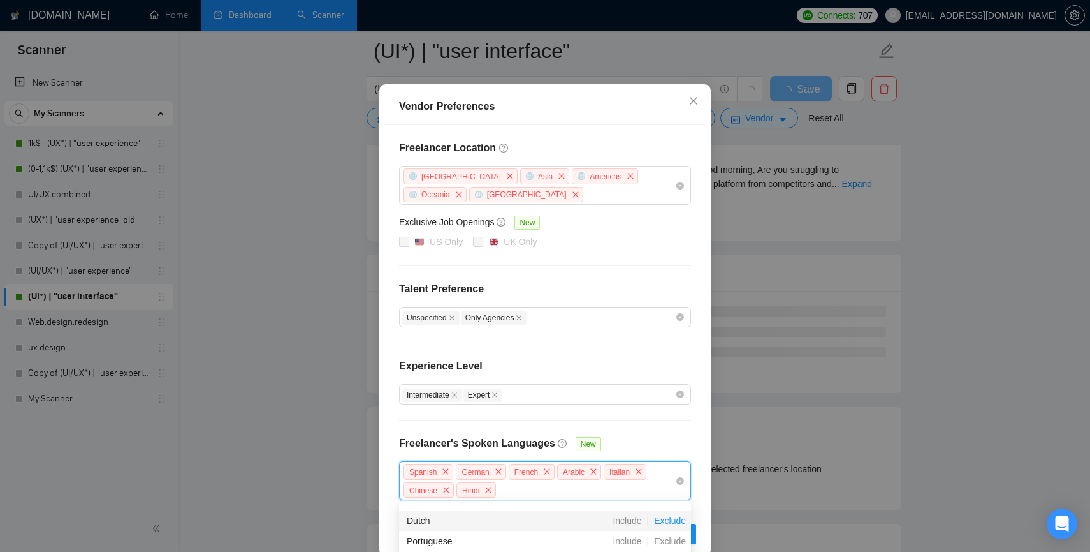
click at [663, 524] on span "Exclude" at bounding box center [670, 520] width 42 height 10
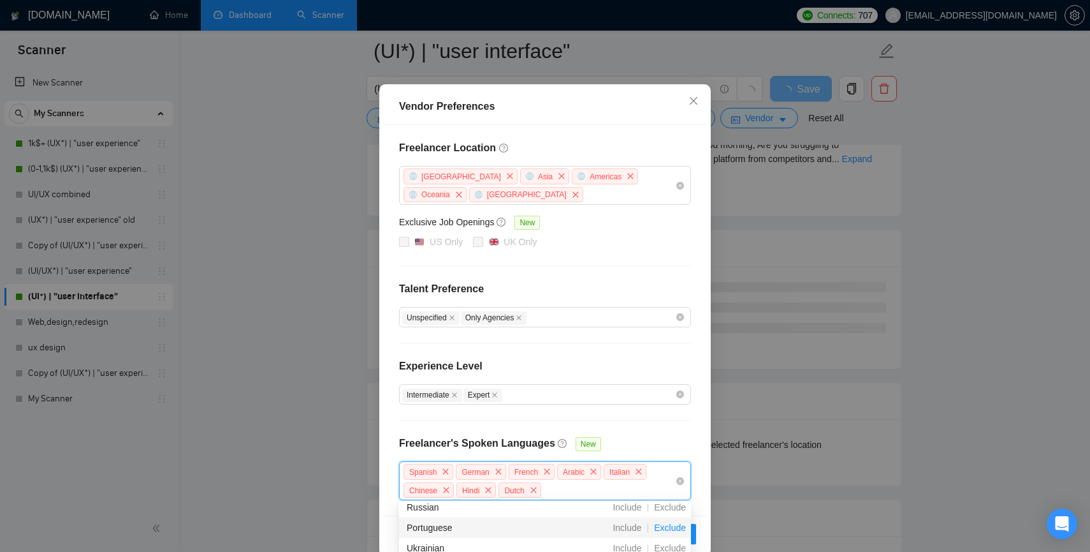
scroll to position [238, 0]
click at [666, 524] on span "Exclude" at bounding box center [670, 520] width 42 height 10
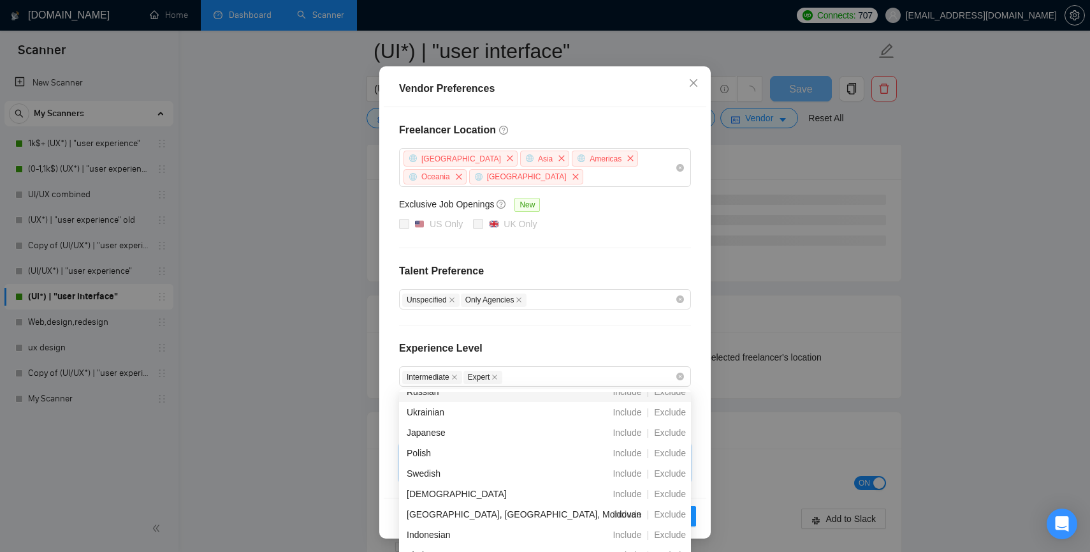
scroll to position [2701, 0]
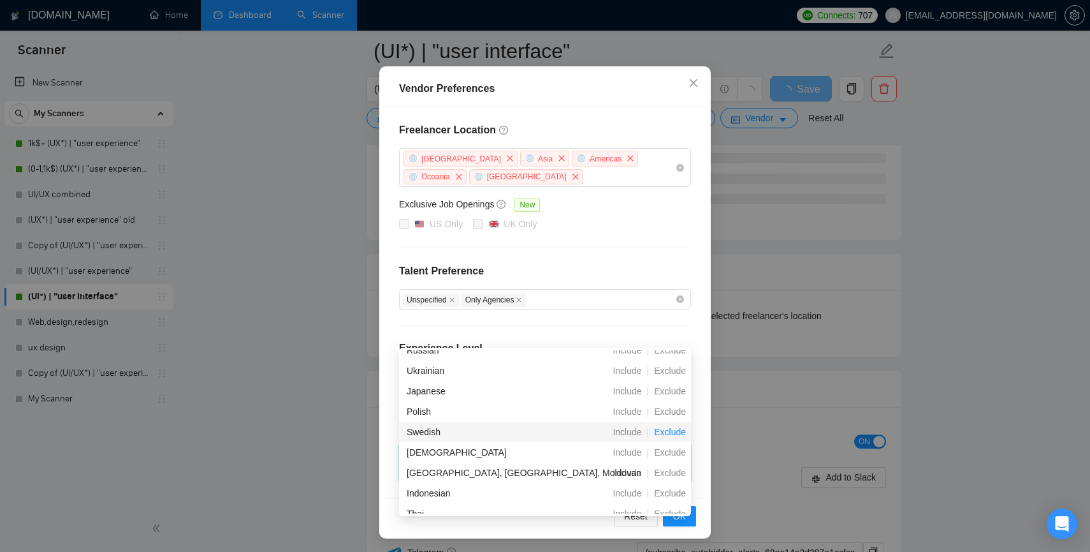
click at [669, 430] on span "Exclude" at bounding box center [670, 432] width 42 height 10
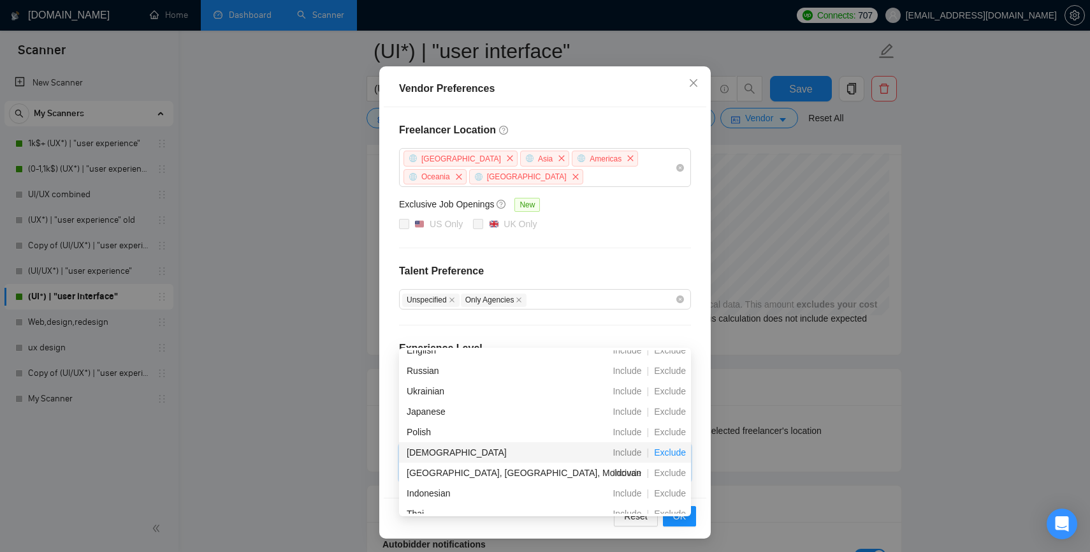
click at [669, 455] on span "Exclude" at bounding box center [670, 452] width 42 height 10
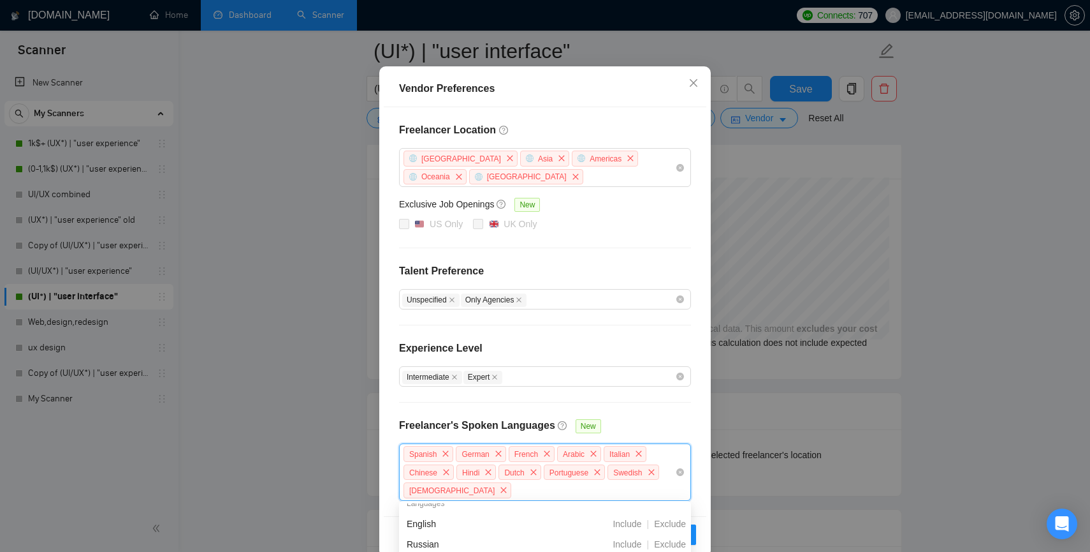
click at [553, 489] on div "Spanish German French Arabic Italian Chinese Hindi Dutch Portuguese Swedish Kor…" at bounding box center [538, 471] width 273 height 55
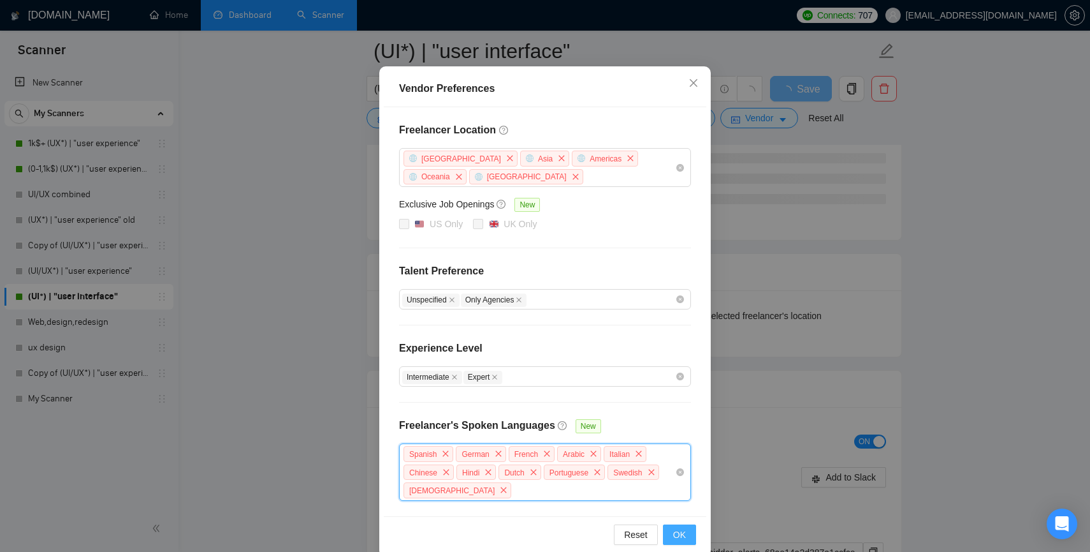
click at [676, 527] on span "OK" at bounding box center [679, 534] width 13 height 14
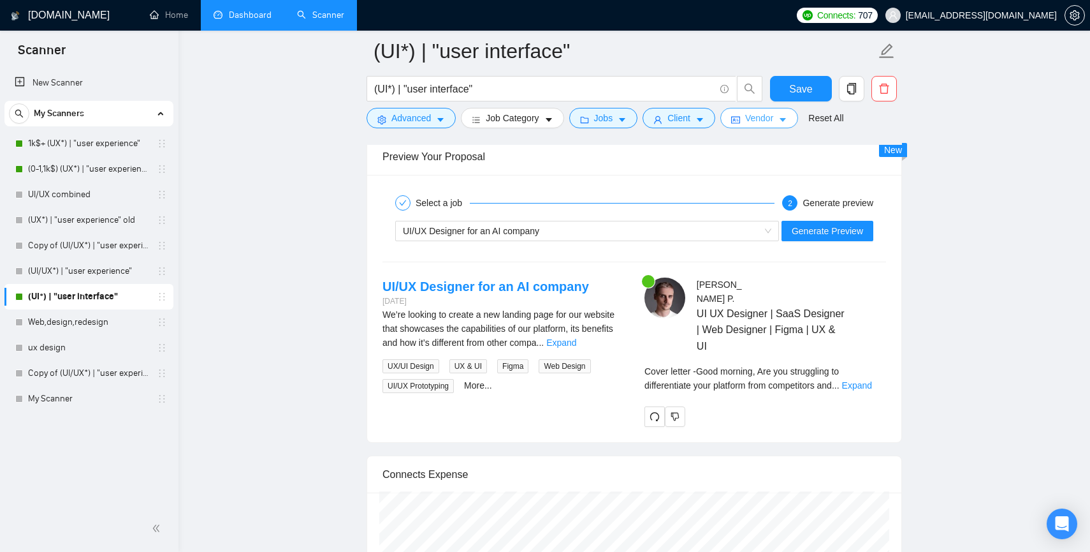
scroll to position [2387, 0]
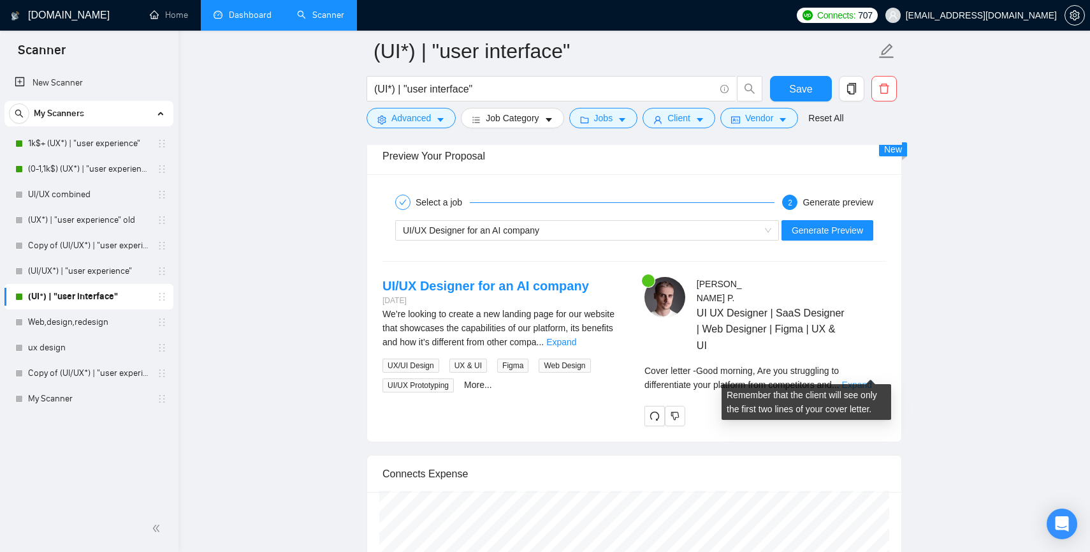
click at [869, 379] on link "Expand" at bounding box center [857, 384] width 30 height 10
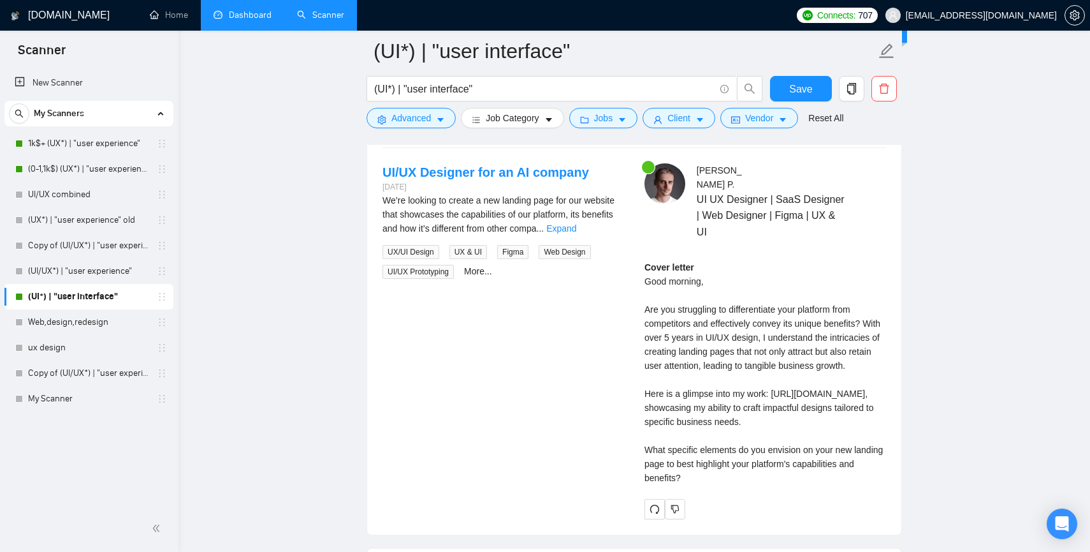
scroll to position [2505, 0]
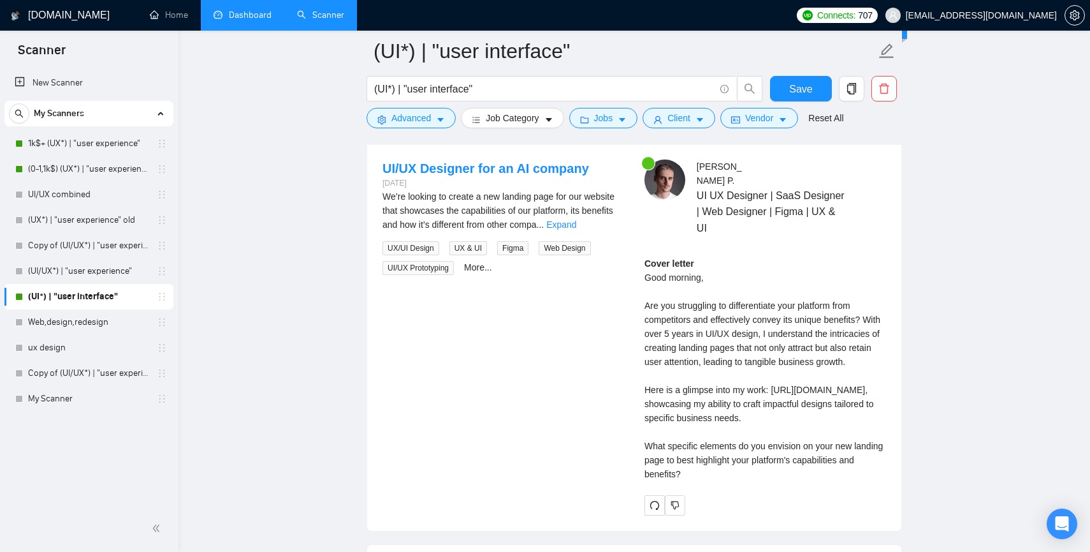
drag, startPoint x: 716, startPoint y: 485, endPoint x: 651, endPoint y: 288, distance: 207.5
click at [651, 288] on div "Cover letter Good morning, Are you struggling to differentiate your platform fr…" at bounding box center [766, 368] width 242 height 224
click at [645, 258] on strong "Cover letter" at bounding box center [670, 263] width 50 height 10
drag, startPoint x: 643, startPoint y: 246, endPoint x: 733, endPoint y: 484, distance: 254.9
click at [733, 485] on div "[PERSON_NAME] UI UX Designer | SaaS Designer | Web Designer | Figma | UX & UI C…" at bounding box center [765, 336] width 262 height 355
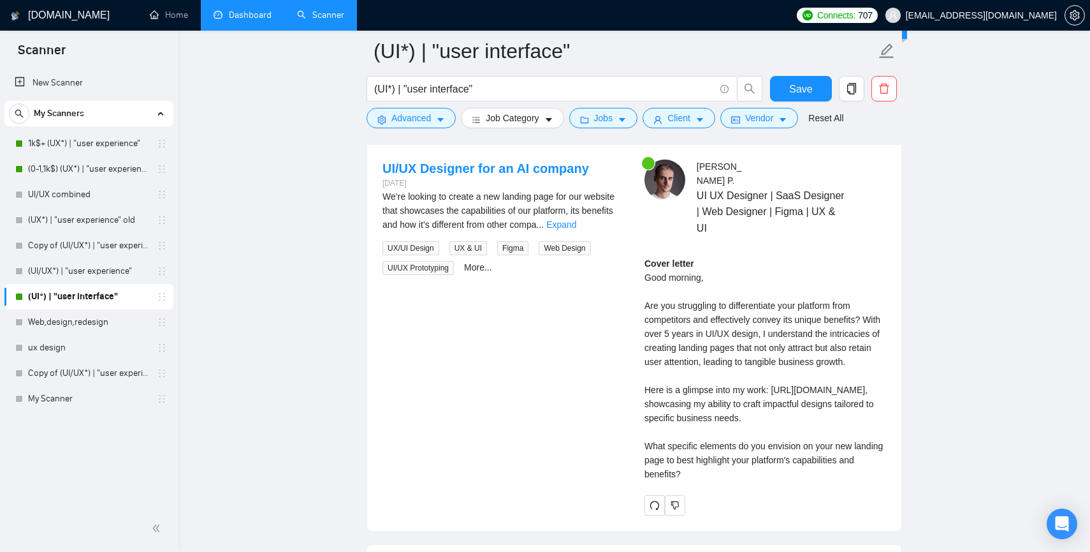
click at [733, 481] on div "Cover letter Good morning, Are you struggling to differentiate your platform fr…" at bounding box center [766, 368] width 242 height 224
click at [576, 219] on link "Expand" at bounding box center [561, 224] width 30 height 10
drag, startPoint x: 714, startPoint y: 483, endPoint x: 630, endPoint y: 302, distance: 199.7
click at [630, 302] on div "UI/UX Designer for an AI company [DATE] We’re looking to create a new landing p…" at bounding box center [634, 336] width 524 height 355
click at [635, 257] on div "[PERSON_NAME] UI UX Designer | SaaS Designer | Web Designer | Figma | UX & UI C…" at bounding box center [765, 336] width 262 height 355
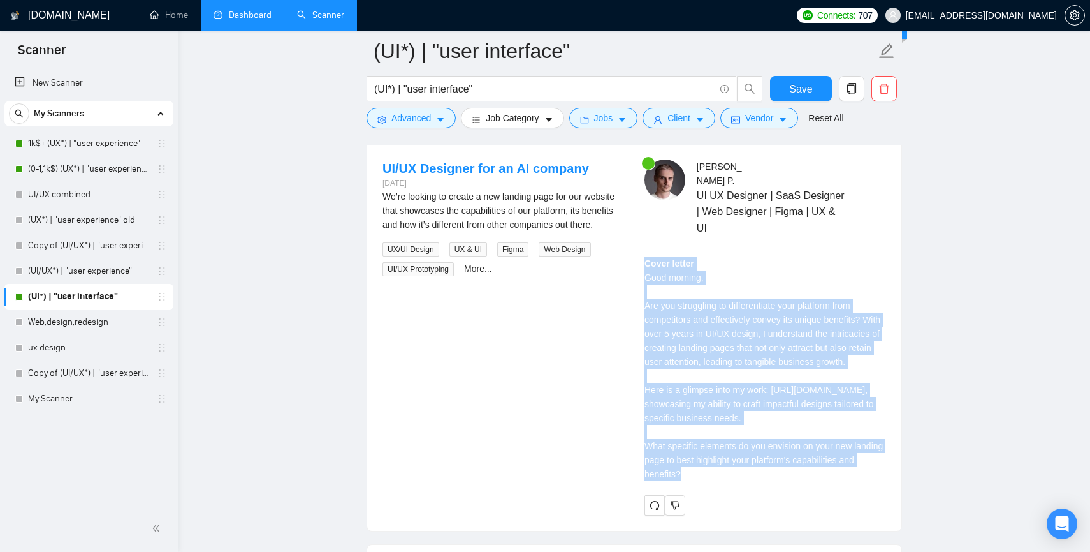
drag, startPoint x: 637, startPoint y: 246, endPoint x: 747, endPoint y: 504, distance: 281.2
click at [747, 504] on div "[PERSON_NAME] UI UX Designer | SaaS Designer | Web Designer | Figma | UX & UI C…" at bounding box center [765, 336] width 262 height 355
click at [746, 481] on div "Cover letter Good morning, Are you struggling to differentiate your platform fr…" at bounding box center [766, 368] width 242 height 224
drag, startPoint x: 743, startPoint y: 485, endPoint x: 646, endPoint y: 243, distance: 260.4
click at [646, 256] on div "Cover letter Good morning, Are you struggling to differentiate your platform fr…" at bounding box center [766, 368] width 242 height 224
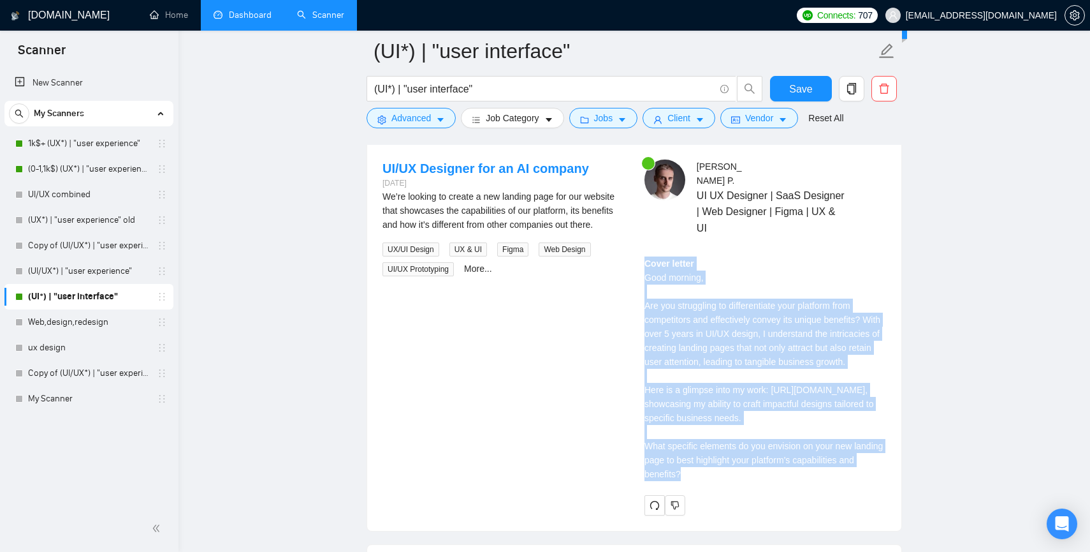
click at [646, 258] on strong "Cover letter" at bounding box center [670, 263] width 50 height 10
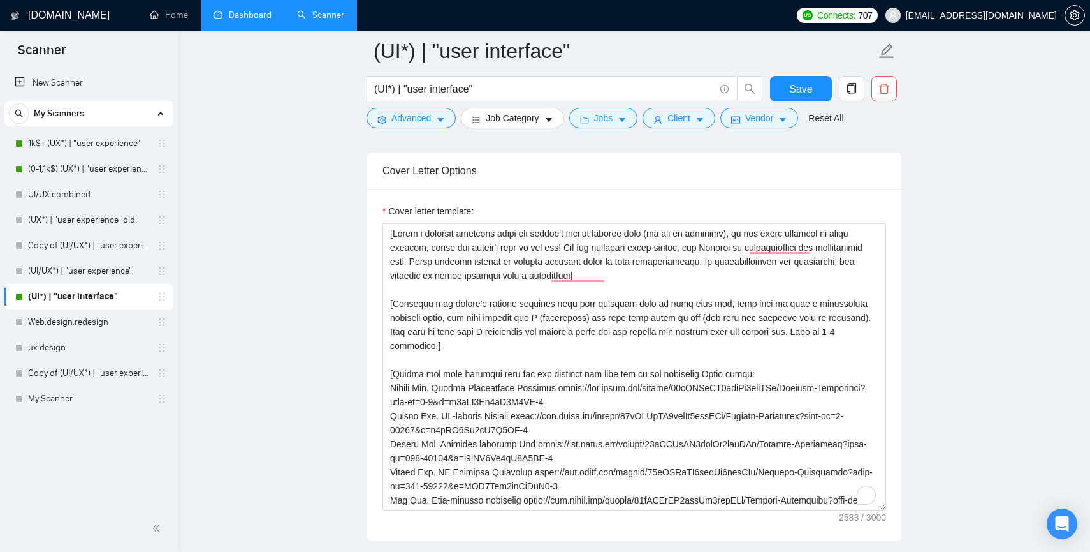
scroll to position [1360, 0]
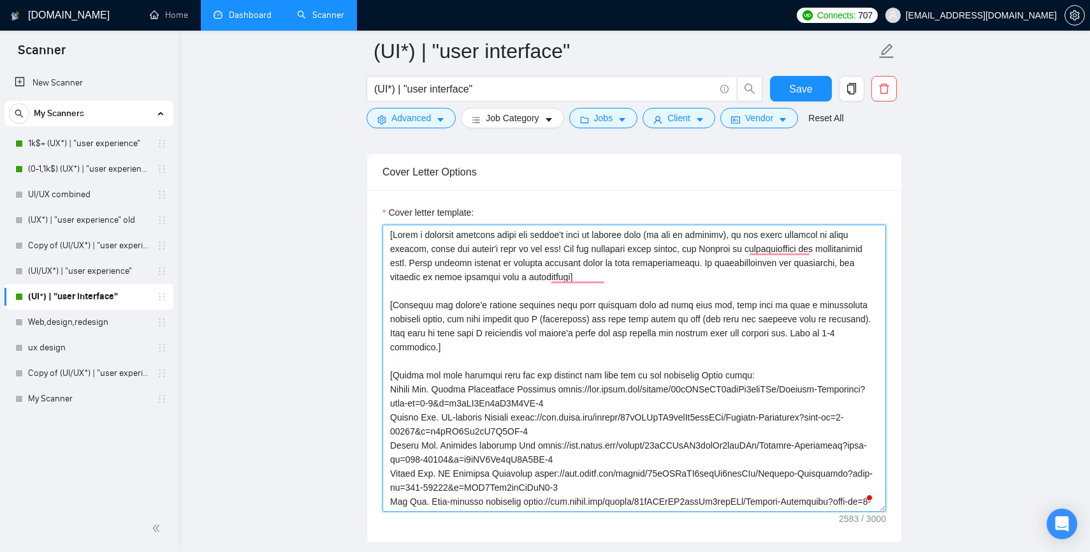
click at [467, 291] on textarea "Cover letter template:" at bounding box center [635, 367] width 504 height 287
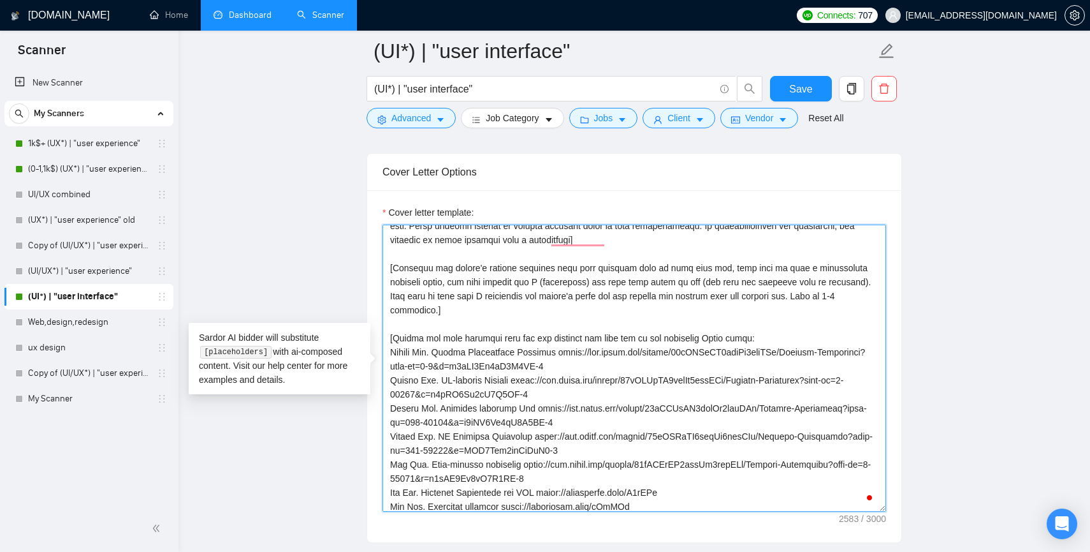
scroll to position [183, 0]
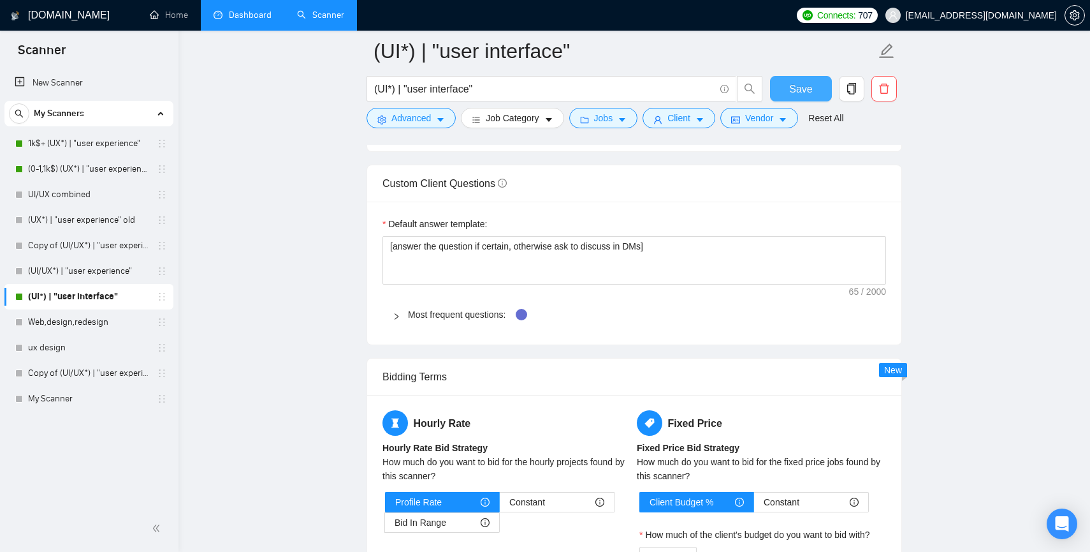
click at [800, 89] on span "Save" at bounding box center [800, 89] width 23 height 16
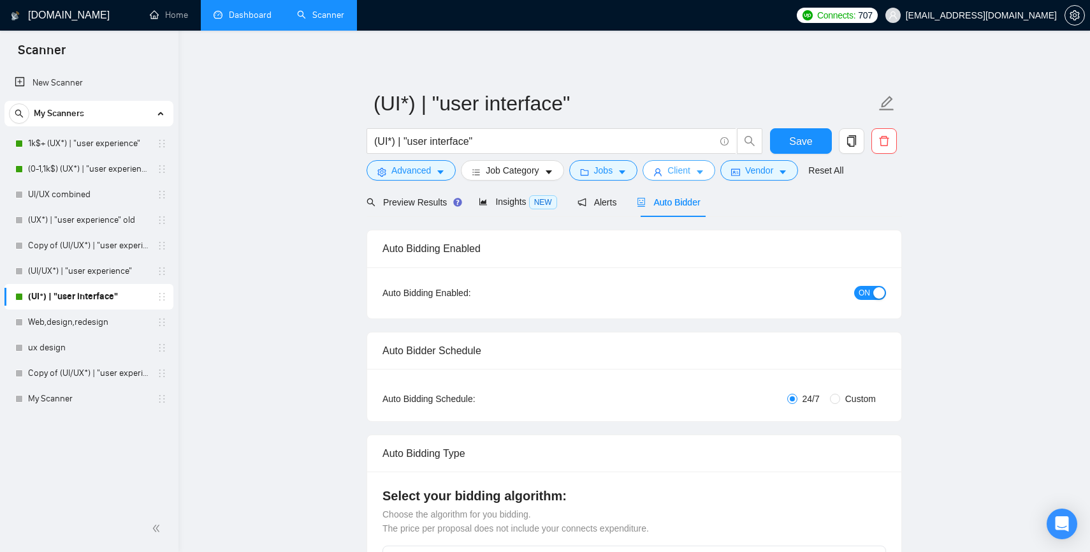
click at [685, 163] on span "Client" at bounding box center [679, 170] width 23 height 14
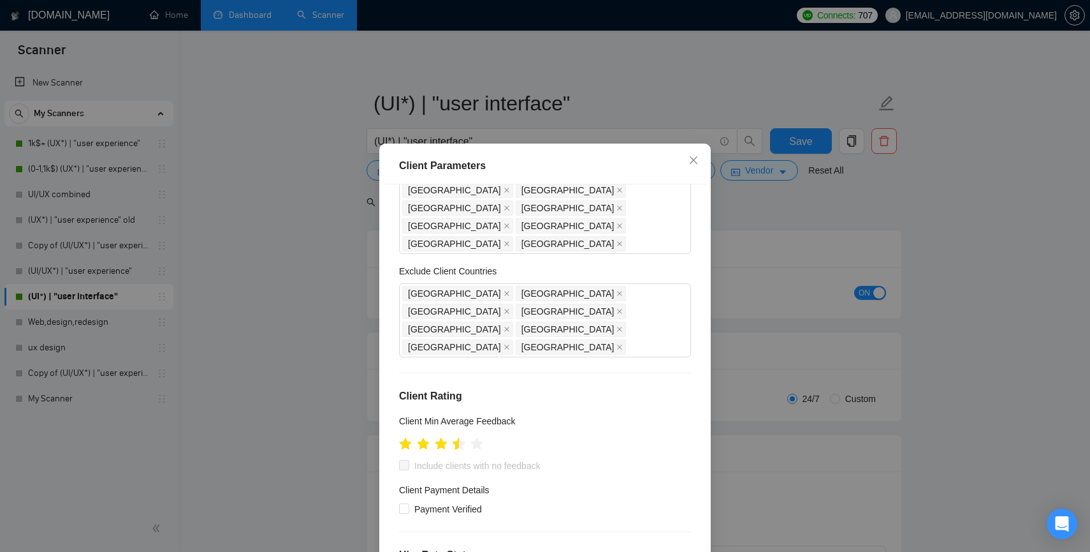
click at [457, 437] on icon "star" at bounding box center [459, 443] width 13 height 13
click at [402, 460] on input "Include clients with no feedback" at bounding box center [403, 464] width 9 height 9
checkbox input "true"
click at [402, 503] on input "Payment Verified" at bounding box center [403, 507] width 9 height 9
checkbox input "true"
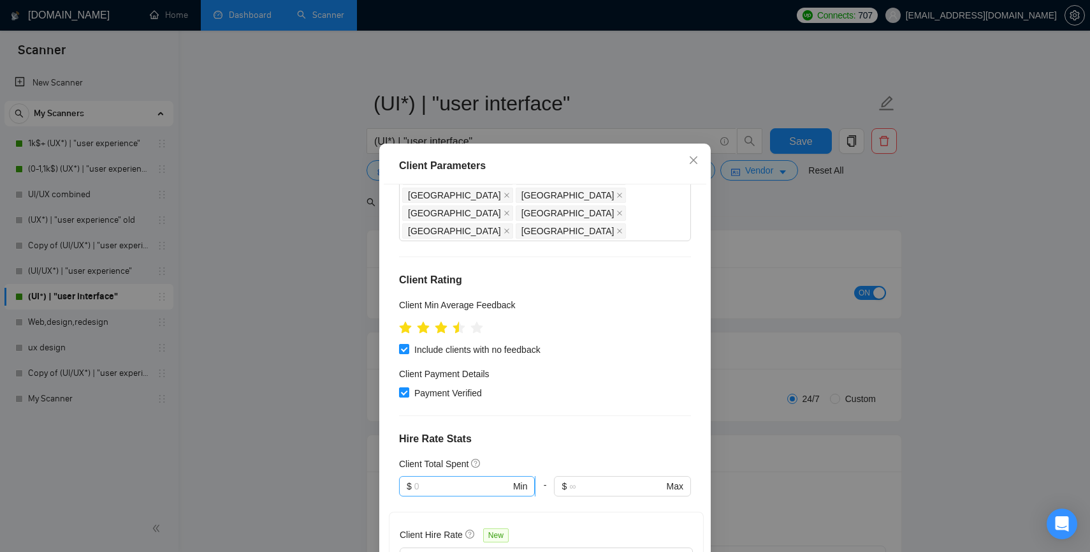
click at [453, 476] on span "$ Min" at bounding box center [467, 486] width 136 height 20
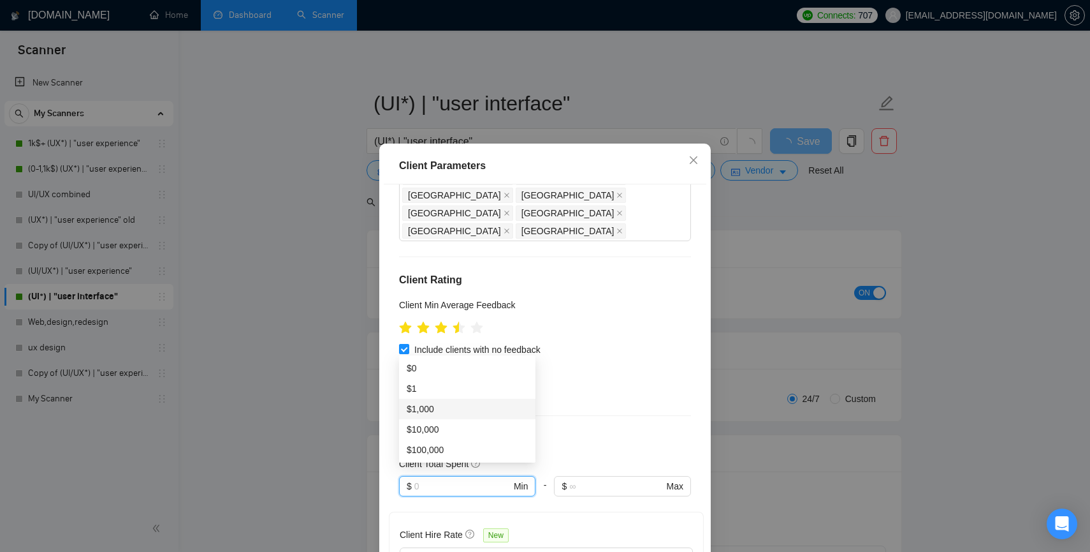
click at [439, 406] on div "$1,000" at bounding box center [467, 409] width 121 height 14
type input "1000"
click at [502, 309] on div "Client Location Include Client Countries [GEOGRAPHIC_DATA] [GEOGRAPHIC_DATA] [G…" at bounding box center [545, 377] width 323 height 386
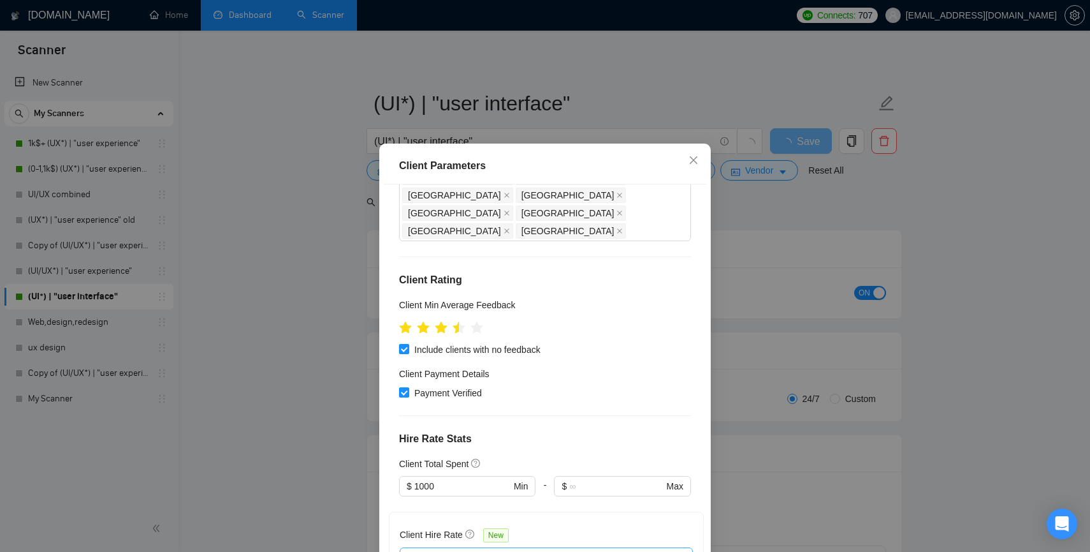
click at [465, 550] on div at bounding box center [540, 557] width 274 height 15
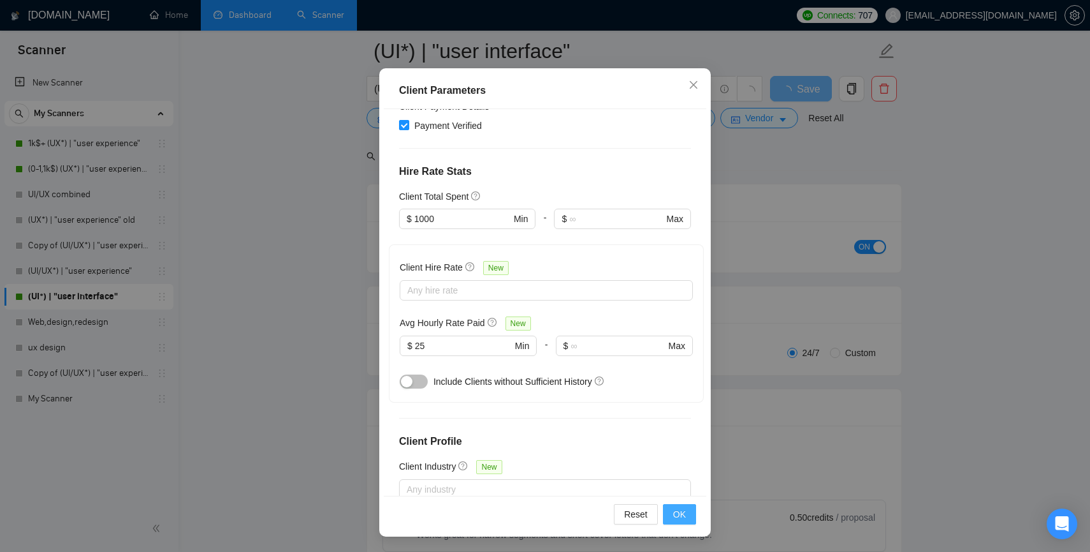
click at [681, 513] on span "OK" at bounding box center [679, 514] width 13 height 14
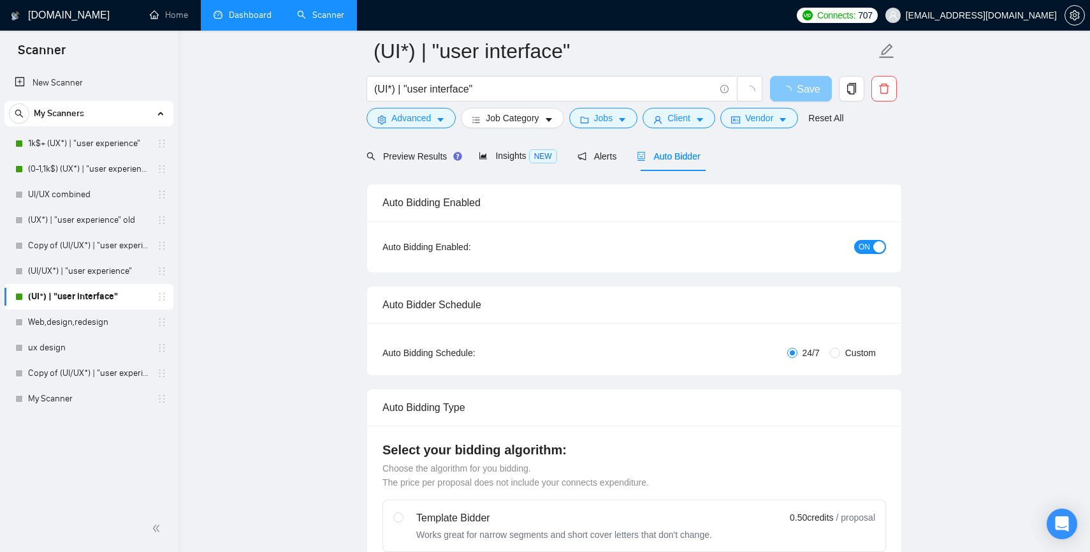
click at [800, 87] on span "Save" at bounding box center [808, 89] width 23 height 16
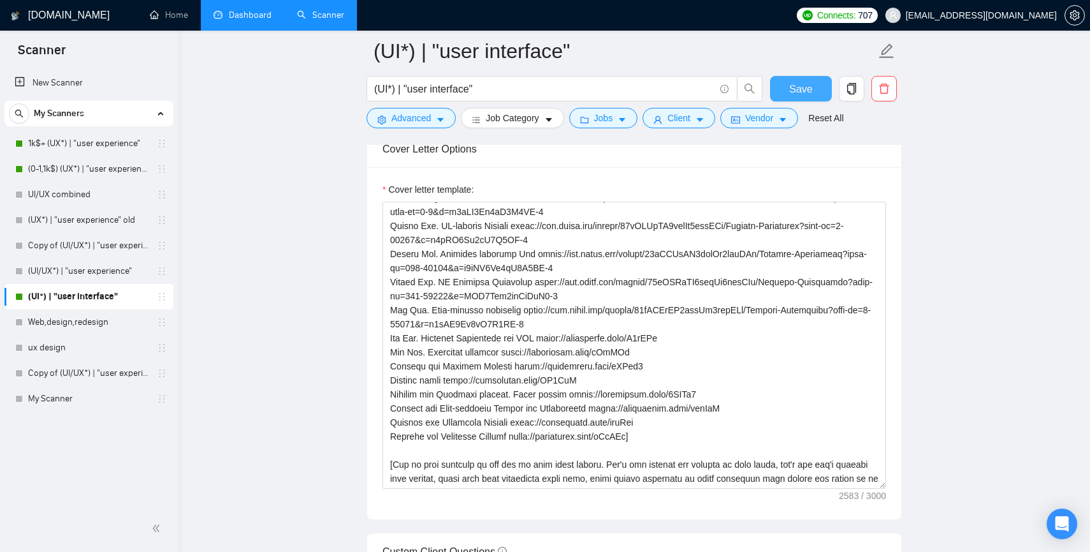
scroll to position [170, 0]
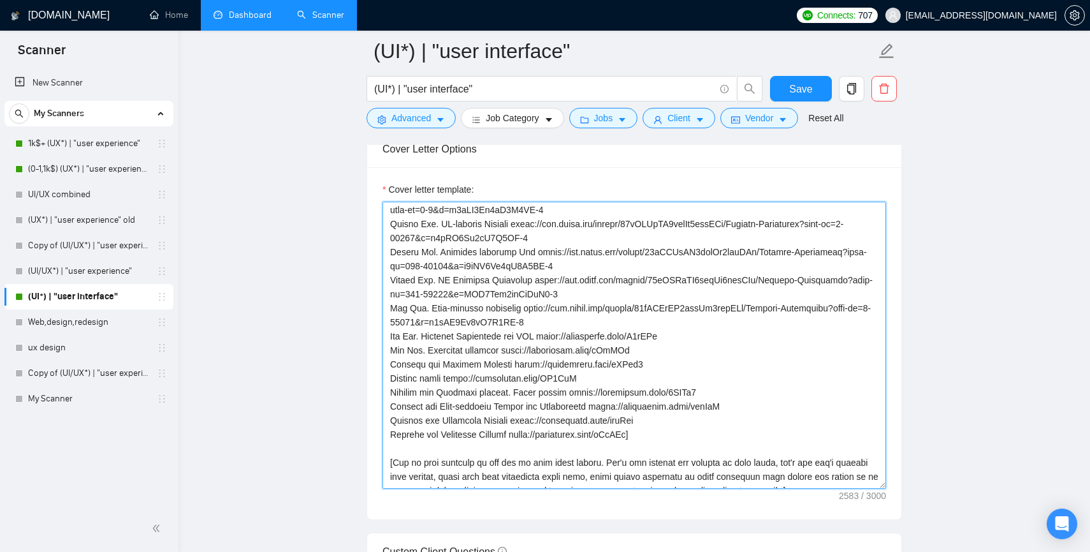
click at [522, 356] on textarea "Cover letter template:" at bounding box center [635, 345] width 504 height 287
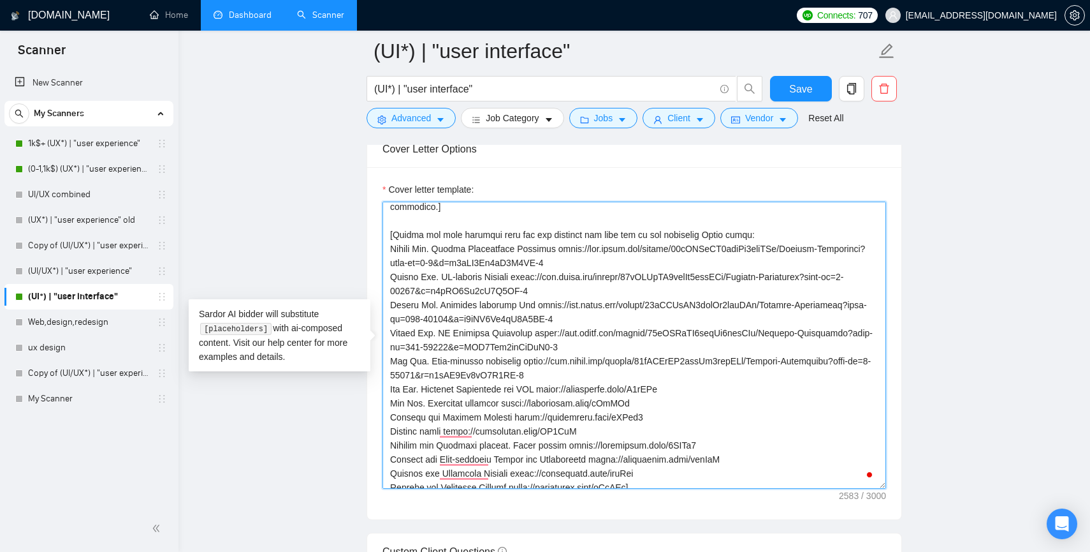
scroll to position [100, 0]
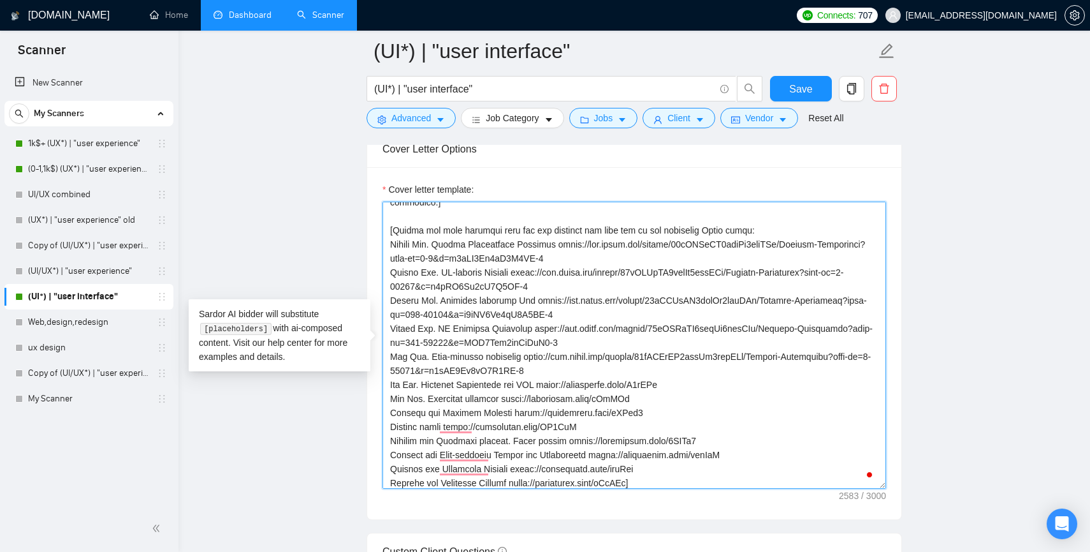
click at [484, 344] on textarea "Cover letter template:" at bounding box center [635, 345] width 504 height 287
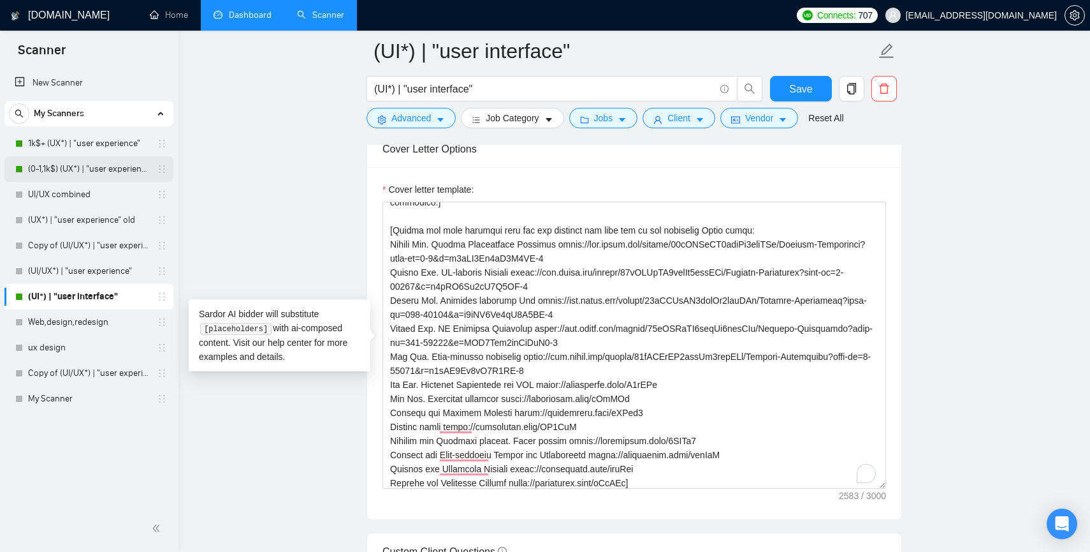
click at [59, 167] on link "(0-1,1k$) (UX*) | "user experience"" at bounding box center [88, 169] width 121 height 26
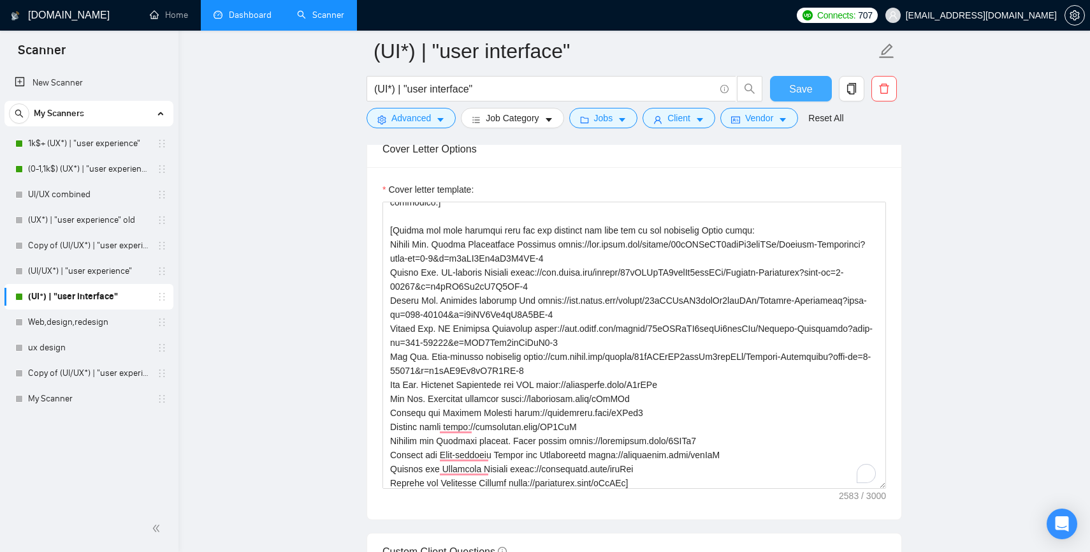
click at [812, 95] on span "Save" at bounding box center [800, 89] width 23 height 16
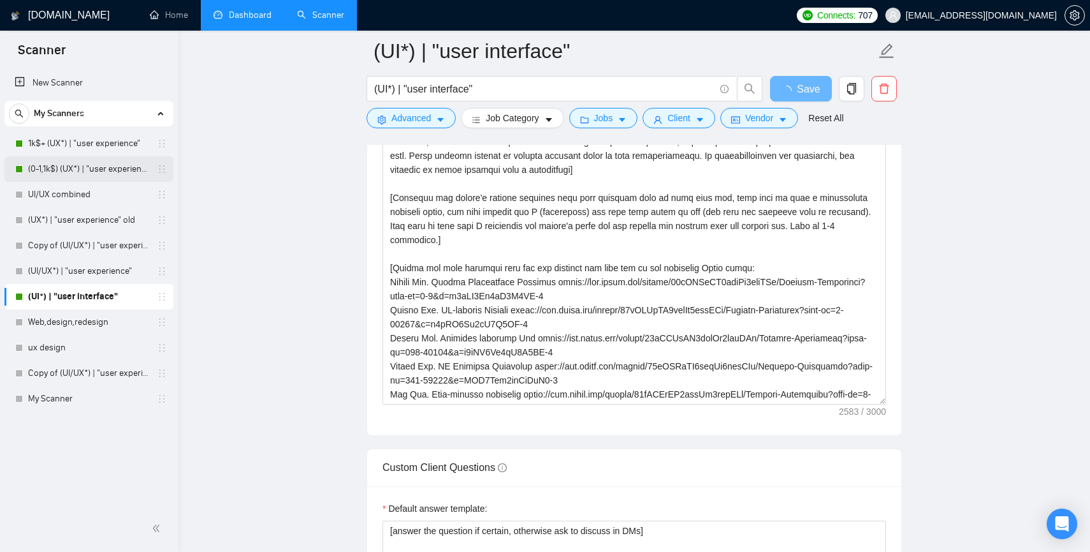
click at [57, 168] on link "(0-1,1k$) (UX*) | "user experience"" at bounding box center [88, 169] width 121 height 26
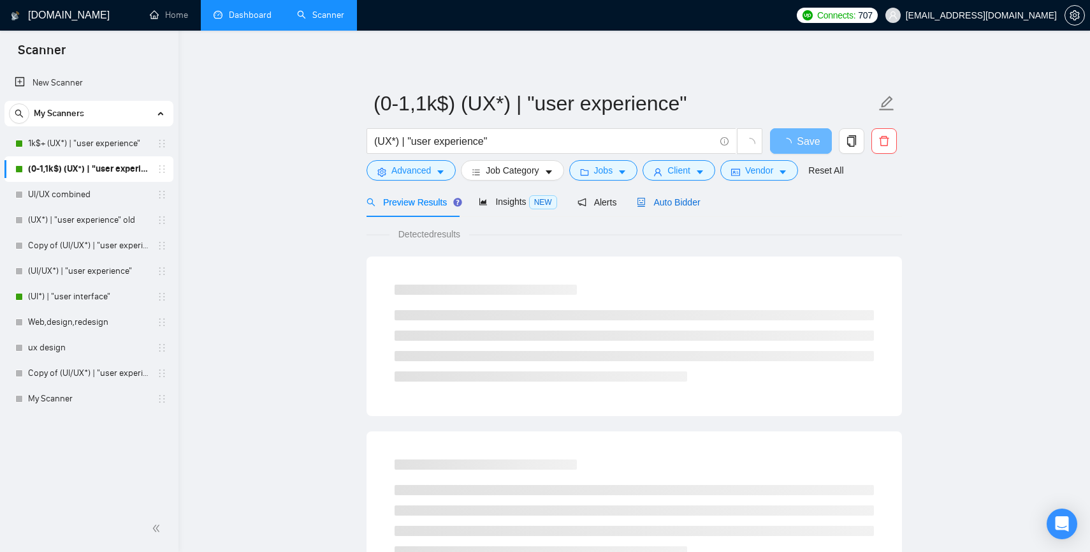
click at [674, 204] on span "Auto Bidder" at bounding box center [668, 202] width 63 height 10
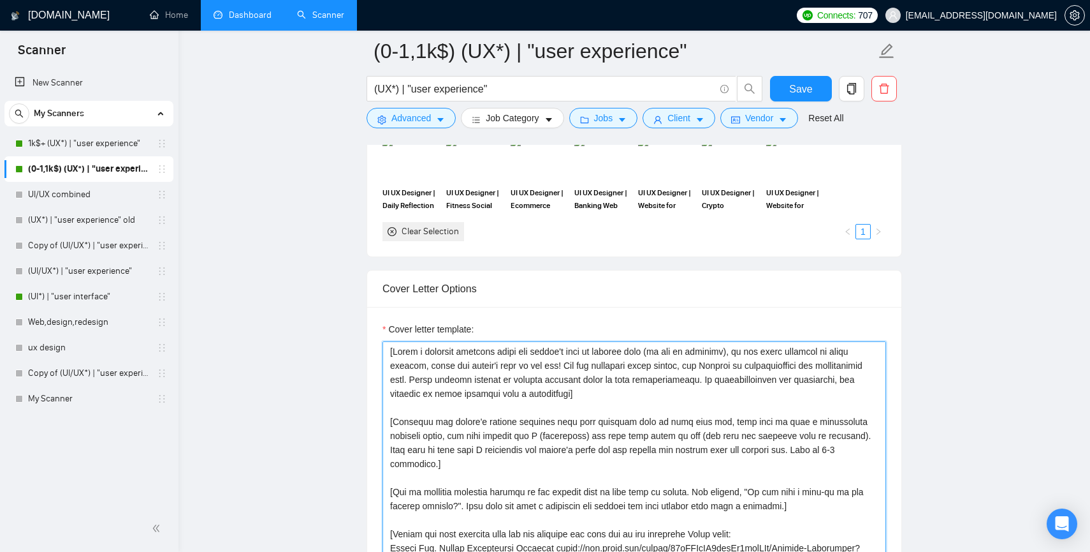
click at [457, 383] on textarea "Cover letter template:" at bounding box center [635, 484] width 504 height 287
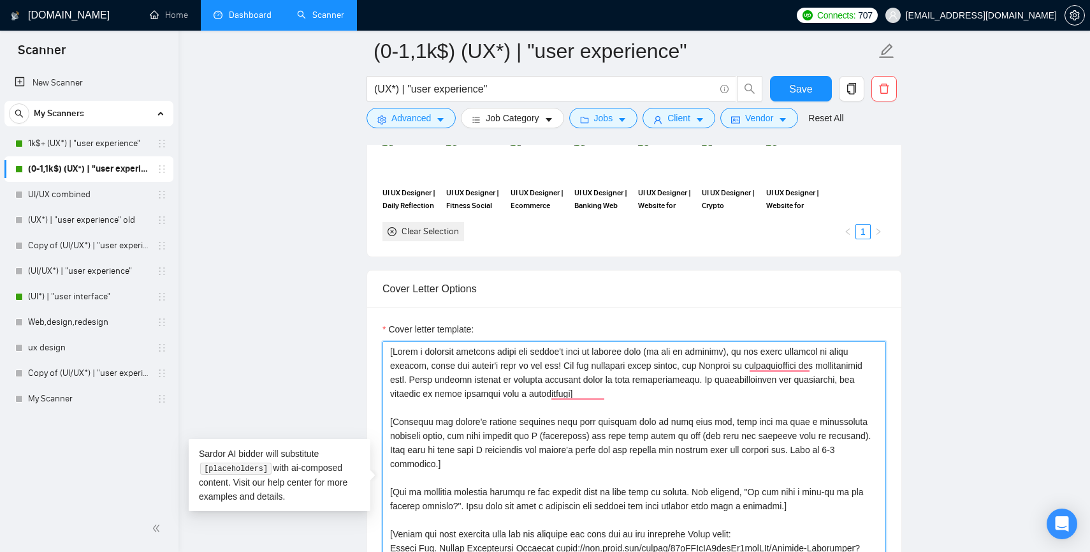
paste textarea "Choose the most relevant case for the customer and send one of the following Fi…"
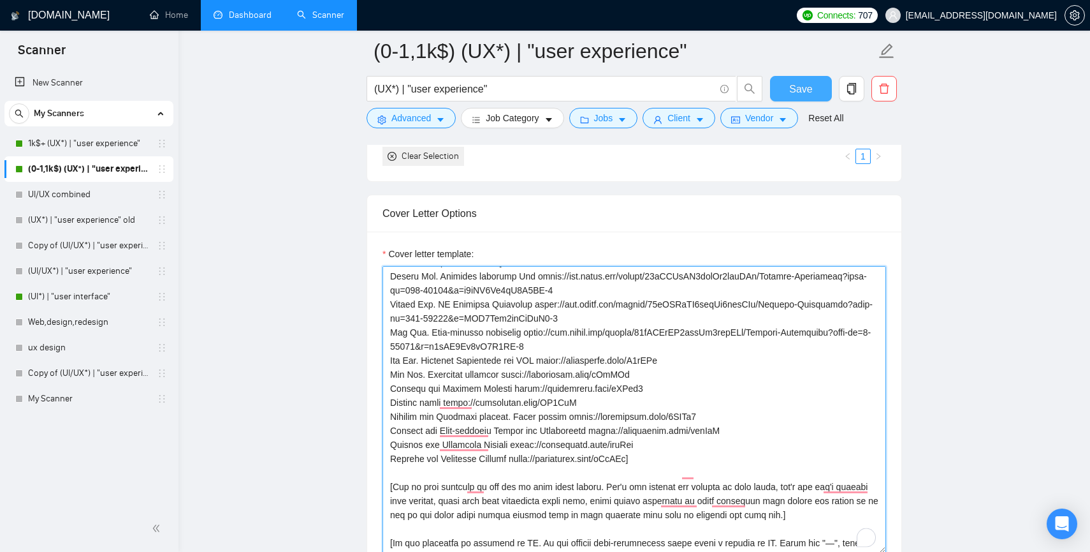
type textarea "[Write a personal greeting using the client's name or company name (if any is p…"
click at [798, 89] on span "Save" at bounding box center [800, 89] width 23 height 16
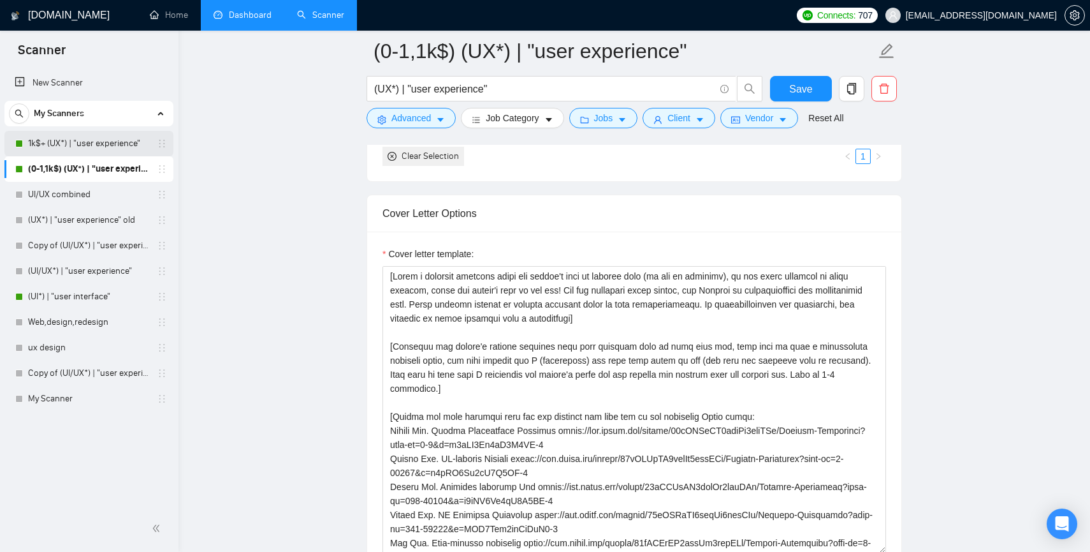
click at [71, 141] on link "1k$+ (UX*) | "user experience"" at bounding box center [88, 144] width 121 height 26
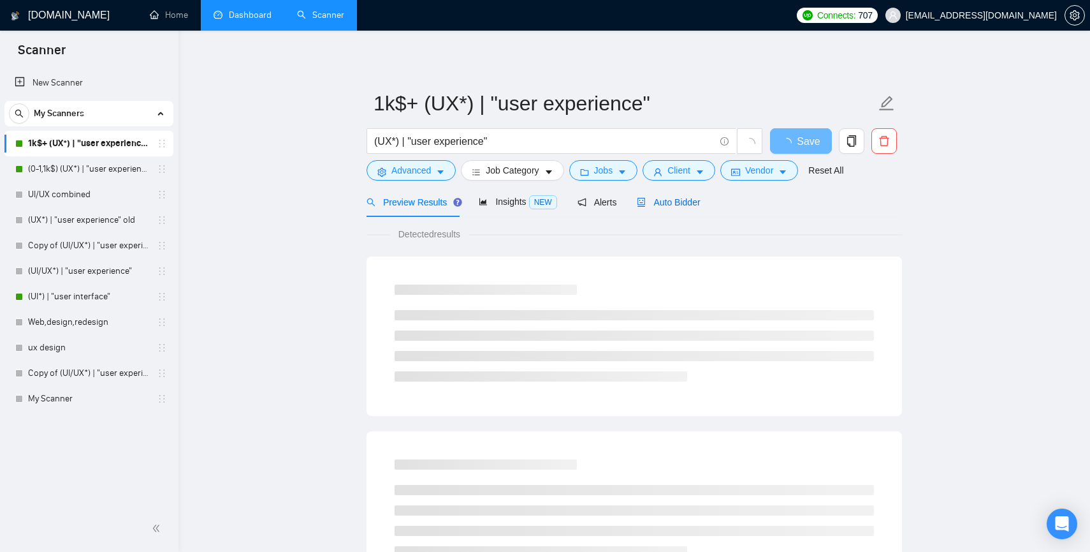
click at [668, 205] on span "Auto Bidder" at bounding box center [668, 202] width 63 height 10
